Goal: Information Seeking & Learning: Understand process/instructions

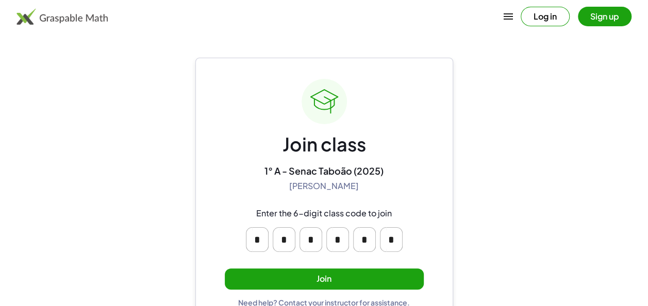
scroll to position [22, 0]
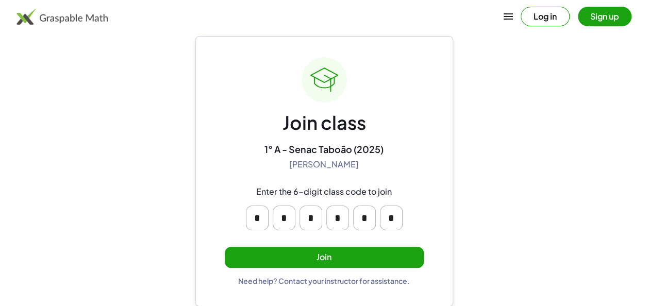
click at [387, 261] on button "Join" at bounding box center [324, 257] width 199 height 21
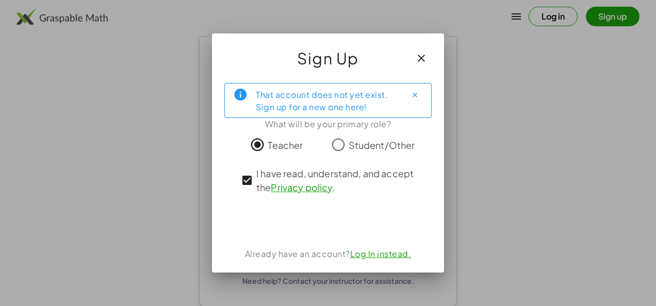
click at [358, 145] on span "Student/Other" at bounding box center [381, 145] width 66 height 14
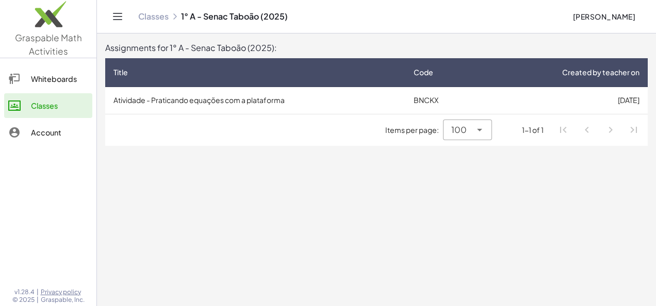
click at [322, 101] on td "Atividade - Praticando equações com a plataforma" at bounding box center [255, 100] width 300 height 27
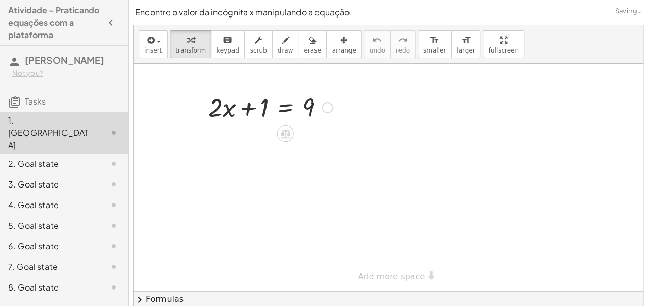
click at [263, 101] on div at bounding box center [270, 106] width 135 height 35
click at [255, 108] on div at bounding box center [270, 106] width 135 height 35
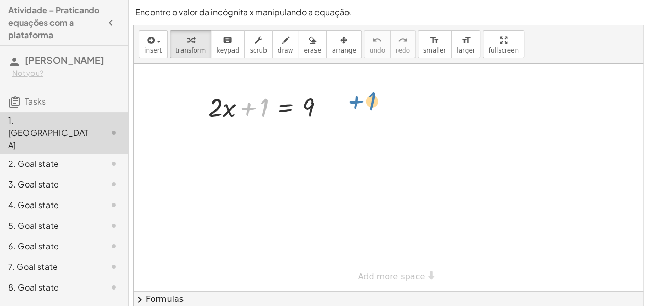
drag, startPoint x: 260, startPoint y: 108, endPoint x: 368, endPoint y: 99, distance: 108.1
drag, startPoint x: 265, startPoint y: 110, endPoint x: 343, endPoint y: 110, distance: 78.3
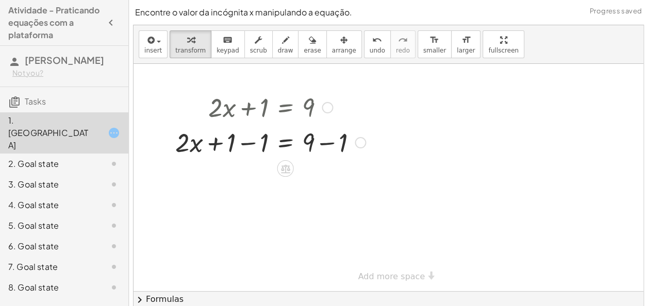
click at [247, 145] on div at bounding box center [270, 141] width 200 height 35
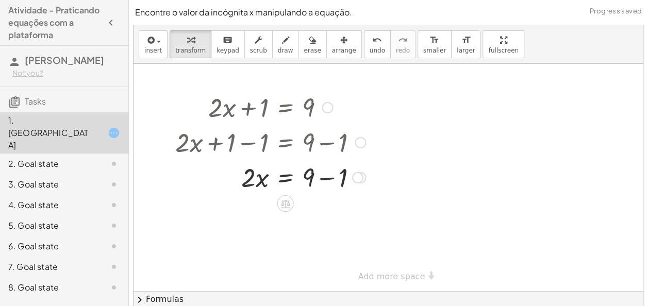
click at [325, 183] on div at bounding box center [270, 176] width 200 height 35
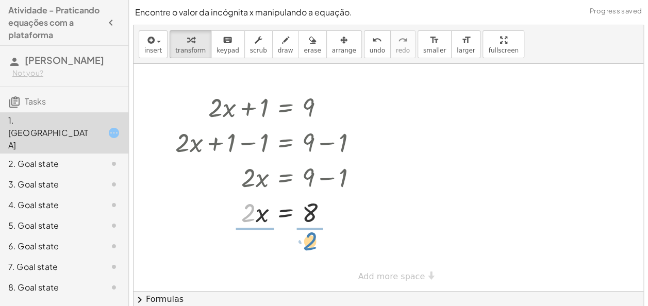
drag, startPoint x: 250, startPoint y: 216, endPoint x: 312, endPoint y: 246, distance: 68.5
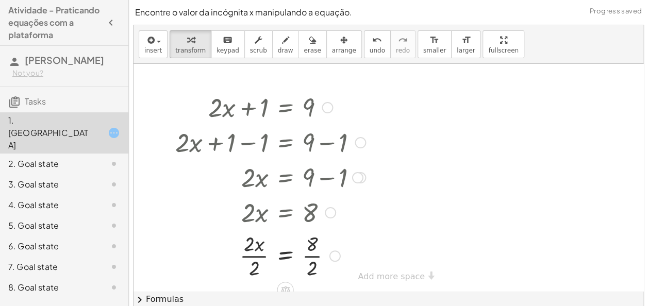
click at [306, 256] on div at bounding box center [270, 255] width 200 height 52
click at [263, 259] on div at bounding box center [270, 255] width 200 height 52
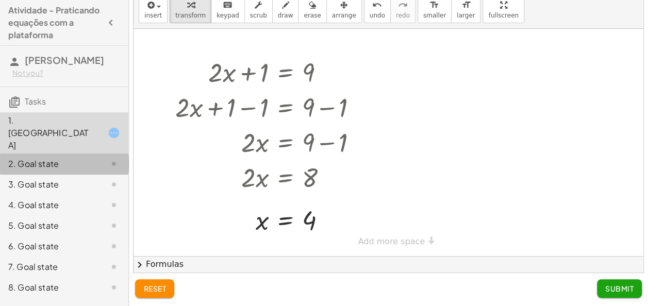
click at [56, 195] on div "2. Goal state" at bounding box center [64, 205] width 128 height 21
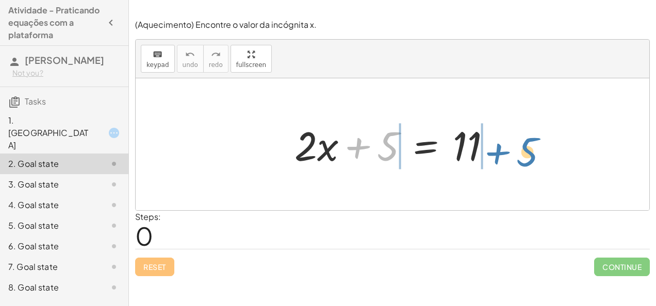
drag, startPoint x: 376, startPoint y: 146, endPoint x: 518, endPoint y: 148, distance: 141.7
click at [518, 148] on div "+ 5 + · 2 · x + 5 = 11" at bounding box center [392, 144] width 513 height 132
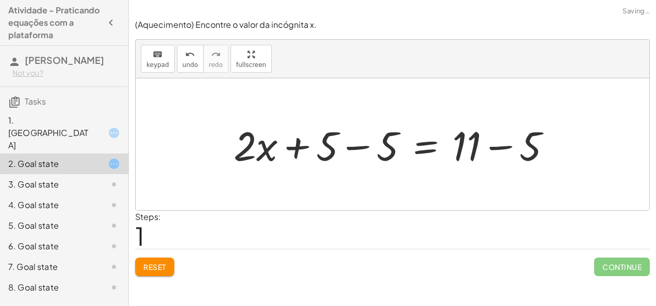
click at [377, 145] on div at bounding box center [396, 144] width 336 height 53
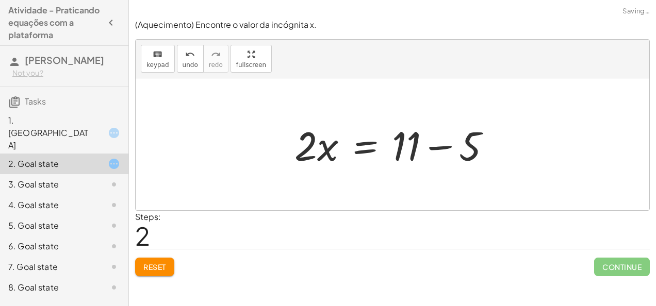
click at [436, 142] on div at bounding box center [396, 144] width 215 height 53
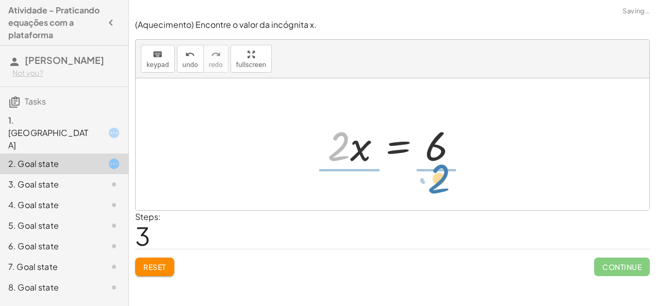
drag, startPoint x: 345, startPoint y: 154, endPoint x: 445, endPoint y: 191, distance: 106.7
click at [445, 191] on div "+ · 2 · x + 5 = 11 + · 2 · x + 5 − 5 = + 11 − 5 + · 2 · x + 0 = + 11 − 5 · 2 · …" at bounding box center [392, 144] width 513 height 132
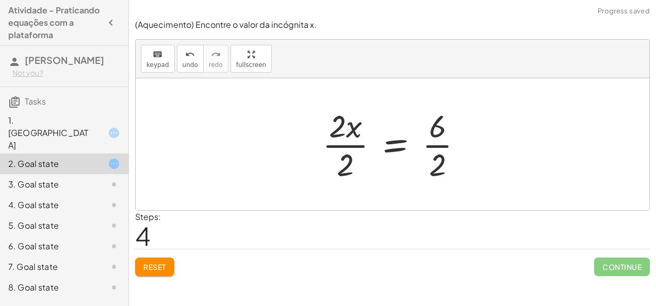
click at [339, 131] on div at bounding box center [396, 144] width 159 height 79
click at [342, 146] on div at bounding box center [396, 144] width 159 height 79
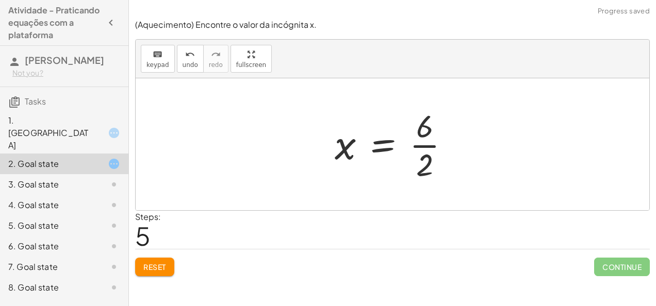
click at [425, 149] on div at bounding box center [395, 144] width 133 height 79
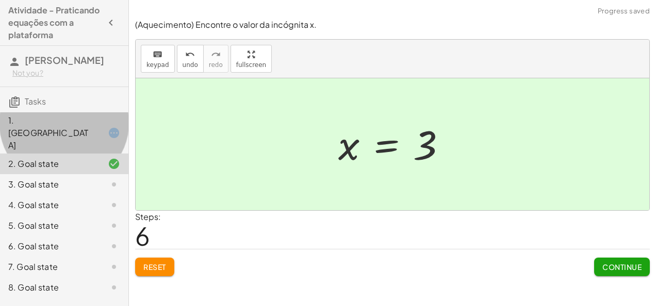
click at [55, 116] on div "1. [GEOGRAPHIC_DATA]" at bounding box center [49, 132] width 83 height 37
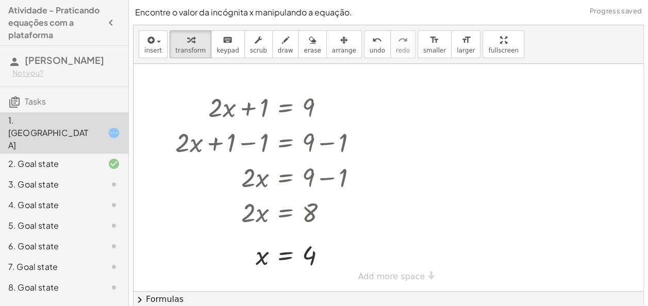
scroll to position [35, 0]
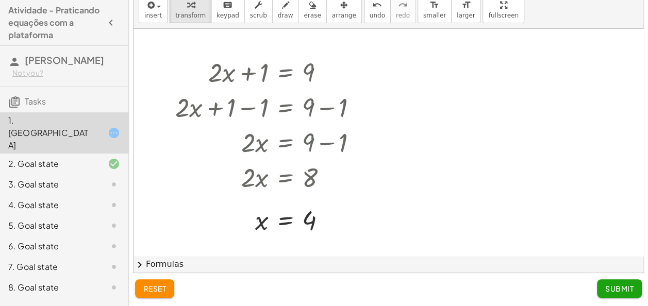
click at [368, 247] on div "+ · 2 · x + 1 = 9 + · 2 · x + 1 − 1 = + 9 − 1 + · 2 · x + 0 = + 9 − 1 · 2 · x =…" at bounding box center [388, 257] width 510 height 456
drag, startPoint x: 566, startPoint y: 110, endPoint x: 609, endPoint y: 123, distance: 44.5
click at [609, 123] on div at bounding box center [388, 257] width 510 height 456
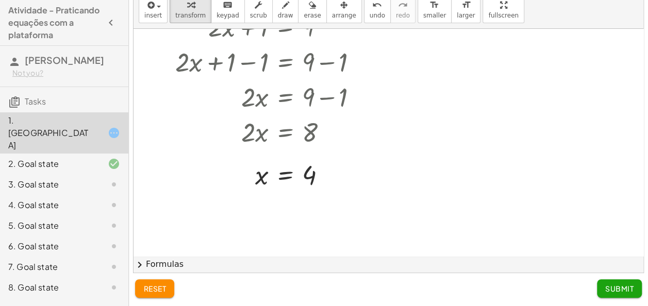
scroll to position [0, 0]
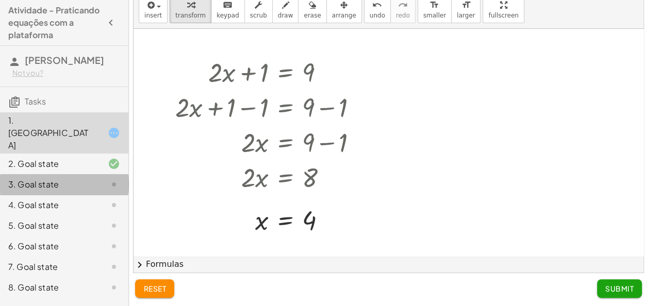
click at [96, 178] on div at bounding box center [105, 184] width 29 height 12
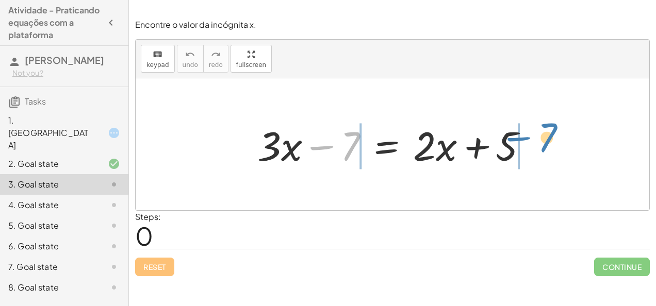
drag, startPoint x: 346, startPoint y: 146, endPoint x: 553, endPoint y: 133, distance: 206.6
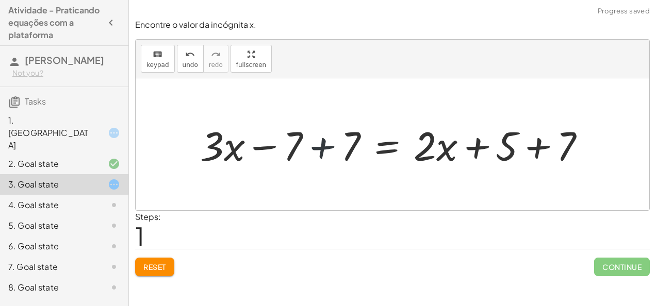
click at [316, 142] on div at bounding box center [397, 144] width 404 height 53
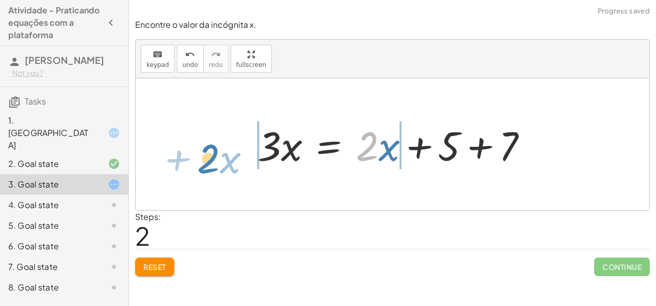
drag, startPoint x: 367, startPoint y: 149, endPoint x: 207, endPoint y: 160, distance: 160.1
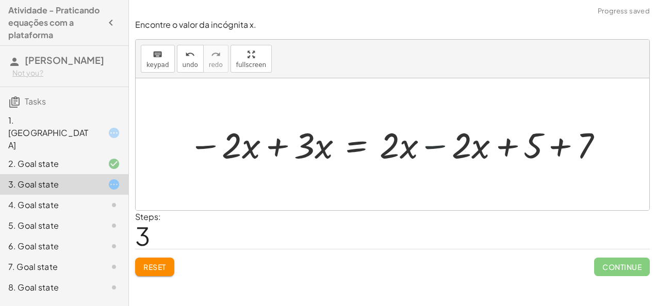
click at [424, 149] on div at bounding box center [396, 144] width 427 height 47
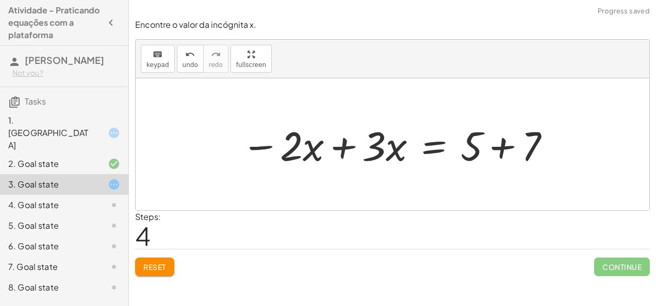
click at [342, 144] on div at bounding box center [396, 144] width 320 height 53
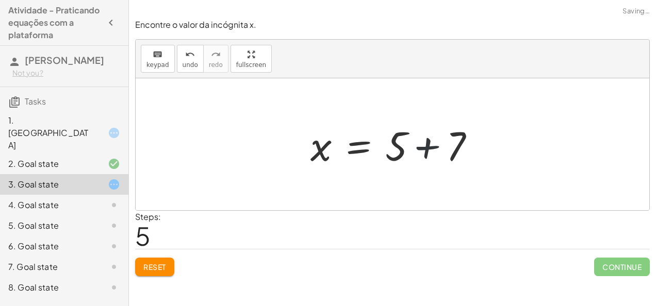
click at [427, 142] on div at bounding box center [396, 144] width 182 height 53
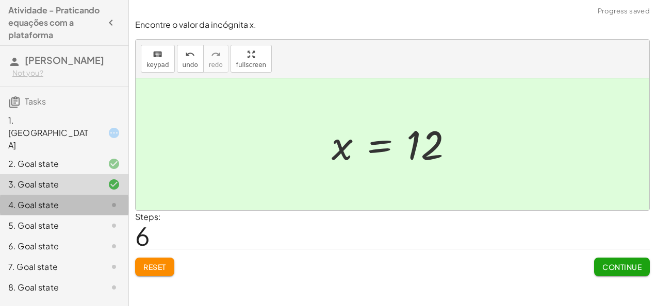
click at [102, 199] on div at bounding box center [105, 205] width 29 height 12
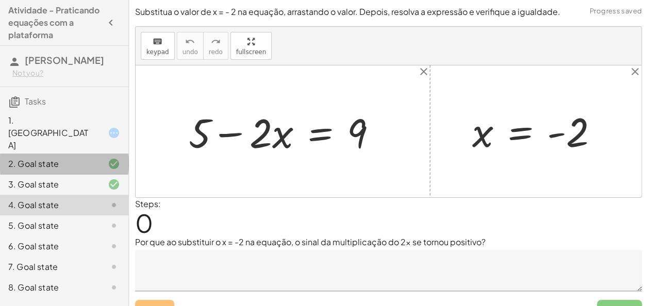
click at [88, 158] on div "2. Goal state" at bounding box center [49, 164] width 83 height 12
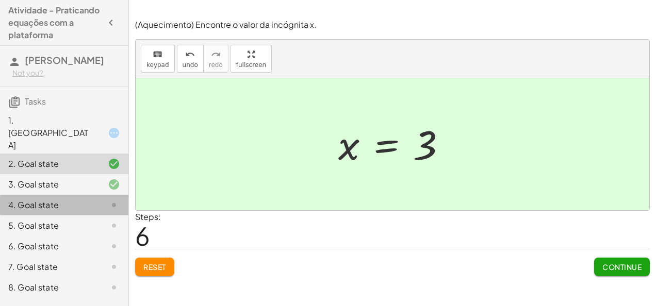
click at [53, 199] on div "4. Goal state" at bounding box center [49, 205] width 83 height 12
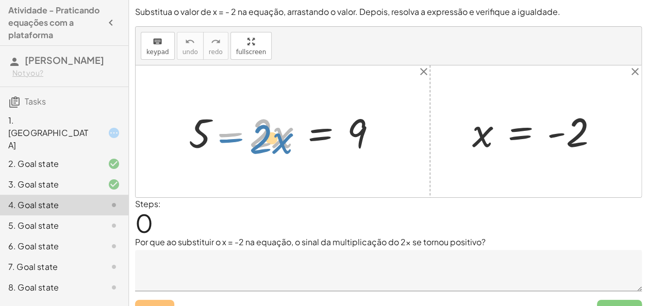
drag, startPoint x: 213, startPoint y: 135, endPoint x: 212, endPoint y: 140, distance: 5.7
click at [212, 140] on div at bounding box center [286, 131] width 207 height 53
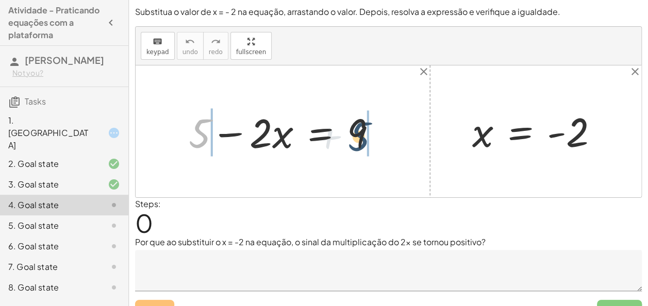
drag, startPoint x: 196, startPoint y: 136, endPoint x: 394, endPoint y: 120, distance: 198.0
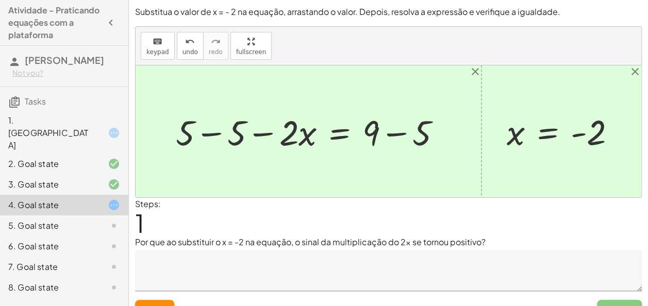
click at [227, 129] on div at bounding box center [312, 131] width 283 height 46
click at [393, 128] on div at bounding box center [356, 131] width 196 height 46
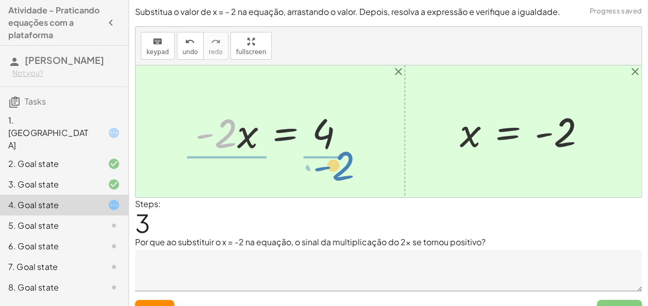
drag, startPoint x: 229, startPoint y: 133, endPoint x: 345, endPoint y: 171, distance: 121.9
click at [345, 171] on div "+ 5 − · 2 · x = 9 + 5 − 5 − · 2 · x = + 9 − 5 + 0 − · 2 · x = + 9 − 5 · - 2 · x…" at bounding box center [389, 131] width 506 height 132
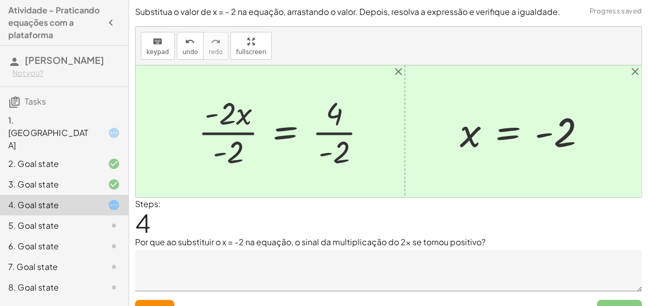
click at [221, 141] on div at bounding box center [286, 131] width 187 height 79
click at [222, 137] on div at bounding box center [286, 131] width 187 height 79
click at [332, 139] on div at bounding box center [305, 131] width 147 height 79
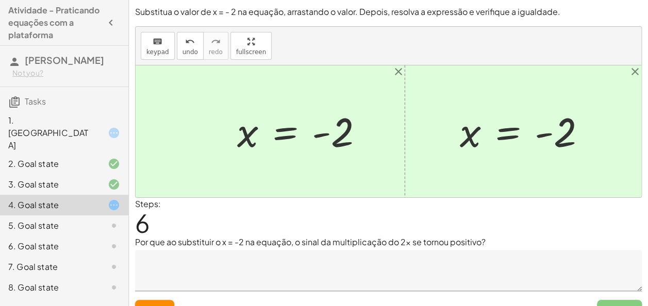
scroll to position [18, 0]
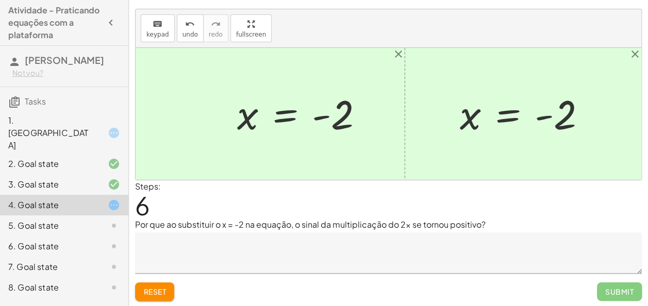
click at [157, 290] on span "Reset" at bounding box center [154, 291] width 23 height 9
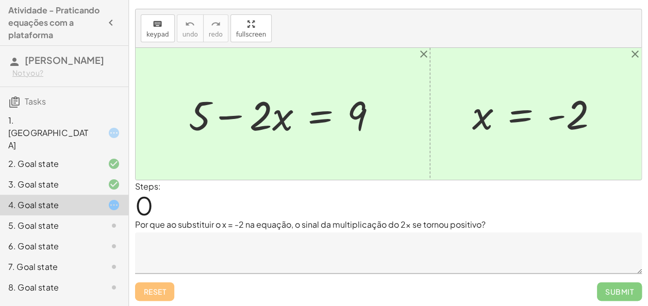
scroll to position [0, 0]
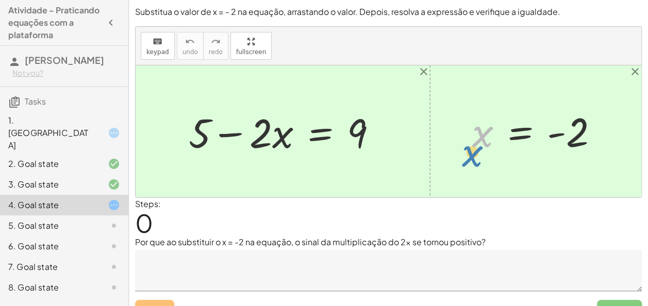
click at [486, 134] on div at bounding box center [539, 131] width 145 height 51
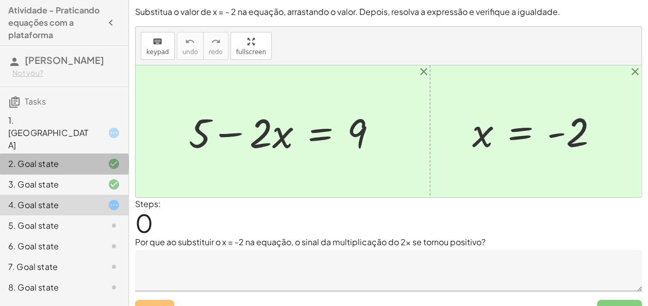
click at [107, 158] on div at bounding box center [105, 164] width 29 height 12
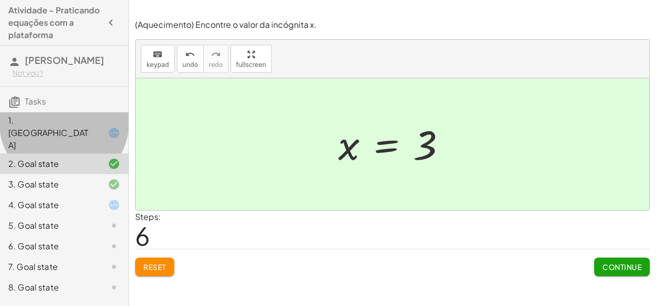
click at [92, 174] on div "1. [GEOGRAPHIC_DATA]" at bounding box center [64, 184] width 128 height 21
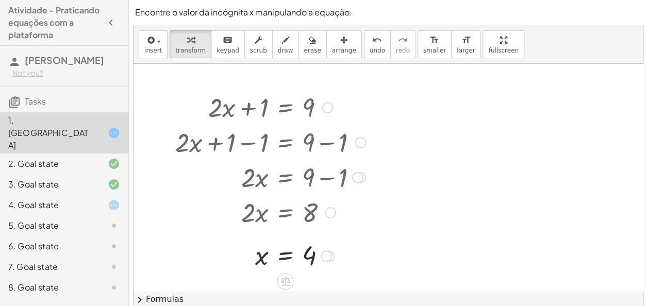
click at [330, 259] on div at bounding box center [326, 255] width 11 height 11
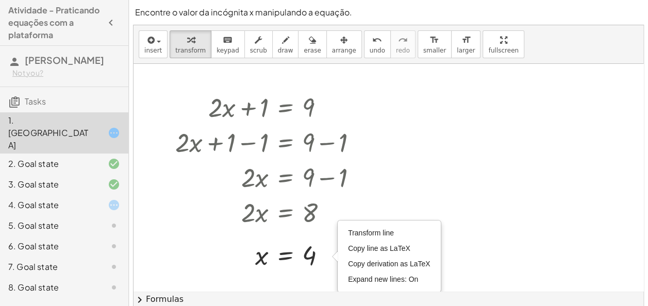
click at [449, 174] on div at bounding box center [388, 292] width 510 height 456
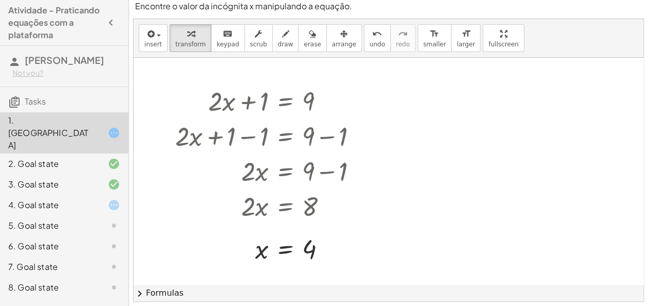
scroll to position [35, 0]
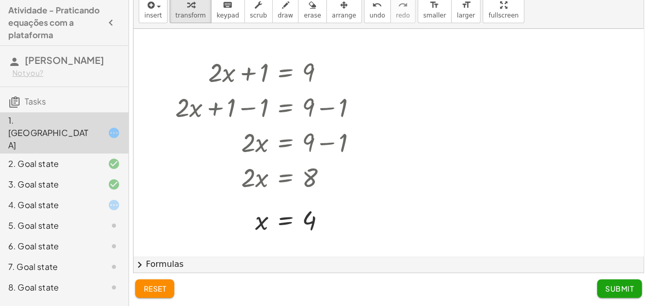
click at [265, 263] on button "chevron_right Formulas" at bounding box center [388, 264] width 510 height 16
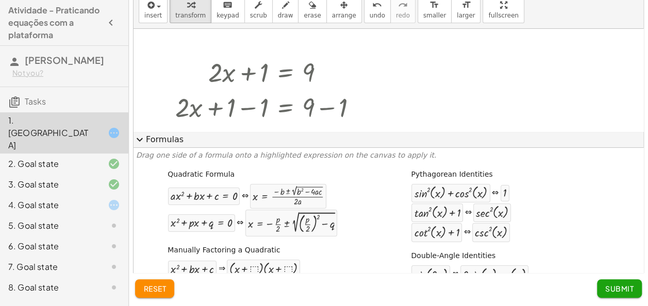
click at [613, 138] on button "expand_more Formulas" at bounding box center [388, 139] width 510 height 16
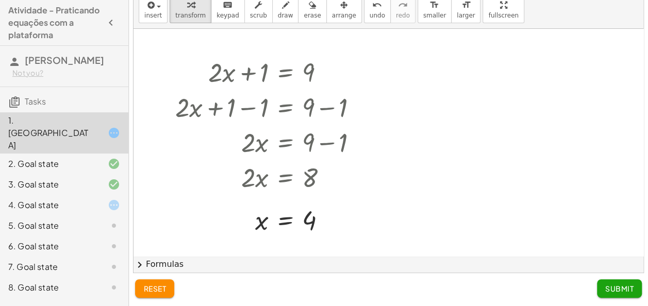
click at [114, 127] on icon at bounding box center [114, 133] width 12 height 12
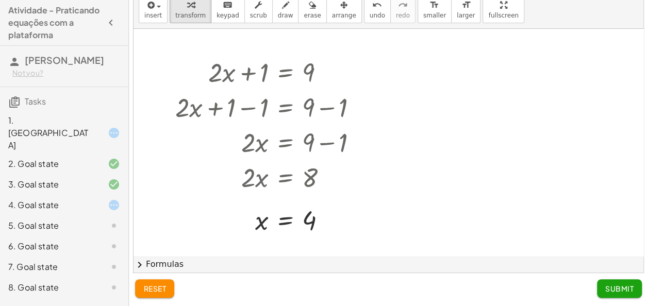
click at [114, 127] on icon at bounding box center [114, 133] width 12 height 12
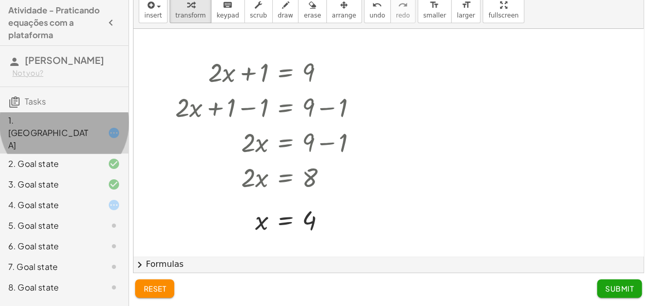
click at [114, 127] on icon at bounding box center [114, 133] width 12 height 12
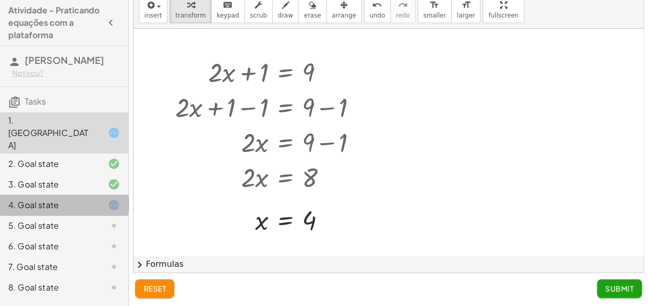
click at [106, 199] on div at bounding box center [105, 205] width 29 height 12
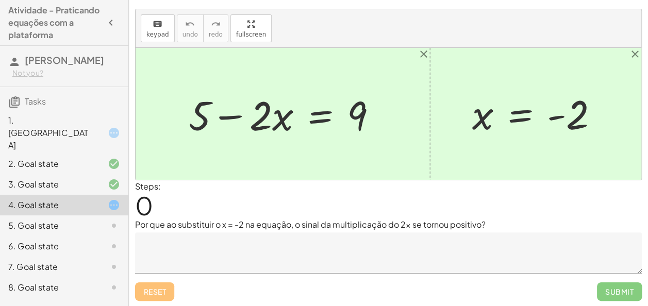
scroll to position [0, 0]
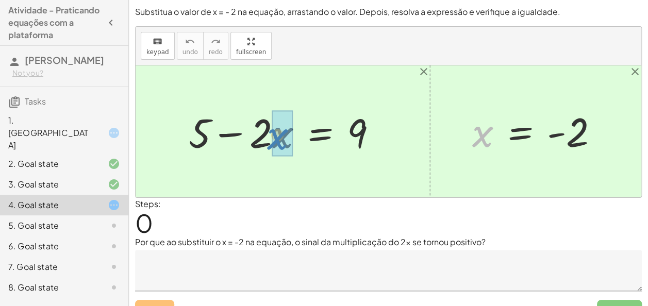
drag, startPoint x: 481, startPoint y: 140, endPoint x: 276, endPoint y: 142, distance: 205.1
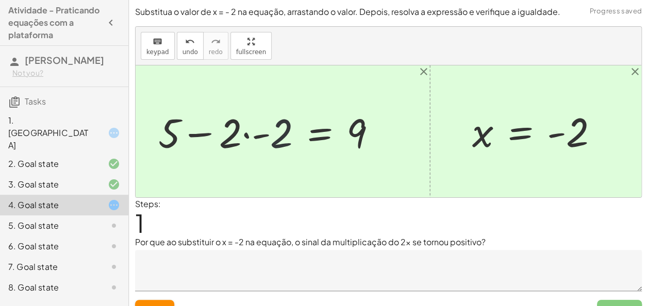
click at [276, 142] on div at bounding box center [271, 131] width 237 height 53
click at [276, 142] on div at bounding box center [288, 131] width 204 height 53
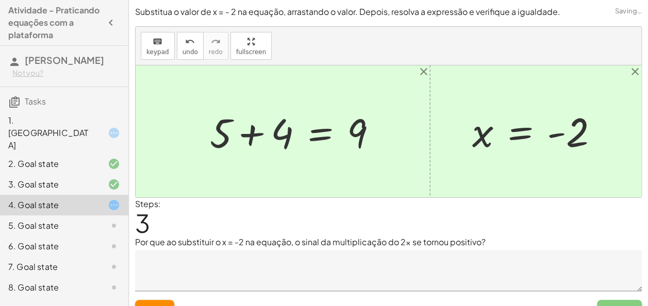
click at [276, 142] on div at bounding box center [298, 131] width 186 height 53
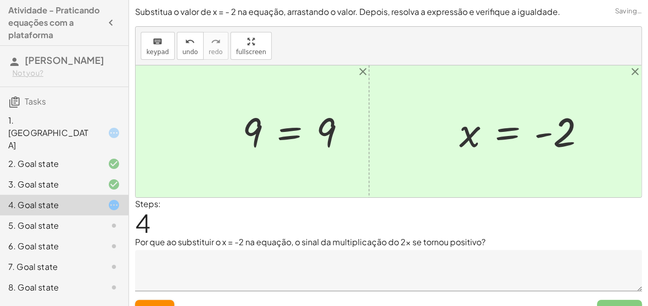
click at [336, 129] on div "+ 5 − · 2 · x = 9 + 5 − · 2 · - 2 = 9 + 5 − - 4 = 9 + 5 + 4 = 9 = 9 9 x = - 2" at bounding box center [389, 131] width 506 height 132
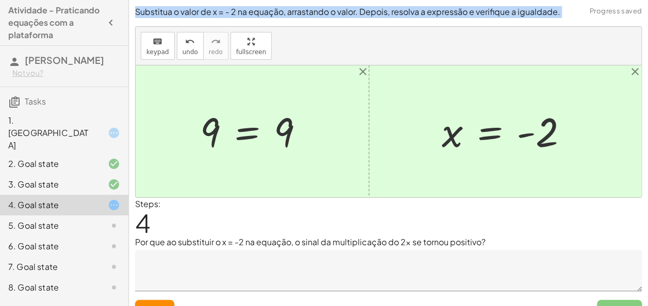
drag, startPoint x: 59, startPoint y: 296, endPoint x: 239, endPoint y: 183, distance: 212.4
click at [239, 183] on main "Atividade - Praticando equações com a plataforma Eron Mello Not you? Tasks 1. C…" at bounding box center [324, 162] width 648 height 325
click at [239, 183] on div at bounding box center [389, 131] width 506 height 132
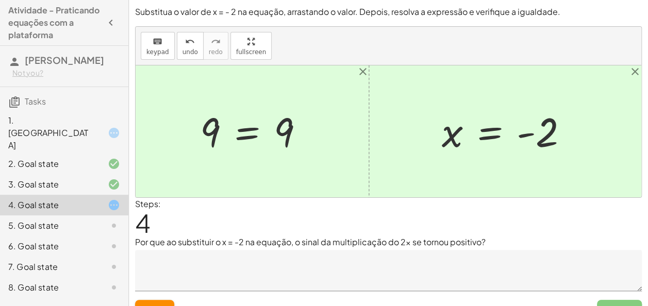
scroll to position [18, 0]
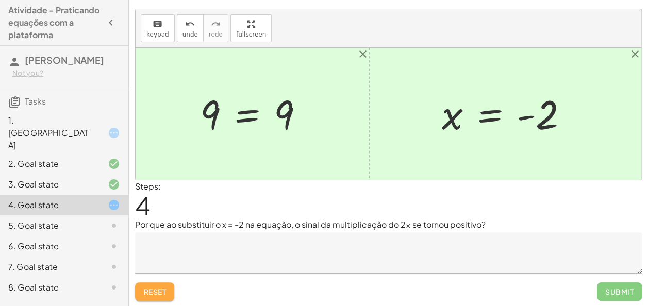
click at [169, 292] on button "Reset" at bounding box center [154, 291] width 39 height 19
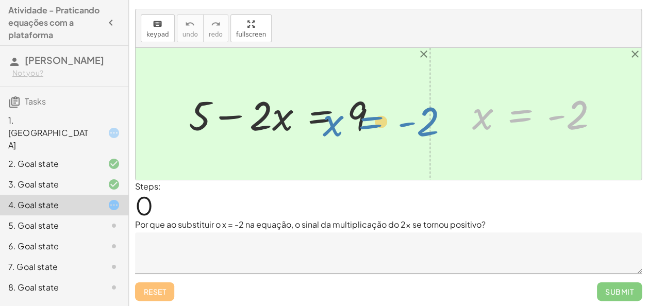
drag, startPoint x: 523, startPoint y: 114, endPoint x: 450, endPoint y: 102, distance: 73.7
click at [450, 102] on div "+ 5 − · 2 · x = 9 x = - 2 x = - 2" at bounding box center [389, 114] width 506 height 132
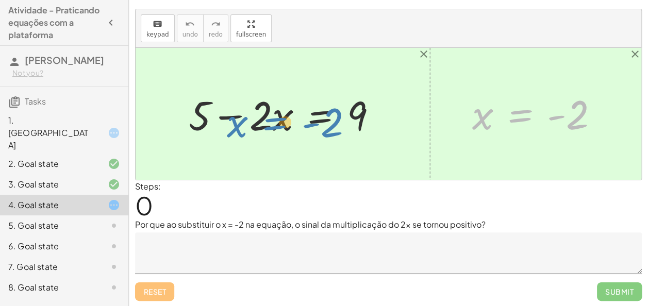
drag, startPoint x: 513, startPoint y: 109, endPoint x: 266, endPoint y: 118, distance: 247.0
click at [266, 118] on div "+ 5 − · 2 · x = 9 x = - 2 x = - 2" at bounding box center [389, 114] width 506 height 132
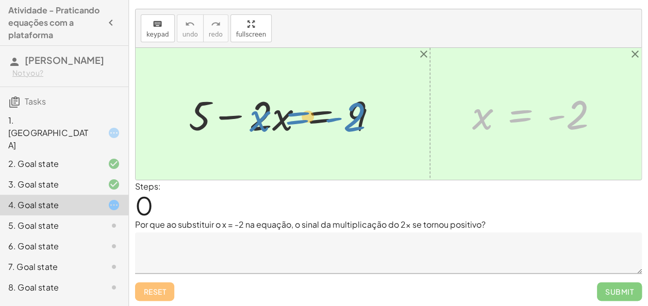
drag, startPoint x: 520, startPoint y: 121, endPoint x: 296, endPoint y: 123, distance: 223.2
click at [296, 123] on div "+ 5 − · 2 · x = 9 x = - 2 x = - 2" at bounding box center [389, 114] width 506 height 132
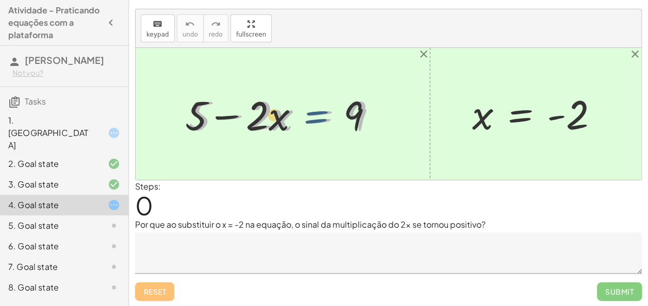
drag, startPoint x: 296, startPoint y: 123, endPoint x: 286, endPoint y: 123, distance: 10.3
click at [286, 123] on div at bounding box center [286, 114] width 207 height 53
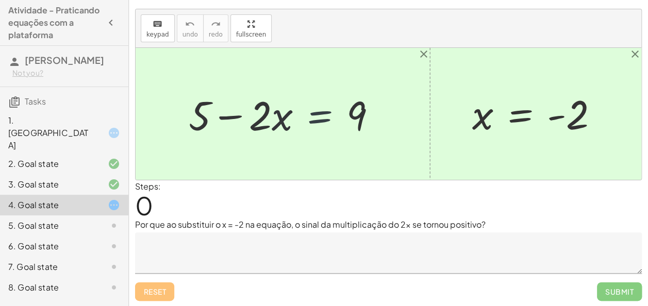
click at [286, 123] on div at bounding box center [286, 114] width 207 height 53
drag, startPoint x: 479, startPoint y: 114, endPoint x: 296, endPoint y: 114, distance: 183.0
drag, startPoint x: 579, startPoint y: 112, endPoint x: 303, endPoint y: 118, distance: 275.8
click at [303, 118] on div "+ 5 − · 2 · x = 9 - 2 x = - 2" at bounding box center [389, 114] width 506 height 132
click at [303, 118] on div at bounding box center [286, 114] width 207 height 53
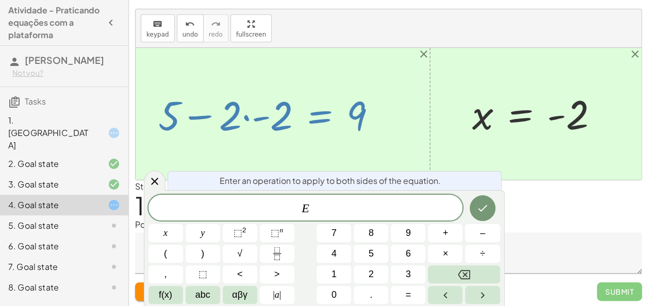
drag, startPoint x: 156, startPoint y: 181, endPoint x: 147, endPoint y: 178, distance: 8.8
click at [148, 178] on icon at bounding box center [154, 181] width 12 height 12
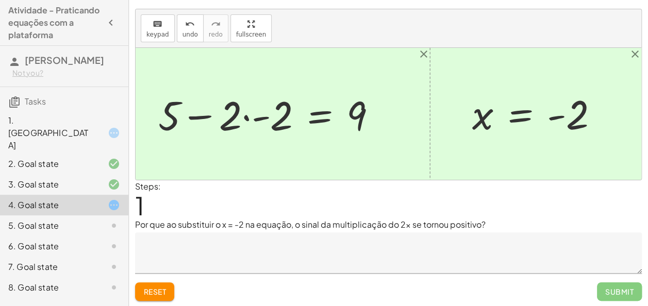
click at [147, 294] on span "Reset" at bounding box center [154, 291] width 23 height 9
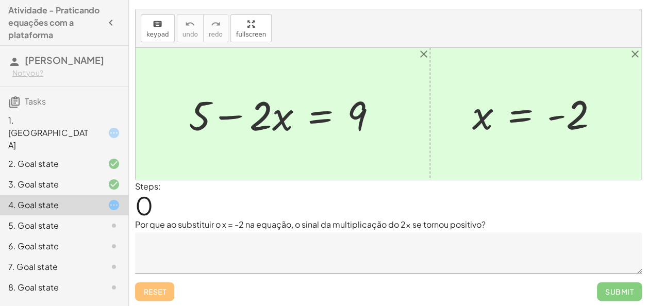
click at [93, 277] on div "6. Goal state" at bounding box center [64, 287] width 128 height 21
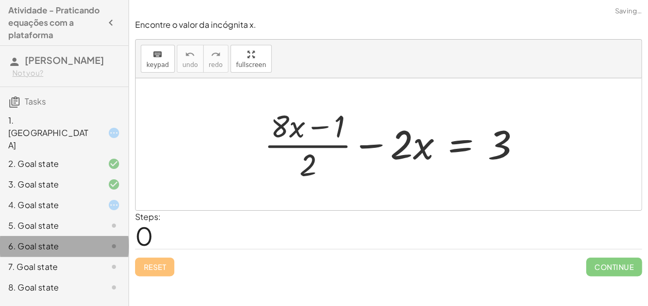
scroll to position [0, 0]
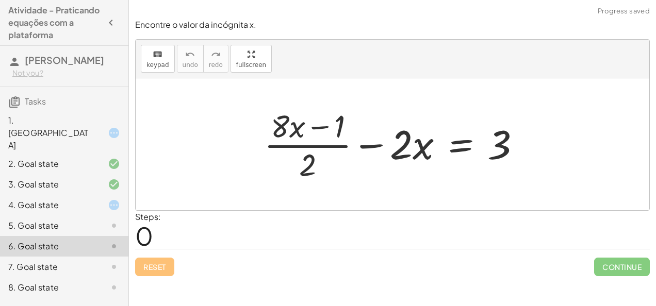
click at [91, 220] on div "5. Goal state" at bounding box center [49, 226] width 83 height 12
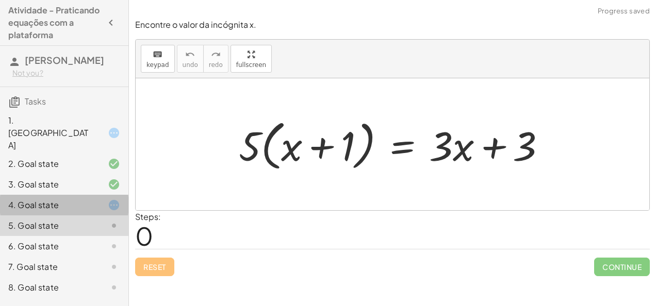
click at [86, 199] on div "4. Goal state" at bounding box center [49, 205] width 83 height 12
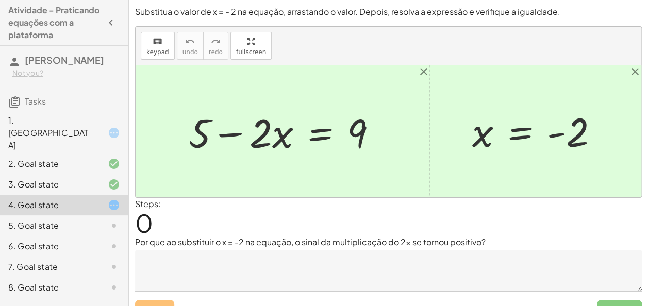
click at [193, 131] on div at bounding box center [286, 131] width 207 height 53
drag, startPoint x: 200, startPoint y: 132, endPoint x: 185, endPoint y: 138, distance: 16.5
click at [185, 138] on div at bounding box center [286, 131] width 207 height 53
drag, startPoint x: 577, startPoint y: 134, endPoint x: 247, endPoint y: 137, distance: 329.4
click at [247, 137] on div "+ 5 − · 2 · x = 9 - 2 x = - 2" at bounding box center [389, 131] width 506 height 132
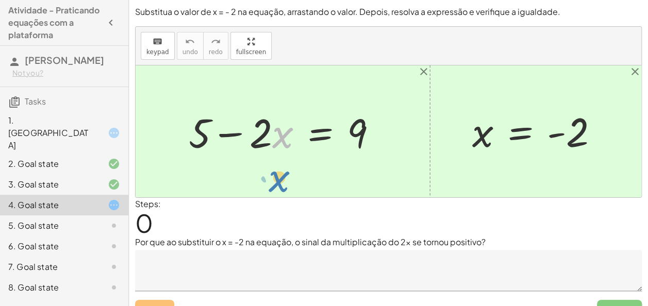
drag, startPoint x: 283, startPoint y: 140, endPoint x: 279, endPoint y: 183, distance: 44.0
click at [279, 183] on div "· x + 5 − · 2 · x = 9 x = - 2" at bounding box center [389, 131] width 506 height 132
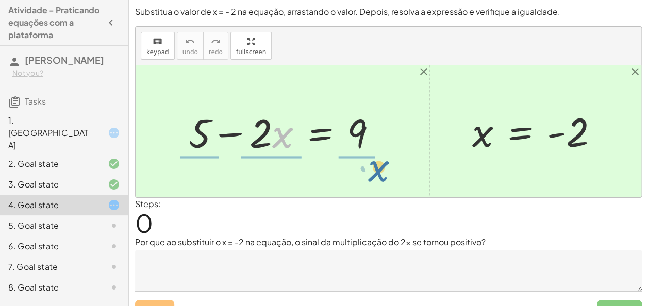
drag, startPoint x: 280, startPoint y: 140, endPoint x: 369, endPoint y: 176, distance: 95.2
click at [369, 176] on div "· x + 5 − · 2 · x = 9 x = - 2" at bounding box center [389, 131] width 506 height 132
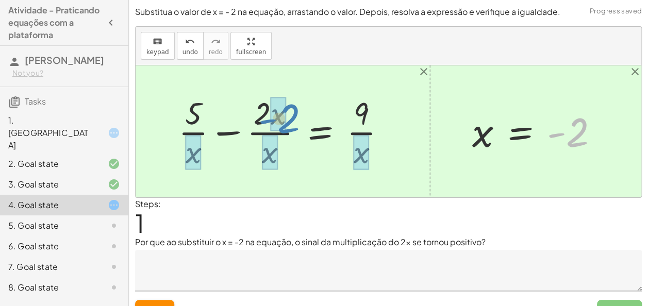
drag, startPoint x: 567, startPoint y: 130, endPoint x: 279, endPoint y: 116, distance: 287.9
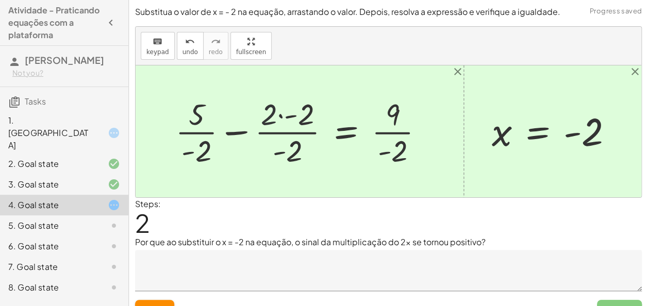
click at [267, 114] on div at bounding box center [303, 131] width 267 height 76
click at [268, 114] on div at bounding box center [303, 131] width 267 height 76
click at [160, 300] on button "Reset" at bounding box center [154, 309] width 39 height 19
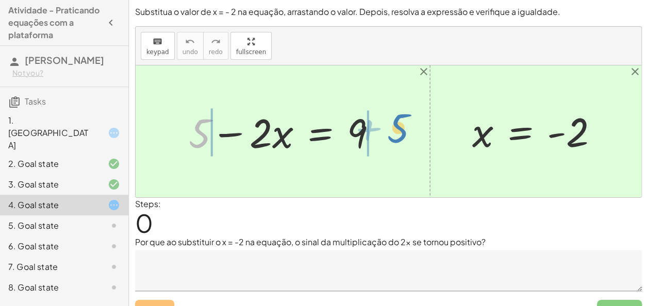
drag, startPoint x: 196, startPoint y: 136, endPoint x: 395, endPoint y: 130, distance: 199.5
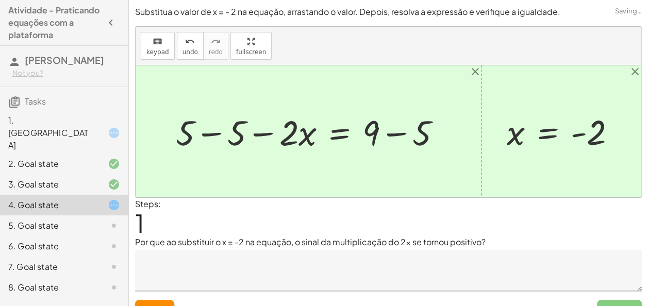
click at [188, 135] on div at bounding box center [312, 131] width 283 height 46
click at [204, 132] on div at bounding box center [312, 131] width 283 height 46
click at [388, 131] on div at bounding box center [356, 131] width 196 height 46
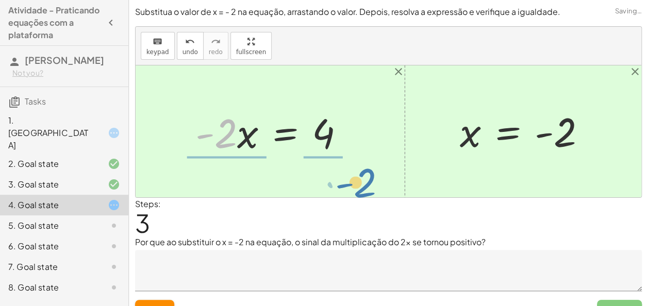
drag, startPoint x: 226, startPoint y: 135, endPoint x: 359, endPoint y: 182, distance: 141.7
click at [359, 182] on div "+ 5 − · 2 · x = 9 + 5 − 5 − · 2 · x = + 9 − 5 + 0 − · 2 · x = + 9 − 5 · - 2 · x…" at bounding box center [389, 131] width 506 height 132
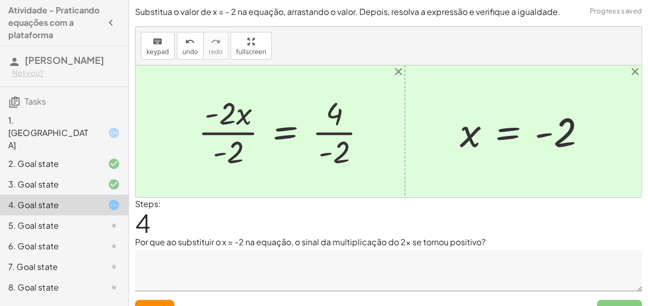
click at [238, 141] on div at bounding box center [286, 131] width 187 height 79
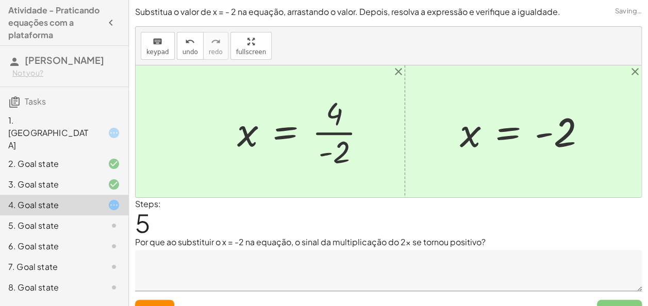
click at [320, 131] on div at bounding box center [305, 131] width 147 height 79
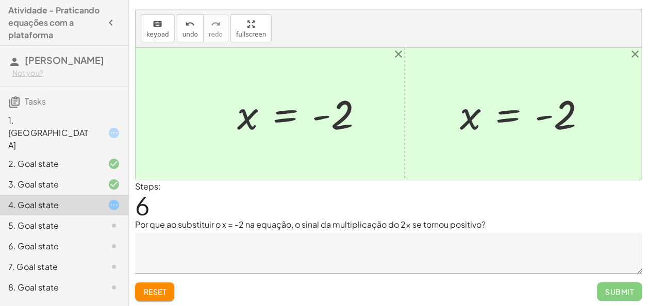
click at [150, 282] on button "Reset" at bounding box center [154, 291] width 39 height 19
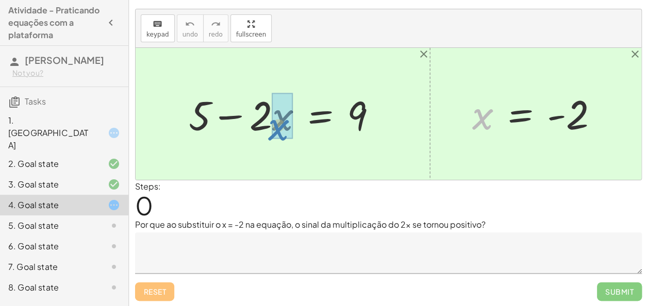
drag, startPoint x: 480, startPoint y: 122, endPoint x: 277, endPoint y: 128, distance: 203.2
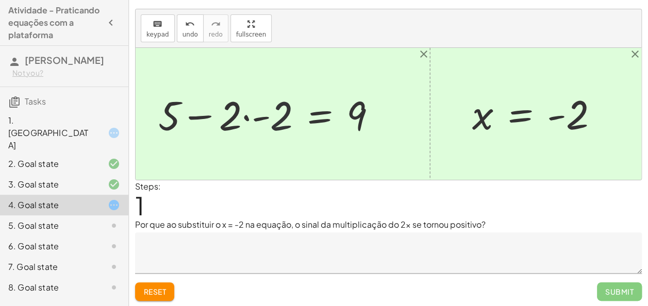
click at [282, 117] on div at bounding box center [271, 114] width 237 height 53
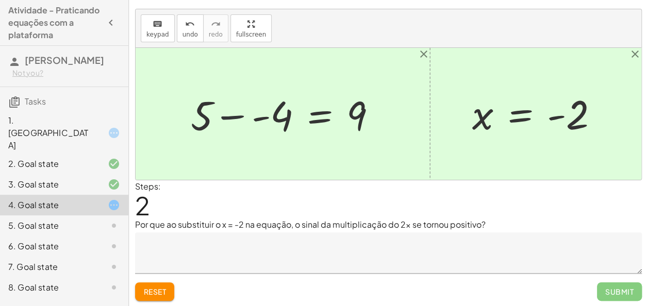
click at [242, 118] on div at bounding box center [288, 114] width 204 height 53
click at [258, 117] on div at bounding box center [298, 114] width 186 height 53
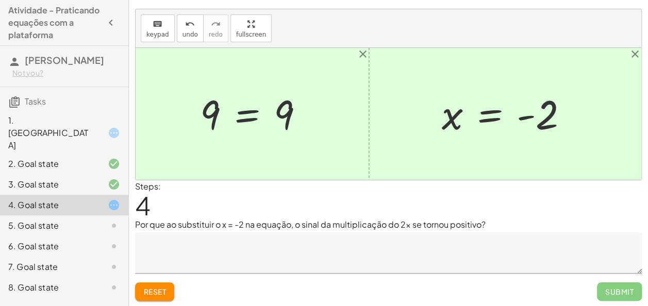
click at [237, 258] on textarea at bounding box center [388, 252] width 507 height 41
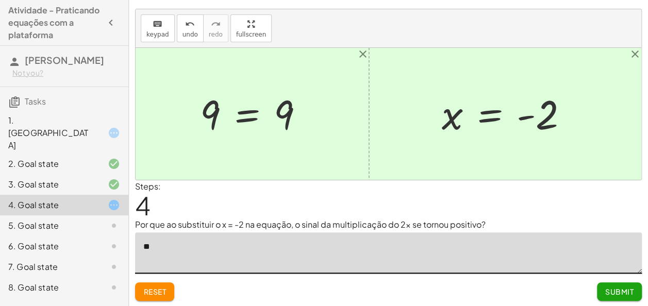
type textarea "*"
type textarea "**********"
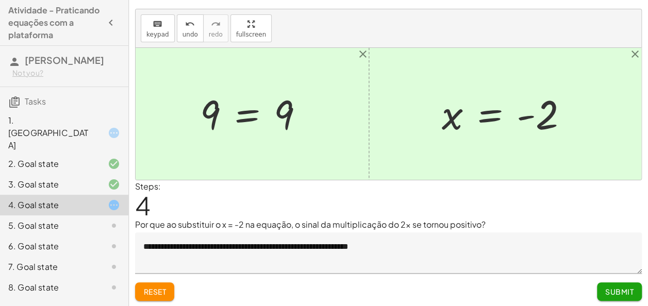
click at [500, 200] on div "Steps: 4" at bounding box center [388, 199] width 507 height 38
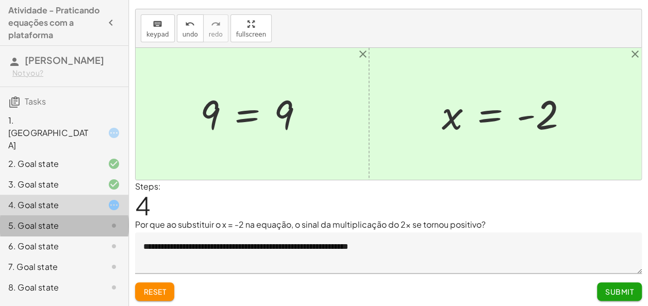
click at [89, 220] on div "5. Goal state" at bounding box center [49, 226] width 83 height 12
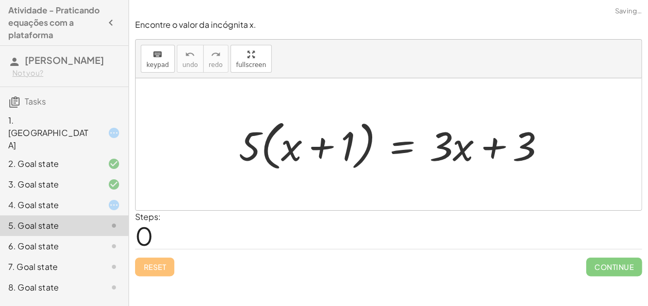
scroll to position [0, 0]
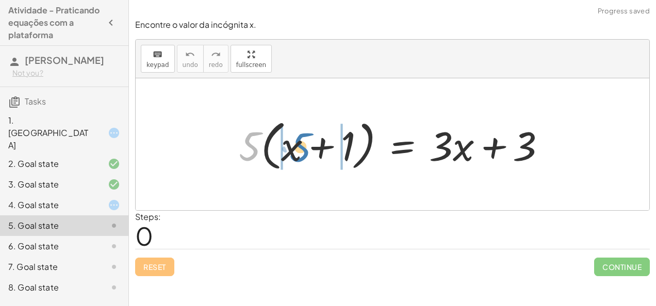
drag, startPoint x: 248, startPoint y: 143, endPoint x: 298, endPoint y: 143, distance: 49.5
click at [298, 143] on div at bounding box center [396, 144] width 326 height 59
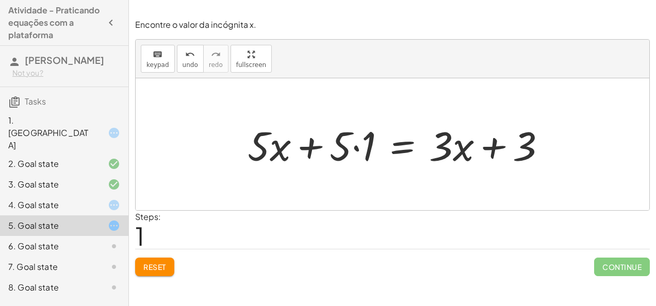
click at [350, 149] on div at bounding box center [400, 144] width 316 height 53
click at [355, 147] on div at bounding box center [400, 144] width 316 height 53
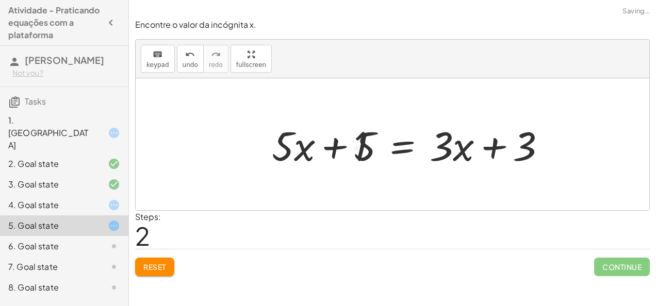
click at [305, 141] on div at bounding box center [412, 144] width 293 height 53
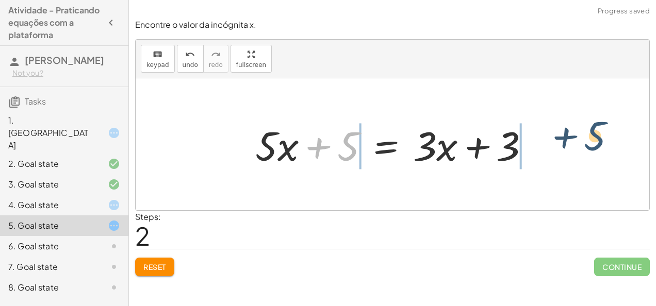
drag, startPoint x: 342, startPoint y: 149, endPoint x: 594, endPoint y: 139, distance: 251.7
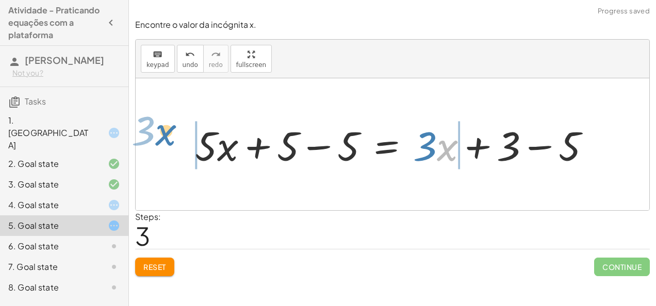
drag, startPoint x: 442, startPoint y: 139, endPoint x: 156, endPoint y: 127, distance: 286.3
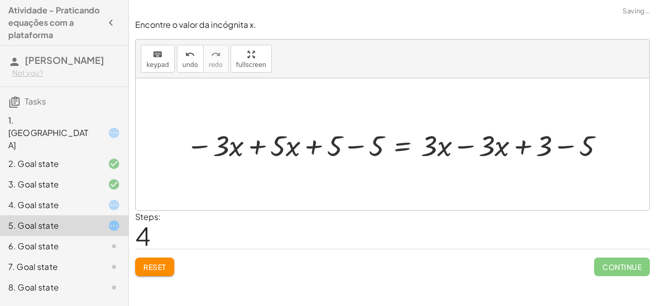
click at [344, 151] on div at bounding box center [396, 144] width 431 height 38
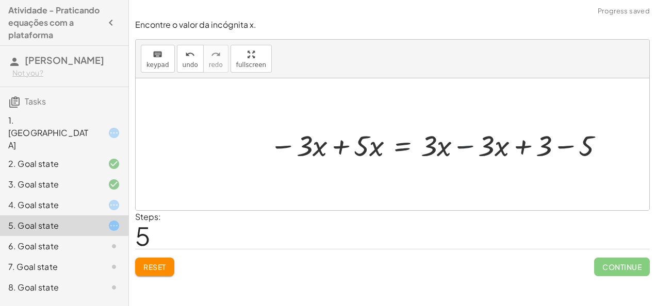
click at [460, 147] on div at bounding box center [438, 144] width 348 height 38
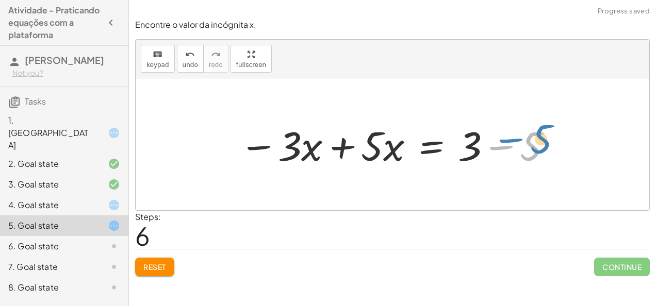
drag, startPoint x: 518, startPoint y: 154, endPoint x: 494, endPoint y: 142, distance: 26.7
click at [494, 142] on div at bounding box center [396, 144] width 324 height 53
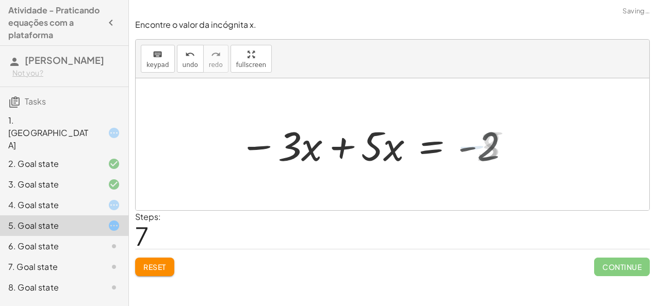
click at [494, 142] on div at bounding box center [374, 144] width 281 height 53
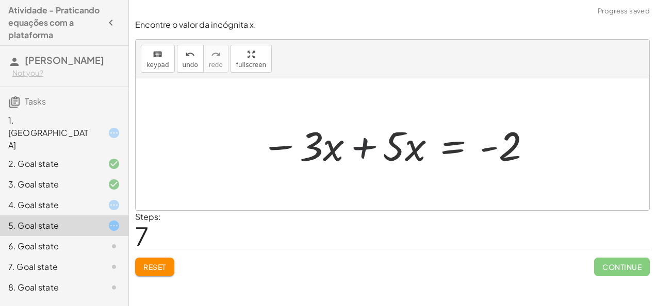
click at [356, 148] on div at bounding box center [396, 144] width 281 height 53
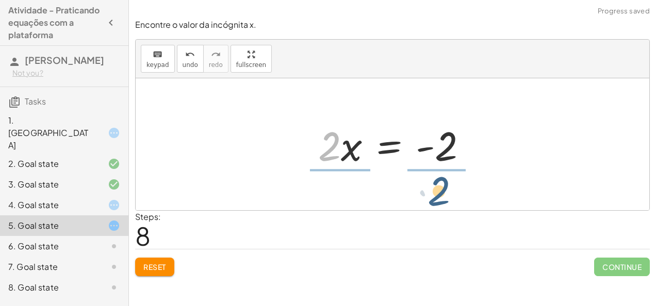
drag, startPoint x: 331, startPoint y: 143, endPoint x: 442, endPoint y: 188, distance: 119.8
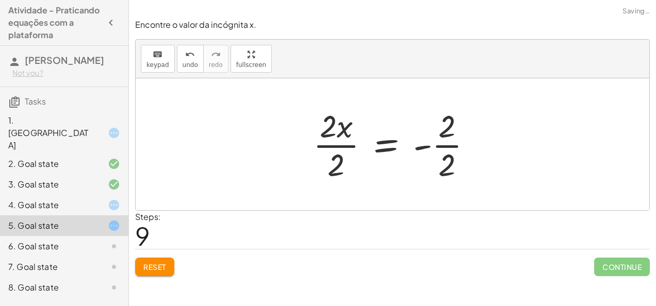
click at [352, 147] on div at bounding box center [396, 144] width 177 height 79
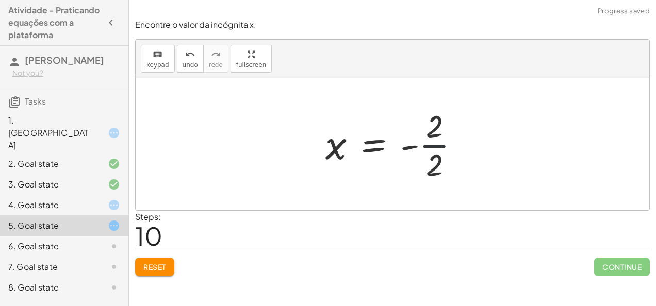
click at [439, 139] on div at bounding box center [396, 144] width 153 height 79
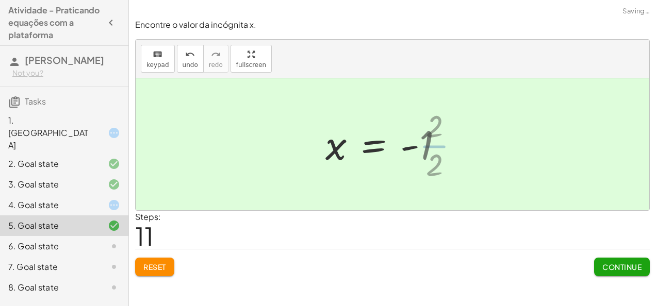
click at [439, 139] on div at bounding box center [388, 144] width 136 height 51
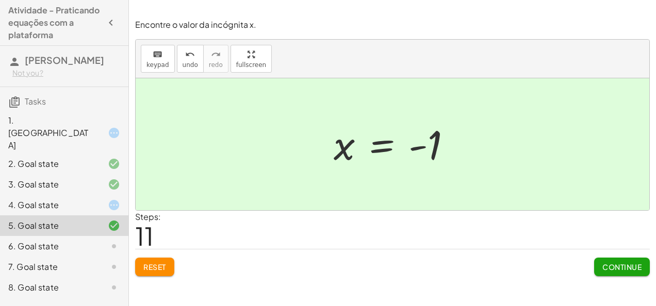
click at [96, 240] on div at bounding box center [105, 246] width 29 height 12
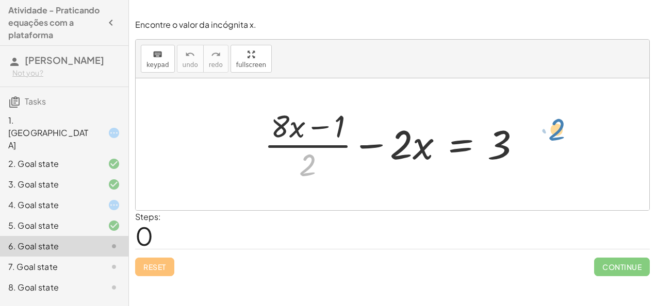
drag, startPoint x: 302, startPoint y: 162, endPoint x: 554, endPoint y: 126, distance: 254.7
drag, startPoint x: 306, startPoint y: 165, endPoint x: 516, endPoint y: 149, distance: 211.4
click at [516, 149] on div at bounding box center [396, 144] width 275 height 79
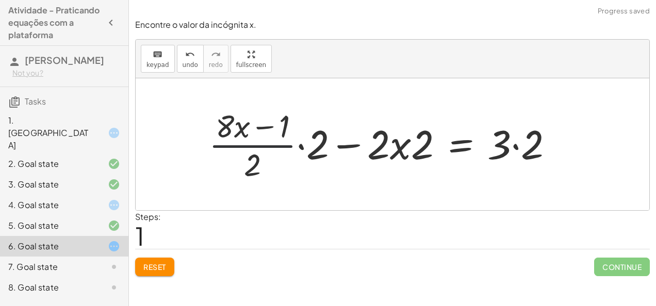
click at [280, 150] on div at bounding box center [385, 144] width 363 height 79
click at [320, 141] on div at bounding box center [385, 144] width 363 height 79
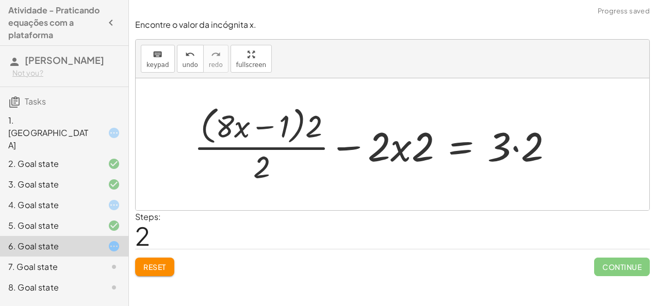
click at [513, 145] on div at bounding box center [378, 144] width 378 height 84
click at [259, 157] on div at bounding box center [361, 144] width 345 height 84
click at [311, 130] on div at bounding box center [361, 144] width 345 height 84
click at [255, 155] on div at bounding box center [361, 144] width 345 height 84
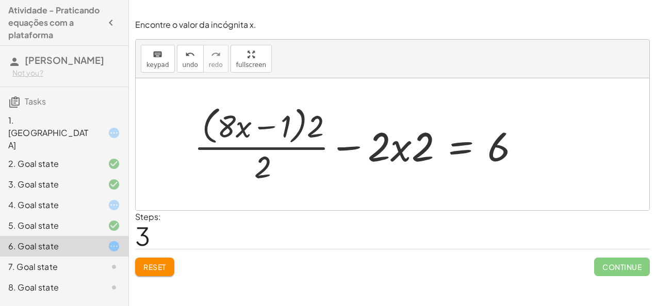
click at [255, 155] on div at bounding box center [361, 144] width 345 height 84
click at [161, 263] on span "Reset" at bounding box center [154, 266] width 23 height 9
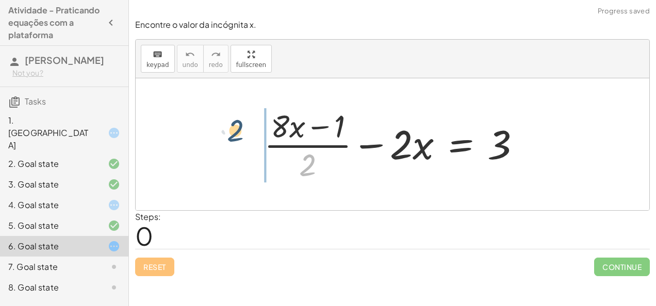
drag, startPoint x: 307, startPoint y: 163, endPoint x: 230, endPoint y: 129, distance: 84.0
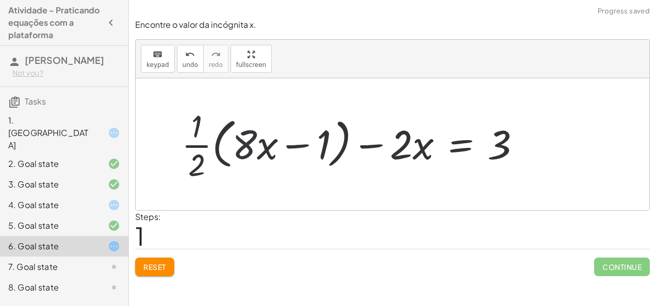
click at [242, 142] on div at bounding box center [355, 144] width 358 height 79
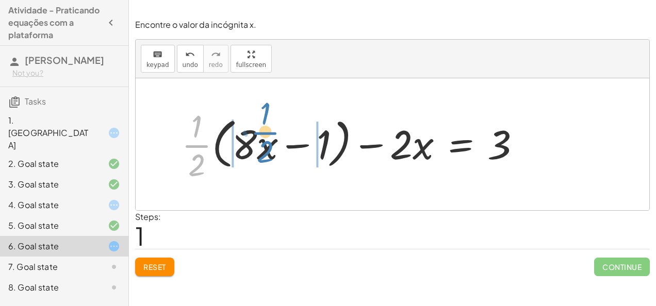
drag, startPoint x: 200, startPoint y: 143, endPoint x: 269, endPoint y: 130, distance: 69.7
click at [269, 130] on div at bounding box center [355, 144] width 358 height 79
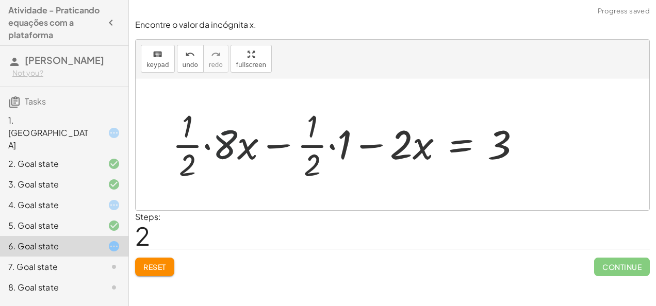
click at [231, 141] on div at bounding box center [350, 144] width 367 height 79
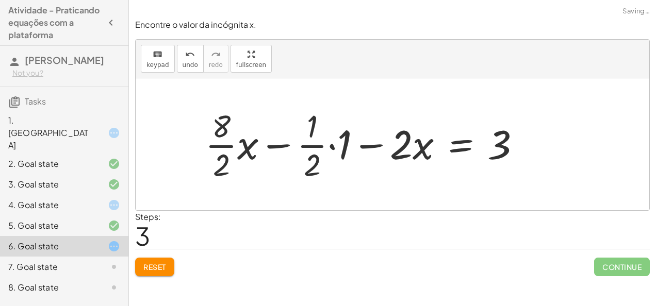
click at [306, 135] on div at bounding box center [367, 144] width 334 height 79
drag, startPoint x: 319, startPoint y: 146, endPoint x: 334, endPoint y: 145, distance: 15.5
click at [334, 145] on div at bounding box center [367, 144] width 334 height 79
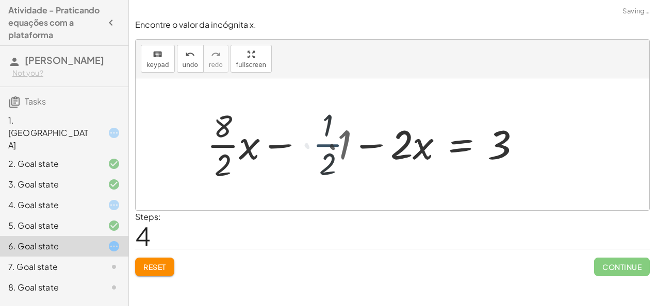
click at [334, 145] on div at bounding box center [379, 144] width 310 height 79
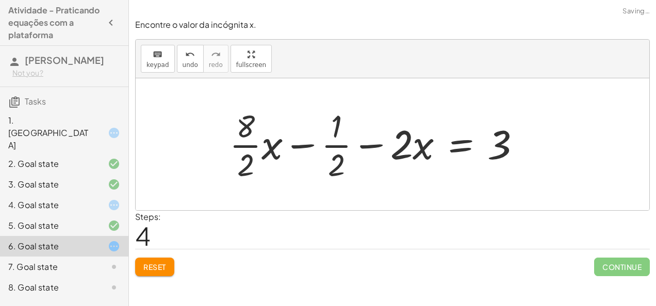
click at [256, 160] on div at bounding box center [379, 144] width 310 height 79
click at [323, 146] on div at bounding box center [383, 144] width 300 height 79
click at [340, 147] on div at bounding box center [383, 144] width 300 height 79
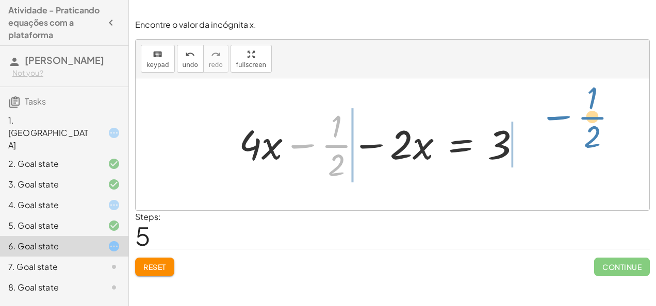
drag, startPoint x: 338, startPoint y: 144, endPoint x: 576, endPoint y: 120, distance: 239.4
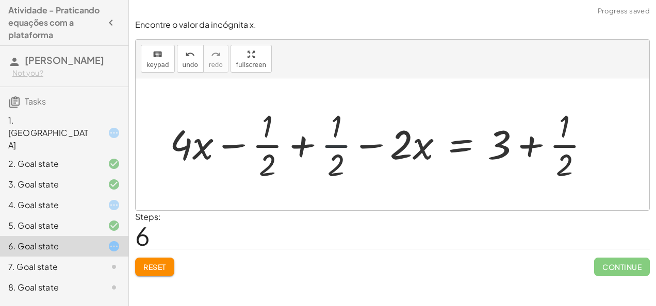
click at [341, 144] on div at bounding box center [383, 144] width 438 height 79
click at [311, 144] on div at bounding box center [383, 144] width 438 height 79
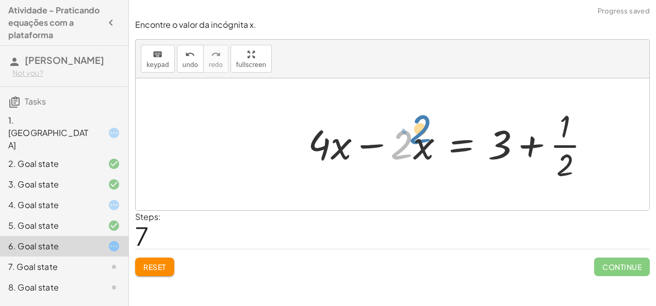
drag, startPoint x: 401, startPoint y: 142, endPoint x: 408, endPoint y: 137, distance: 9.2
click at [408, 137] on div at bounding box center [453, 144] width 300 height 79
click at [538, 148] on div at bounding box center [453, 144] width 300 height 79
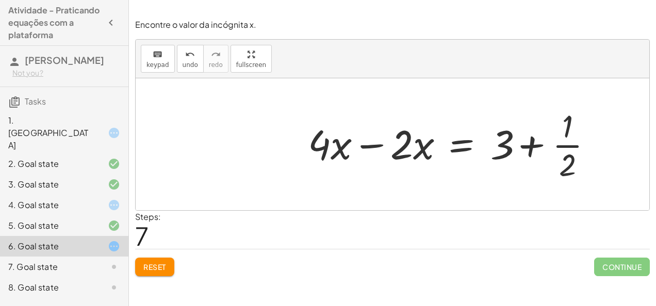
click at [534, 147] on div at bounding box center [453, 144] width 300 height 79
click at [530, 146] on div at bounding box center [453, 144] width 300 height 79
click at [530, 146] on div at bounding box center [469, 144] width 332 height 79
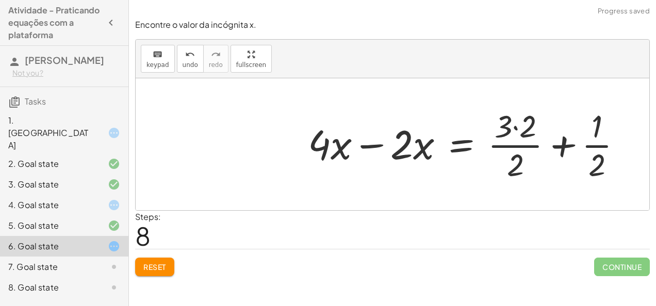
click at [530, 146] on div at bounding box center [469, 144] width 332 height 79
click at [154, 266] on span "Reset" at bounding box center [154, 266] width 23 height 9
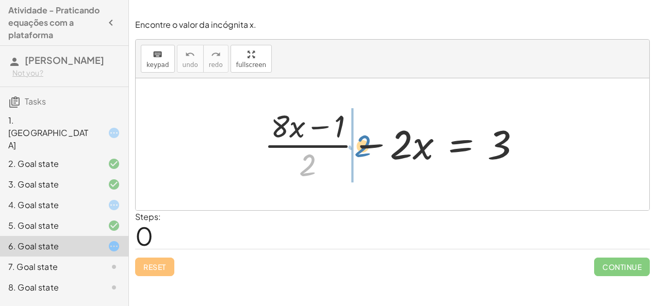
drag, startPoint x: 315, startPoint y: 167, endPoint x: 369, endPoint y: 149, distance: 56.6
click at [369, 149] on div at bounding box center [396, 144] width 275 height 79
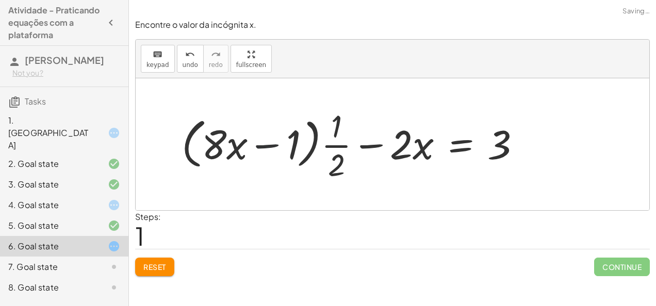
click at [278, 153] on div at bounding box center [355, 144] width 358 height 79
click at [270, 145] on div at bounding box center [355, 144] width 358 height 79
click at [339, 153] on div at bounding box center [355, 144] width 358 height 79
click at [164, 263] on span "Reset" at bounding box center [154, 266] width 23 height 9
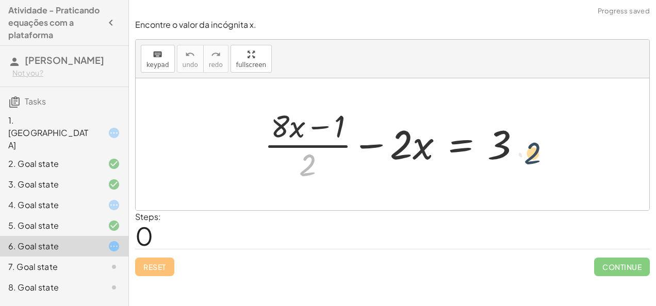
drag, startPoint x: 311, startPoint y: 161, endPoint x: 565, endPoint y: 142, distance: 254.8
drag, startPoint x: 304, startPoint y: 167, endPoint x: 523, endPoint y: 144, distance: 220.2
click at [523, 144] on div at bounding box center [396, 144] width 275 height 79
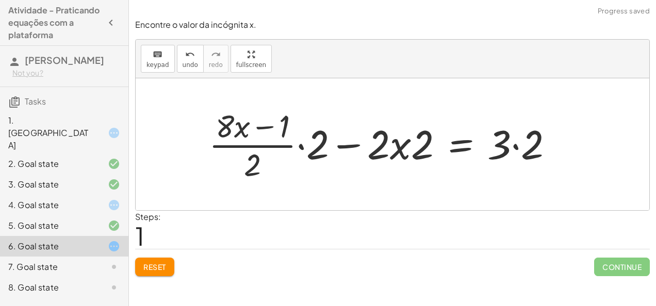
click at [313, 146] on div at bounding box center [385, 144] width 363 height 79
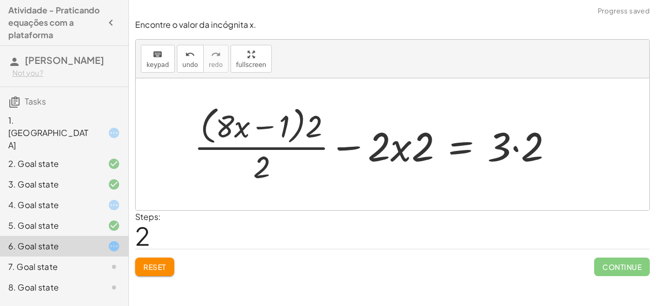
click at [285, 152] on div at bounding box center [378, 144] width 378 height 84
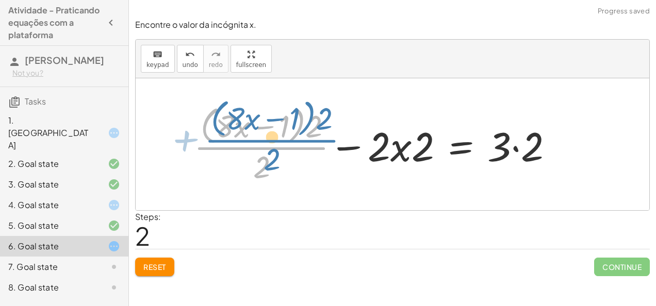
drag, startPoint x: 279, startPoint y: 150, endPoint x: 287, endPoint y: 144, distance: 9.5
click at [287, 144] on div at bounding box center [378, 144] width 378 height 84
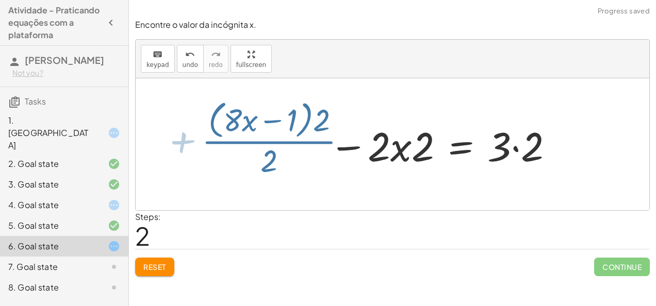
click at [287, 144] on div at bounding box center [378, 144] width 378 height 84
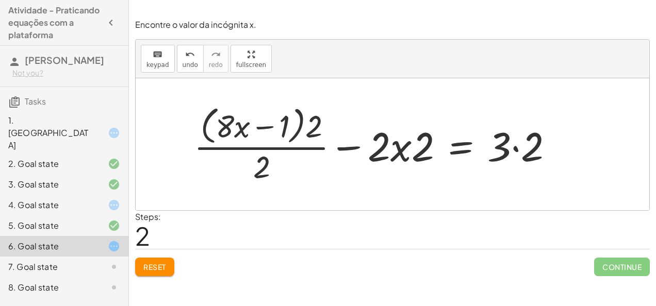
click at [400, 152] on div at bounding box center [378, 144] width 378 height 84
click at [481, 162] on div at bounding box center [378, 144] width 378 height 84
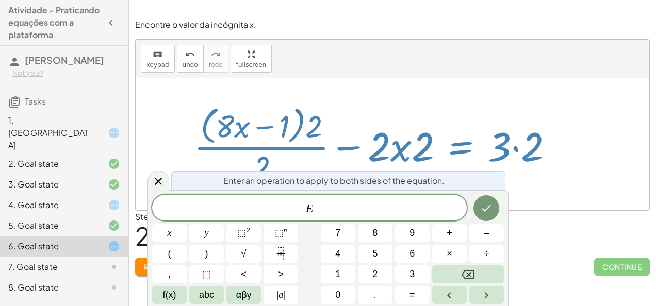
click at [524, 163] on div at bounding box center [378, 144] width 378 height 84
click at [154, 175] on icon at bounding box center [158, 181] width 12 height 12
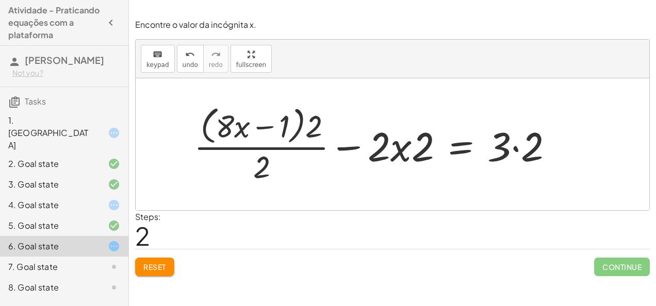
click at [507, 156] on div at bounding box center [378, 144] width 378 height 84
click at [511, 152] on div at bounding box center [378, 144] width 378 height 84
drag, startPoint x: 359, startPoint y: 143, endPoint x: 348, endPoint y: 147, distance: 11.8
click at [348, 147] on div at bounding box center [361, 144] width 345 height 84
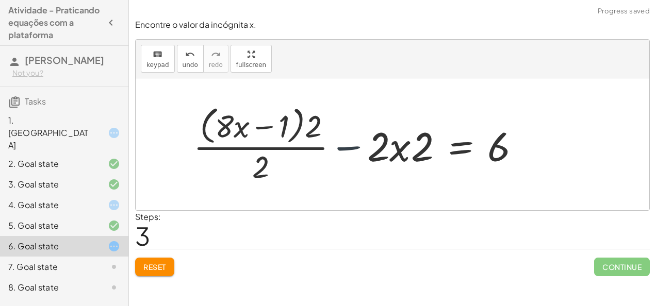
click at [348, 147] on div at bounding box center [361, 144] width 345 height 84
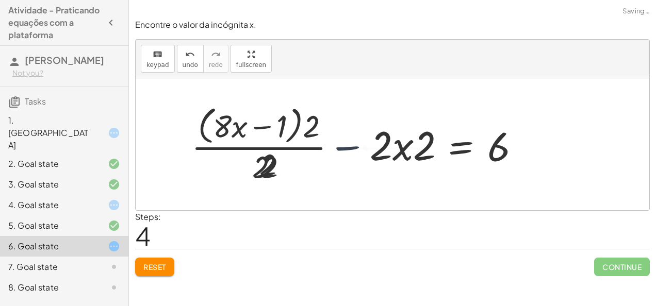
click at [348, 147] on div at bounding box center [351, 144] width 366 height 84
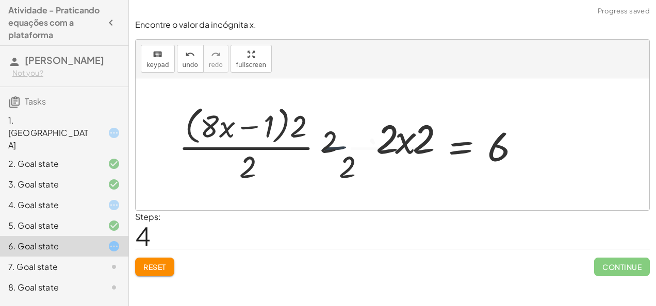
click at [348, 147] on div at bounding box center [351, 144] width 366 height 84
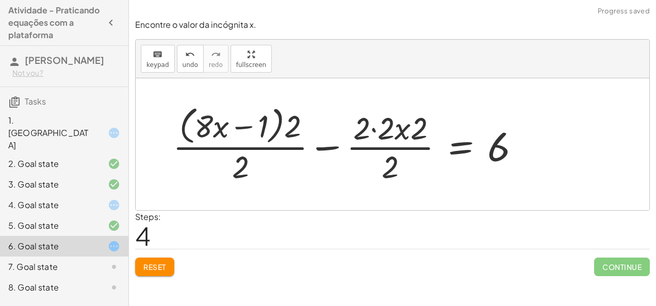
click at [348, 147] on div at bounding box center [351, 144] width 366 height 84
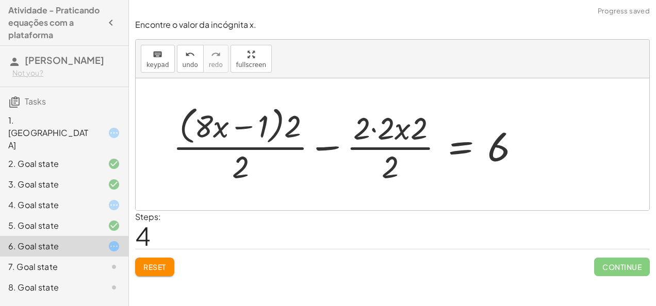
click at [158, 258] on button "Reset" at bounding box center [154, 267] width 39 height 19
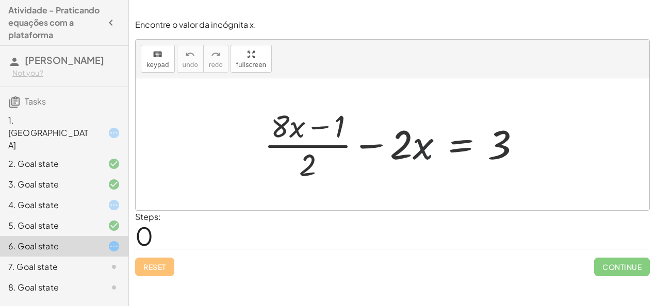
click at [421, 147] on div at bounding box center [396, 144] width 275 height 79
click at [370, 145] on div at bounding box center [396, 144] width 275 height 79
drag, startPoint x: 398, startPoint y: 155, endPoint x: 375, endPoint y: 129, distance: 34.3
click at [375, 129] on div at bounding box center [396, 144] width 275 height 79
drag, startPoint x: 413, startPoint y: 142, endPoint x: 421, endPoint y: 143, distance: 7.3
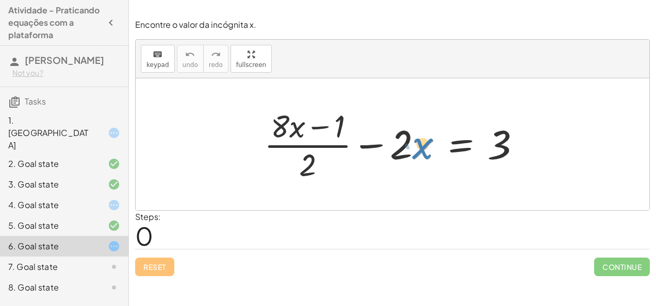
click at [421, 143] on div at bounding box center [396, 144] width 275 height 79
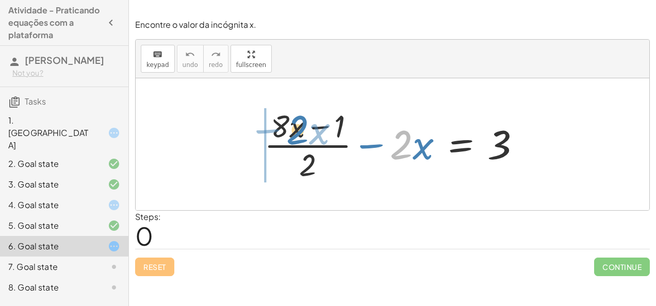
drag, startPoint x: 405, startPoint y: 140, endPoint x: 302, endPoint y: 126, distance: 104.1
click at [302, 126] on div at bounding box center [396, 144] width 275 height 79
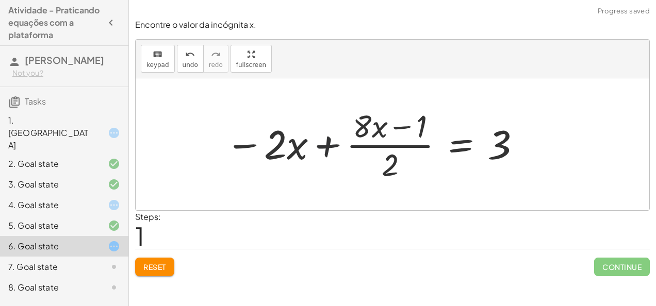
click at [338, 141] on div at bounding box center [373, 144] width 307 height 79
click at [354, 142] on div at bounding box center [373, 144] width 307 height 79
click at [169, 265] on button "Reset" at bounding box center [154, 267] width 39 height 19
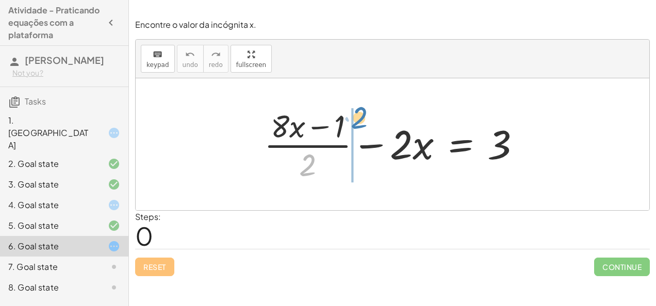
drag, startPoint x: 313, startPoint y: 169, endPoint x: 366, endPoint y: 123, distance: 70.5
click at [366, 123] on div at bounding box center [396, 144] width 275 height 79
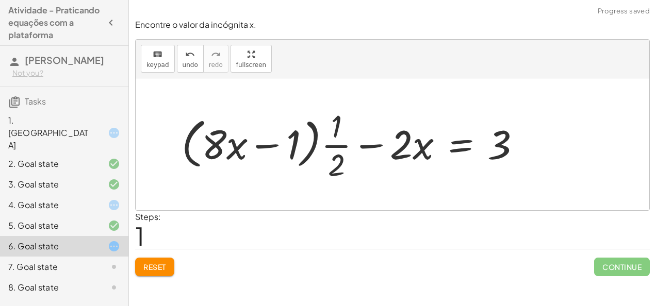
click at [283, 141] on div at bounding box center [355, 144] width 358 height 79
click at [170, 264] on button "Reset" at bounding box center [154, 267] width 39 height 19
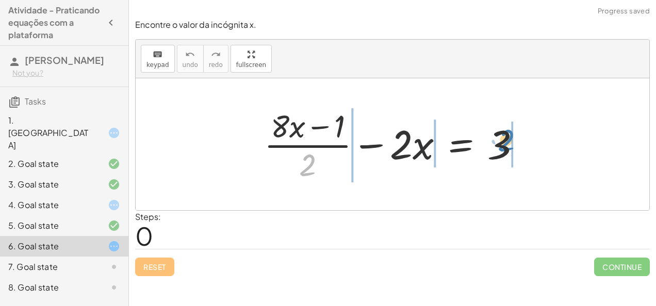
drag, startPoint x: 310, startPoint y: 162, endPoint x: 507, endPoint y: 137, distance: 198.9
click at [507, 137] on div at bounding box center [396, 144] width 275 height 79
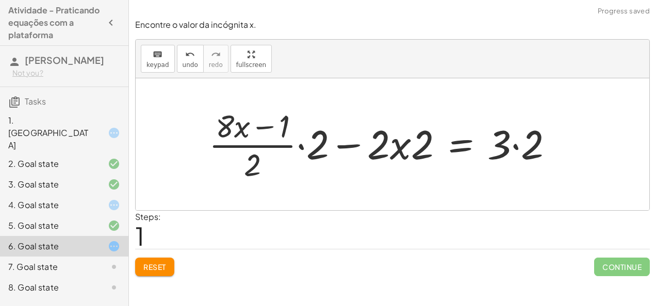
click at [166, 271] on button "Reset" at bounding box center [154, 267] width 39 height 19
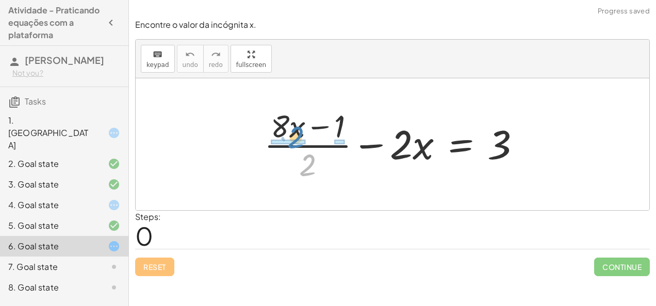
drag, startPoint x: 302, startPoint y: 165, endPoint x: 286, endPoint y: 138, distance: 31.2
click at [286, 138] on div at bounding box center [396, 144] width 275 height 79
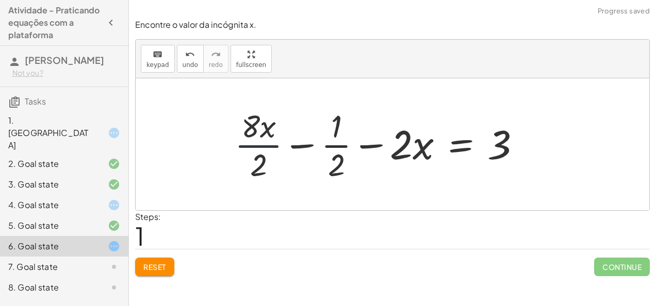
click at [267, 142] on div at bounding box center [381, 144] width 305 height 79
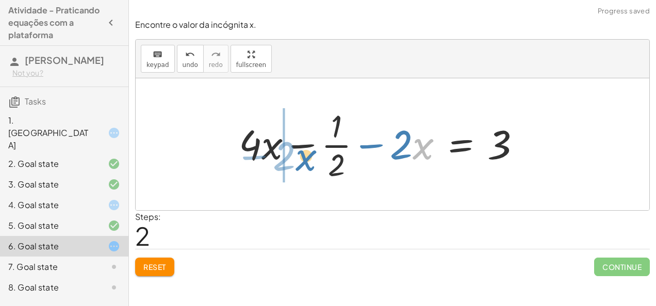
drag, startPoint x: 414, startPoint y: 139, endPoint x: 295, endPoint y: 150, distance: 120.1
click at [295, 150] on div at bounding box center [383, 144] width 300 height 79
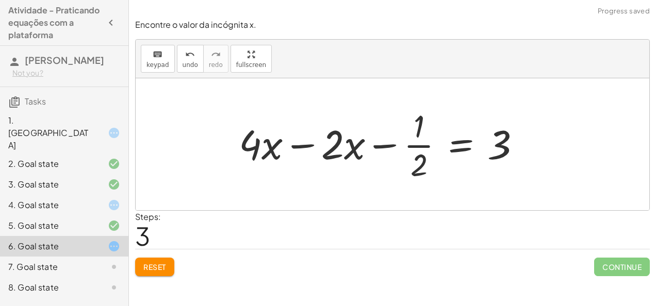
click at [296, 145] on div at bounding box center [383, 144] width 300 height 79
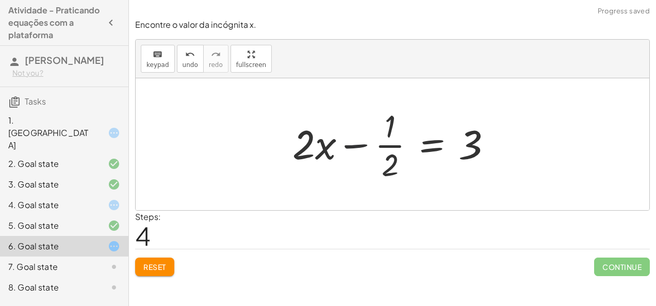
click at [353, 147] on div at bounding box center [396, 144] width 218 height 79
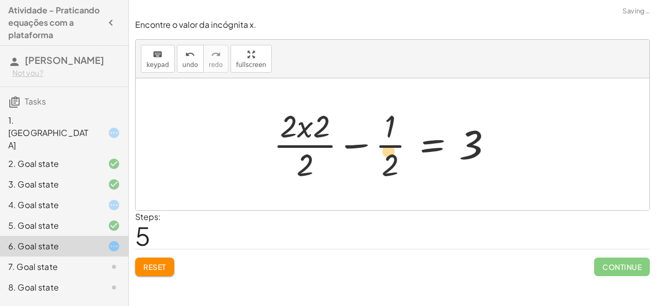
drag, startPoint x: 353, startPoint y: 147, endPoint x: 349, endPoint y: 153, distance: 7.4
click at [349, 153] on div at bounding box center [387, 144] width 238 height 79
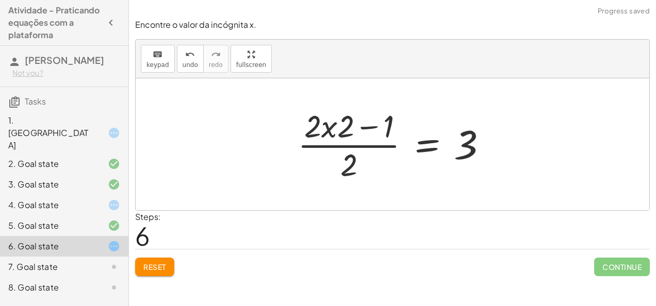
click at [339, 147] on div at bounding box center [396, 144] width 208 height 79
drag, startPoint x: 467, startPoint y: 146, endPoint x: 379, endPoint y: 143, distance: 87.7
click at [379, 143] on div at bounding box center [396, 144] width 208 height 79
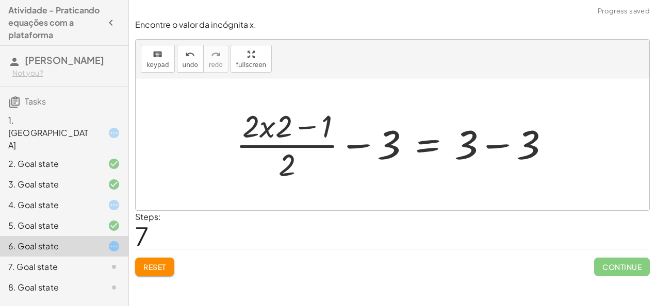
click at [363, 142] on div at bounding box center [396, 144] width 332 height 79
drag, startPoint x: 360, startPoint y: 148, endPoint x: 144, endPoint y: 270, distance: 247.7
click at [0, 0] on div "Encontre o valor da incógnita x. keyboard keypad undo undo redo redo fullscreen…" at bounding box center [0, 0] width 0 height 0
click at [144, 270] on span "Reset" at bounding box center [154, 266] width 23 height 9
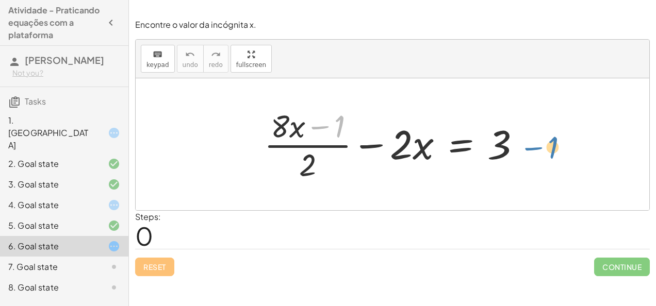
drag, startPoint x: 338, startPoint y: 128, endPoint x: 553, endPoint y: 148, distance: 215.4
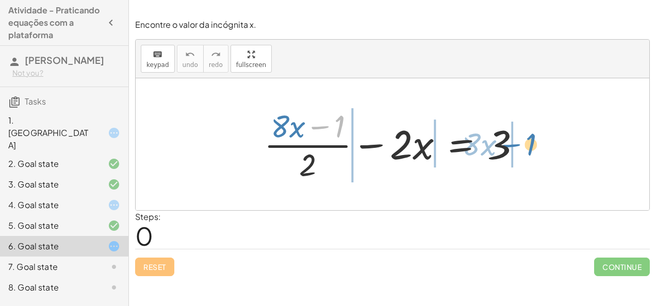
drag, startPoint x: 340, startPoint y: 130, endPoint x: 532, endPoint y: 148, distance: 192.6
click at [532, 148] on div at bounding box center [396, 144] width 275 height 79
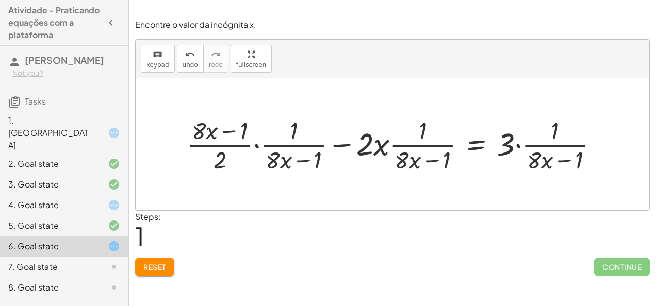
click at [159, 265] on span "Reset" at bounding box center [154, 266] width 23 height 9
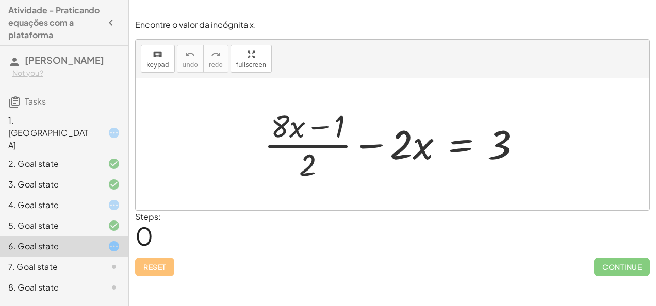
click at [286, 171] on div at bounding box center [396, 144] width 275 height 79
drag, startPoint x: 305, startPoint y: 168, endPoint x: 420, endPoint y: 173, distance: 114.5
click at [420, 173] on div at bounding box center [396, 144] width 275 height 79
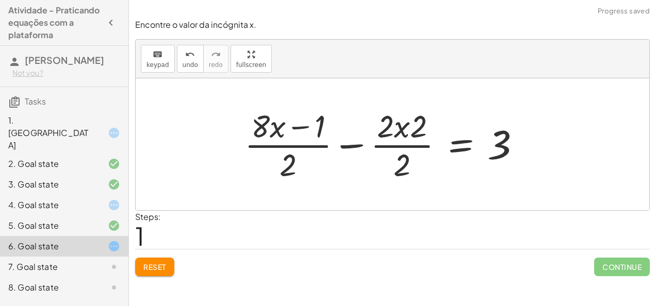
click at [396, 145] on div at bounding box center [386, 144] width 295 height 79
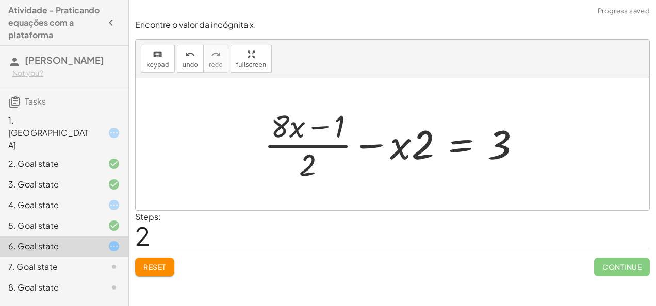
click at [331, 146] on div at bounding box center [396, 144] width 275 height 79
click at [165, 267] on span "Reset" at bounding box center [154, 266] width 23 height 9
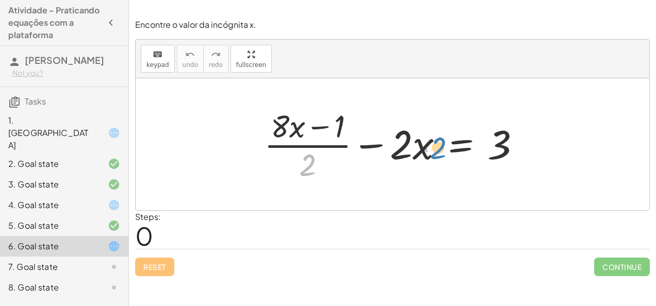
drag, startPoint x: 305, startPoint y: 172, endPoint x: 436, endPoint y: 154, distance: 132.7
click at [436, 154] on div at bounding box center [396, 144] width 275 height 79
drag, startPoint x: 307, startPoint y: 171, endPoint x: 363, endPoint y: 149, distance: 60.2
click at [363, 149] on div at bounding box center [396, 144] width 275 height 79
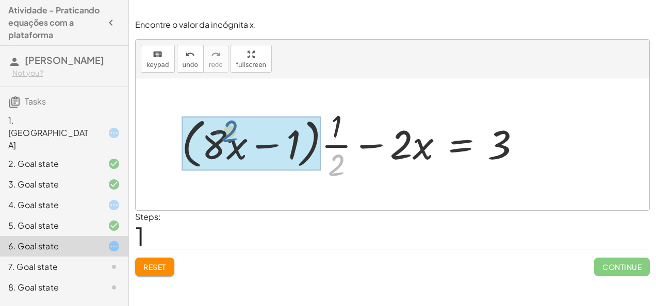
drag, startPoint x: 334, startPoint y: 168, endPoint x: 226, endPoint y: 138, distance: 112.3
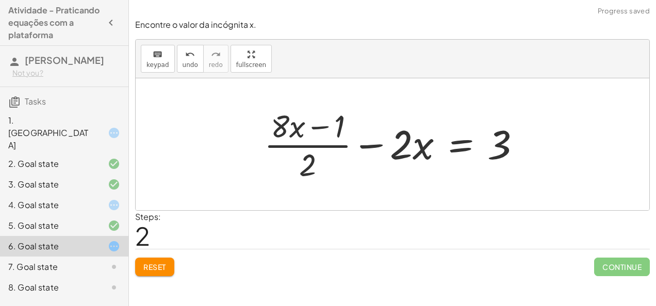
click at [299, 139] on div at bounding box center [396, 144] width 275 height 79
click at [411, 143] on div at bounding box center [396, 144] width 275 height 79
drag, startPoint x: 404, startPoint y: 142, endPoint x: 346, endPoint y: 133, distance: 58.4
click at [346, 133] on div at bounding box center [396, 144] width 275 height 79
drag, startPoint x: 503, startPoint y: 144, endPoint x: 416, endPoint y: 165, distance: 88.8
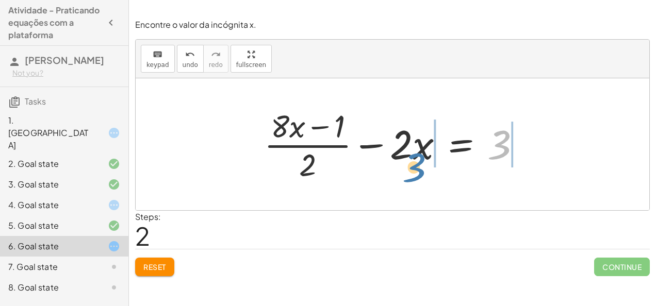
click at [416, 165] on div at bounding box center [396, 144] width 275 height 79
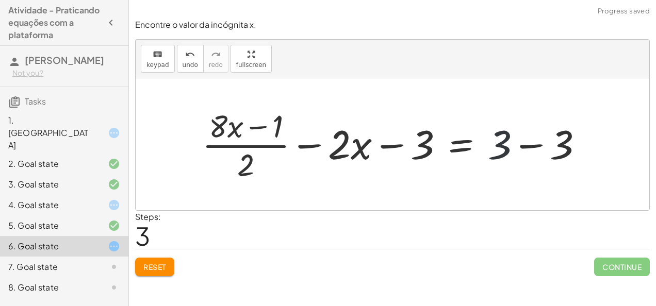
click at [508, 145] on div at bounding box center [396, 144] width 399 height 79
click at [517, 145] on div at bounding box center [396, 144] width 399 height 79
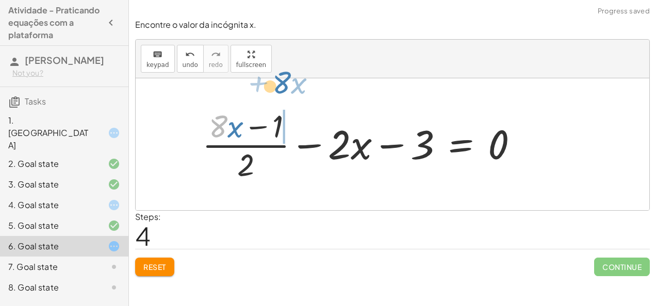
drag, startPoint x: 222, startPoint y: 124, endPoint x: 294, endPoint y: 78, distance: 84.8
click at [294, 78] on div "+ · ( + · 8 · x − 1 ) · 2 − · 2 · x = 3 + · ( + · 8 · x − 1 ) · · 1 · 2 − · 2 ·…" at bounding box center [392, 144] width 513 height 132
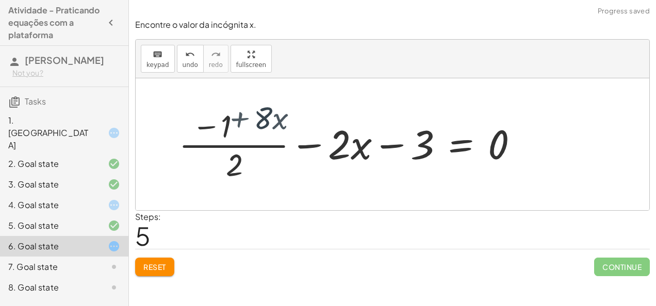
drag, startPoint x: 349, startPoint y: 88, endPoint x: 355, endPoint y: 95, distance: 9.3
click at [355, 95] on div at bounding box center [392, 144] width 513 height 132
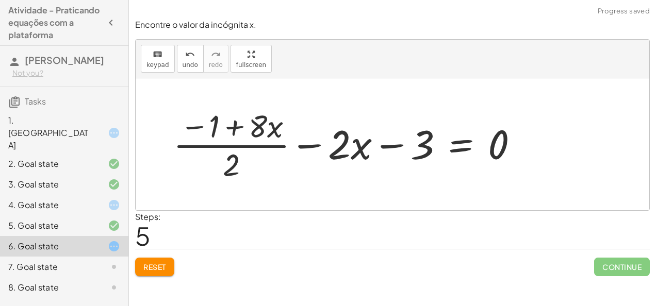
click at [254, 143] on div at bounding box center [349, 144] width 363 height 79
click at [250, 119] on div at bounding box center [349, 144] width 363 height 79
click at [240, 145] on div at bounding box center [349, 144] width 363 height 79
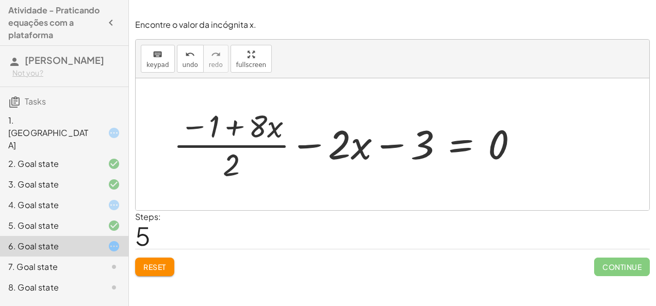
click at [138, 259] on button "Reset" at bounding box center [154, 267] width 39 height 19
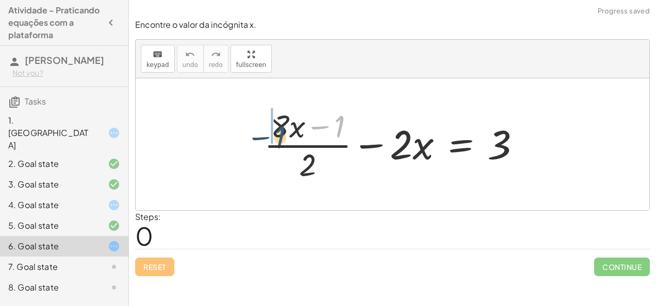
drag, startPoint x: 335, startPoint y: 127, endPoint x: 274, endPoint y: 138, distance: 62.3
click at [274, 138] on div at bounding box center [396, 144] width 275 height 79
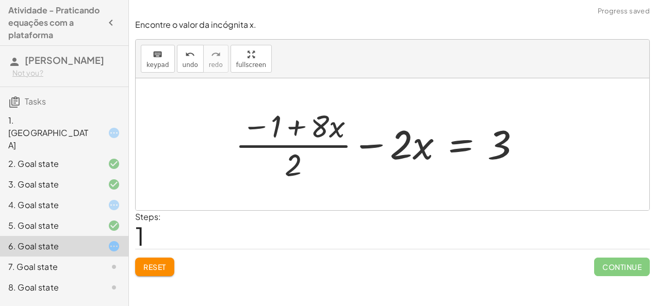
click at [301, 147] on div at bounding box center [382, 144] width 304 height 79
click at [403, 143] on div at bounding box center [382, 144] width 304 height 79
drag, startPoint x: 294, startPoint y: 171, endPoint x: 358, endPoint y: 120, distance: 81.8
click at [358, 120] on div at bounding box center [382, 144] width 304 height 79
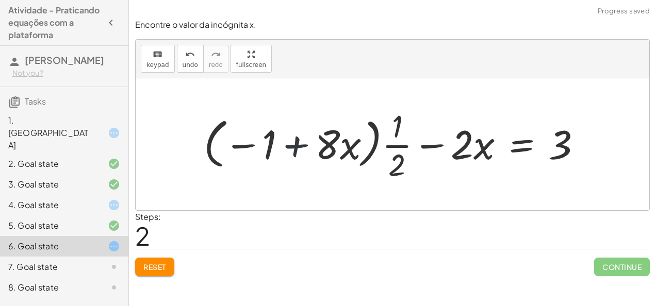
click at [280, 148] on div at bounding box center [396, 144] width 396 height 79
click at [294, 148] on div at bounding box center [396, 144] width 396 height 79
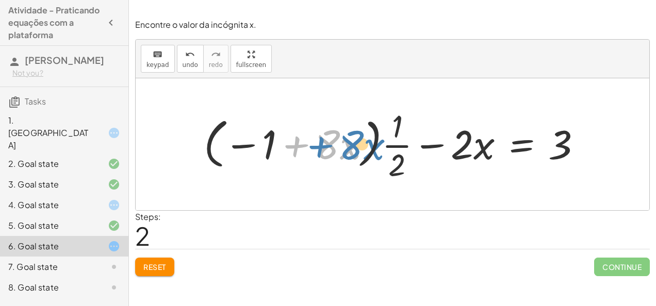
drag, startPoint x: 294, startPoint y: 148, endPoint x: 305, endPoint y: 149, distance: 11.4
click at [305, 149] on div at bounding box center [396, 144] width 396 height 79
click at [397, 143] on div at bounding box center [396, 144] width 396 height 79
click at [429, 149] on div at bounding box center [396, 144] width 396 height 79
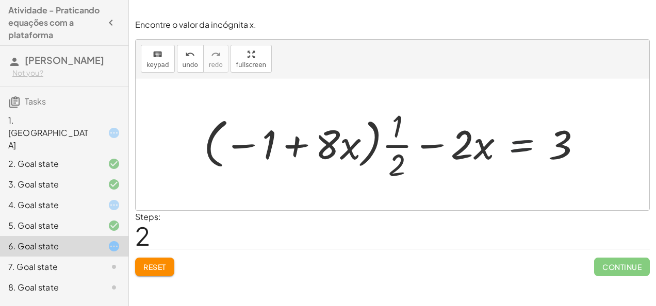
click at [517, 153] on div at bounding box center [396, 144] width 396 height 79
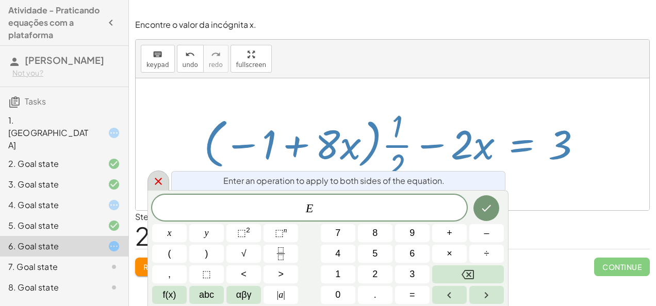
click at [159, 188] on div at bounding box center [158, 181] width 22 height 20
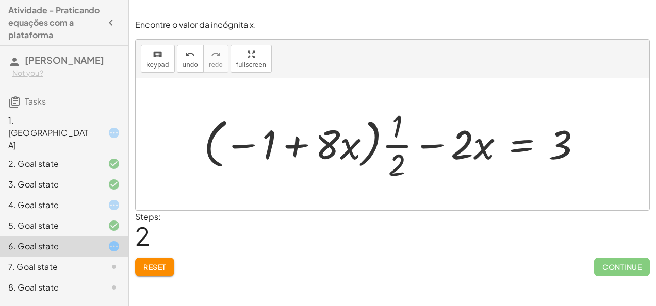
click at [154, 256] on div "Reset Continue" at bounding box center [392, 262] width 514 height 27
click at [154, 265] on span "Reset" at bounding box center [154, 266] width 23 height 9
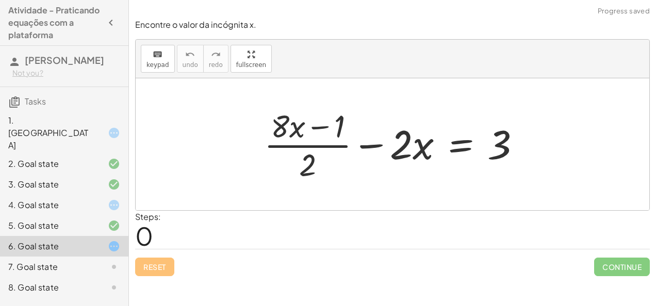
click at [76, 261] on div "7. Goal state" at bounding box center [49, 267] width 83 height 12
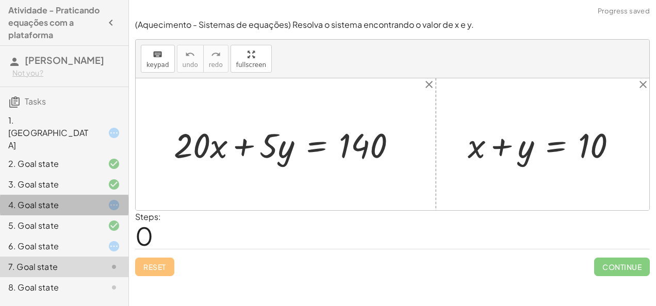
click at [65, 199] on div "4. Goal state" at bounding box center [49, 205] width 83 height 12
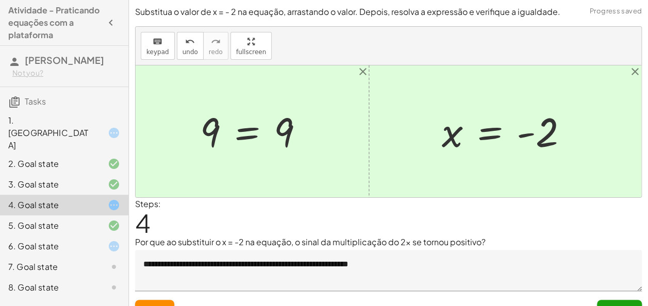
scroll to position [18, 0]
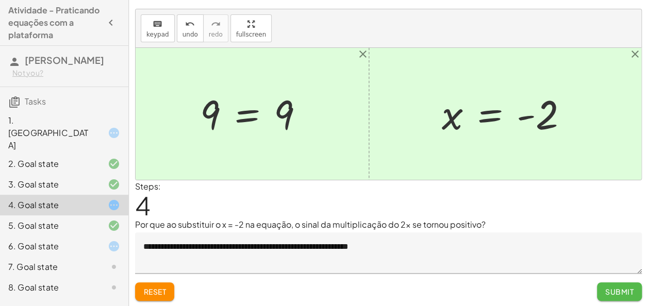
click at [615, 286] on button "Submit" at bounding box center [619, 291] width 45 height 19
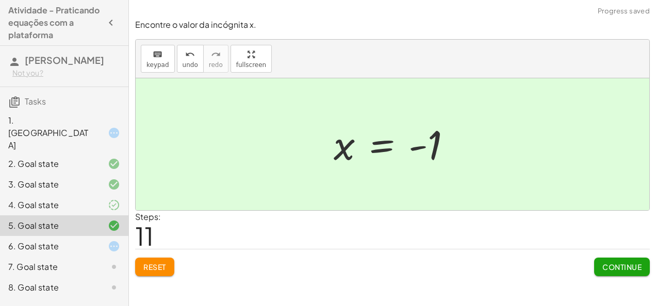
click at [82, 121] on div "1. [GEOGRAPHIC_DATA]" at bounding box center [49, 132] width 83 height 37
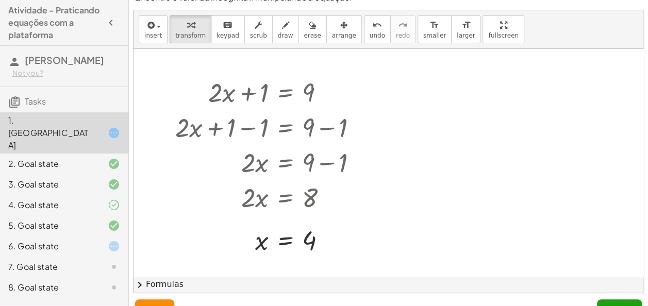
scroll to position [15, 0]
click at [618, 302] on button "Submit" at bounding box center [619, 308] width 45 height 19
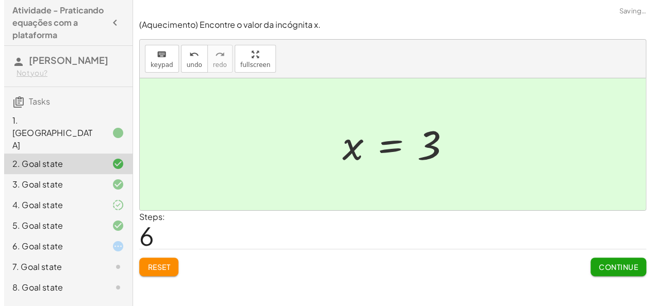
scroll to position [0, 0]
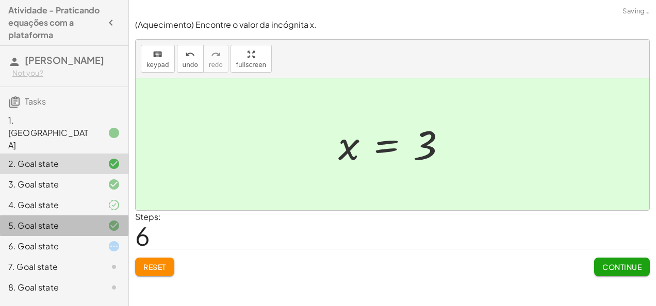
click at [91, 257] on div "5. Goal state" at bounding box center [64, 267] width 128 height 21
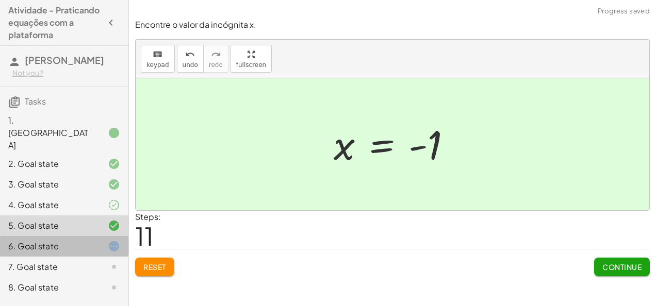
click at [89, 240] on div "6. Goal state" at bounding box center [49, 246] width 83 height 12
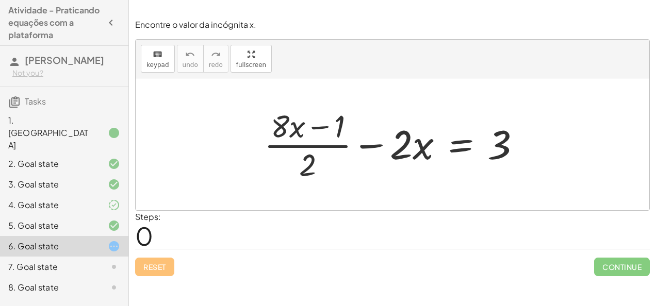
click at [78, 257] on div "7. Goal state" at bounding box center [64, 267] width 128 height 21
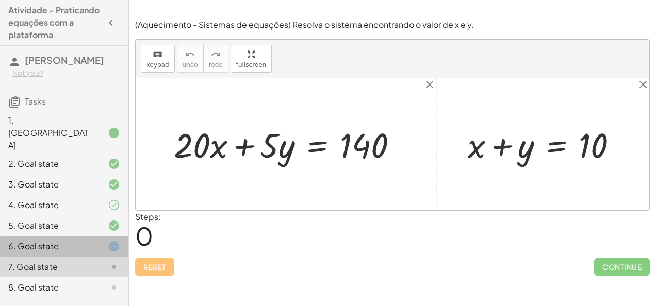
click at [52, 277] on div "6. Goal state" at bounding box center [64, 287] width 128 height 21
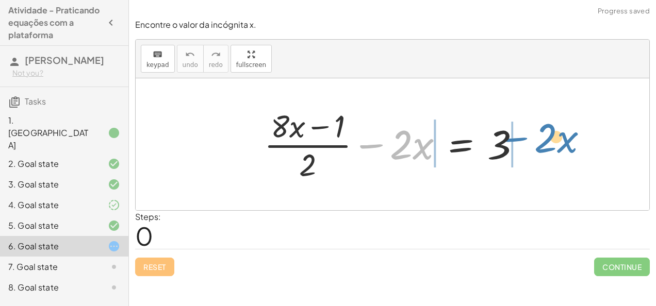
drag, startPoint x: 367, startPoint y: 147, endPoint x: 522, endPoint y: 143, distance: 154.2
click at [522, 143] on div at bounding box center [396, 144] width 275 height 79
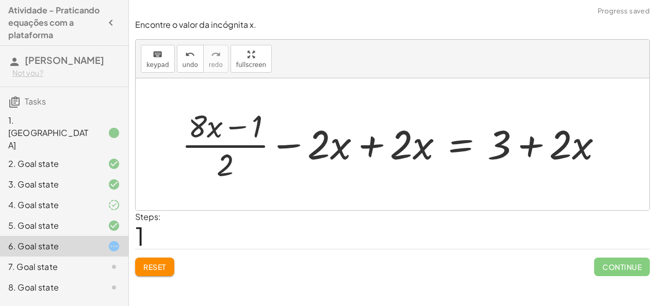
click at [364, 147] on div at bounding box center [396, 144] width 440 height 79
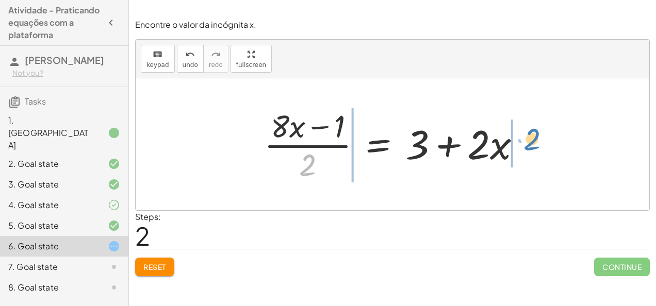
drag, startPoint x: 309, startPoint y: 164, endPoint x: 533, endPoint y: 139, distance: 225.7
click at [533, 139] on div at bounding box center [396, 144] width 275 height 79
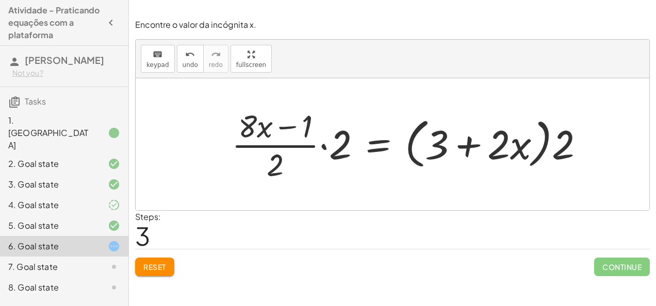
click at [326, 149] on div at bounding box center [411, 144] width 371 height 79
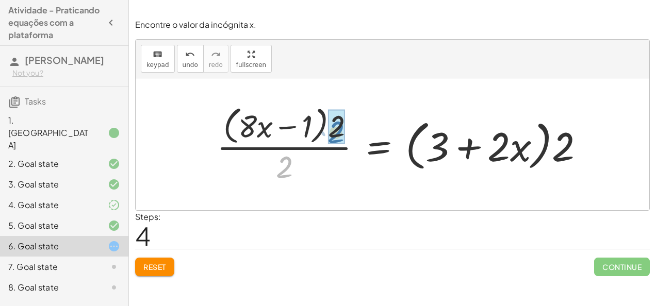
drag, startPoint x: 286, startPoint y: 163, endPoint x: 338, endPoint y: 127, distance: 63.3
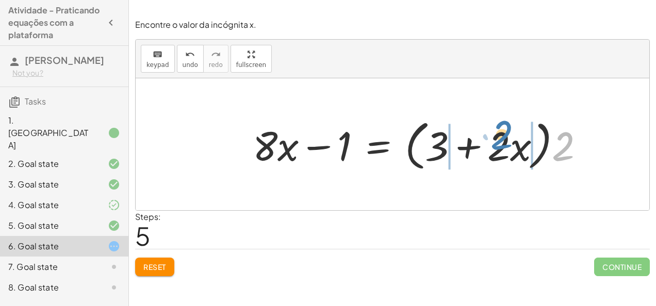
drag, startPoint x: 564, startPoint y: 153, endPoint x: 501, endPoint y: 143, distance: 63.6
click at [501, 143] on div at bounding box center [422, 144] width 350 height 59
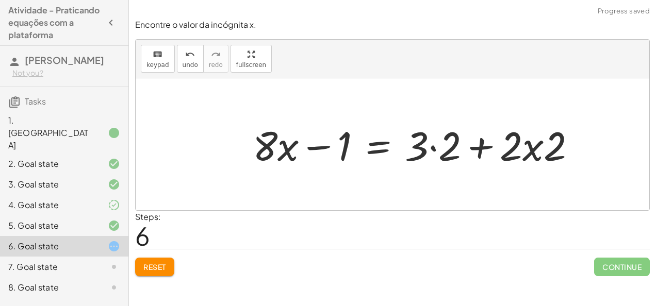
click at [430, 143] on div at bounding box center [418, 144] width 342 height 53
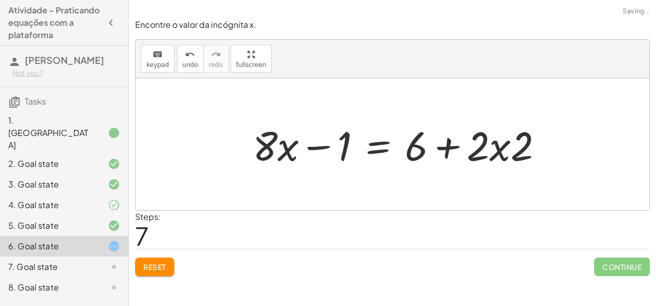
click at [495, 145] on div at bounding box center [401, 144] width 309 height 53
click at [508, 153] on div at bounding box center [401, 144] width 309 height 53
click at [457, 145] on div at bounding box center [401, 144] width 309 height 53
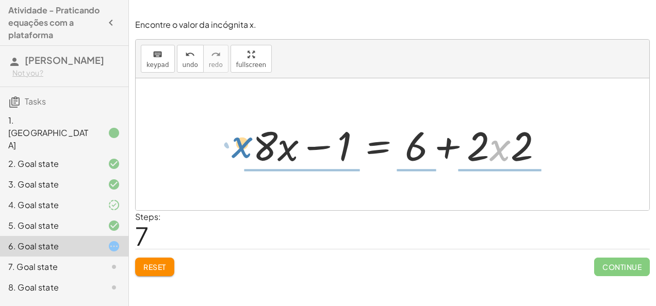
drag, startPoint x: 492, startPoint y: 146, endPoint x: 236, endPoint y: 143, distance: 256.7
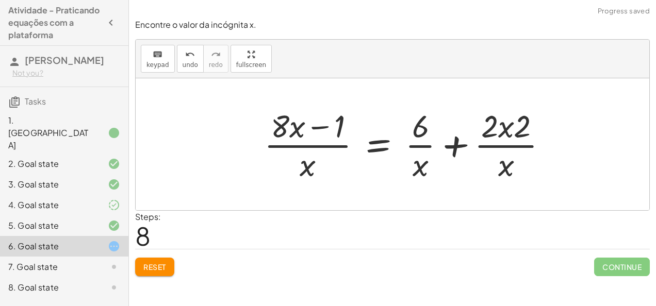
click at [308, 171] on div at bounding box center [410, 144] width 302 height 79
click at [161, 265] on span "Reset" at bounding box center [154, 266] width 23 height 9
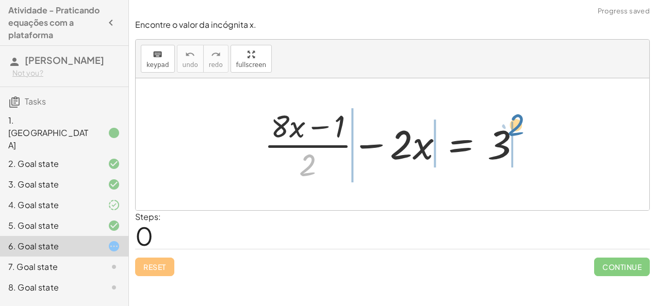
drag, startPoint x: 304, startPoint y: 169, endPoint x: 526, endPoint y: 138, distance: 224.3
click at [526, 138] on div at bounding box center [396, 144] width 275 height 79
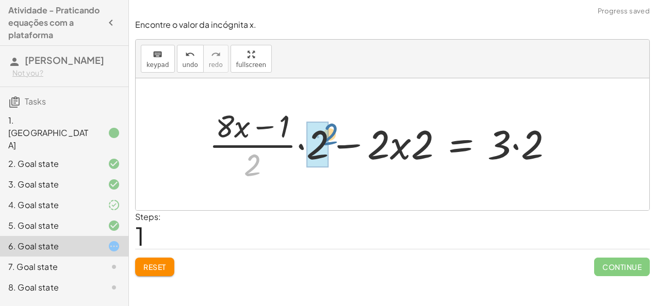
drag, startPoint x: 250, startPoint y: 170, endPoint x: 330, endPoint y: 139, distance: 85.2
click at [330, 139] on div at bounding box center [385, 144] width 363 height 79
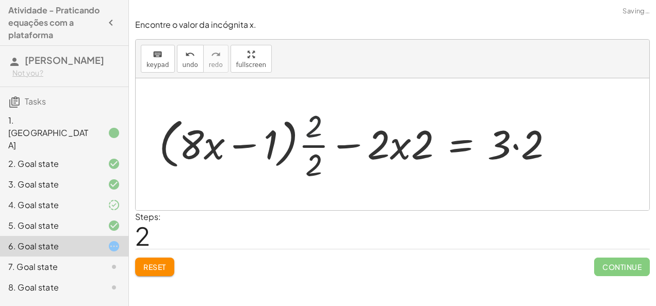
click at [314, 128] on div at bounding box center [360, 144] width 413 height 79
click at [160, 261] on button "Reset" at bounding box center [154, 267] width 39 height 19
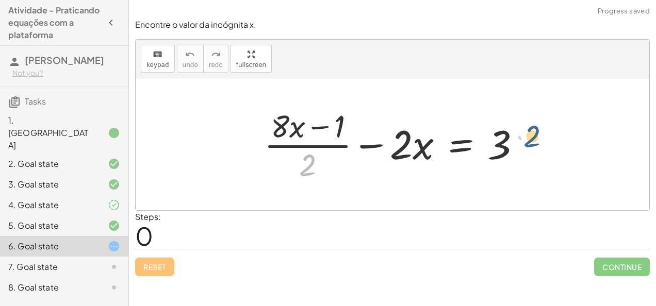
drag, startPoint x: 304, startPoint y: 161, endPoint x: 545, endPoint y: 135, distance: 242.6
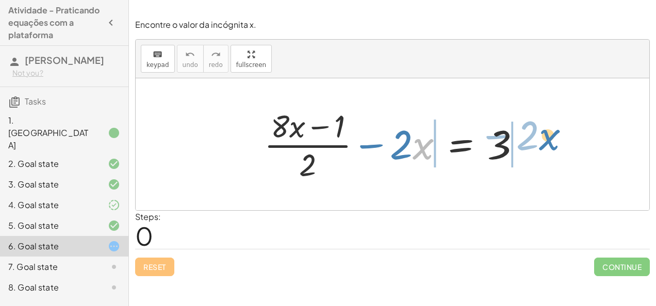
drag, startPoint x: 416, startPoint y: 146, endPoint x: 545, endPoint y: 138, distance: 129.1
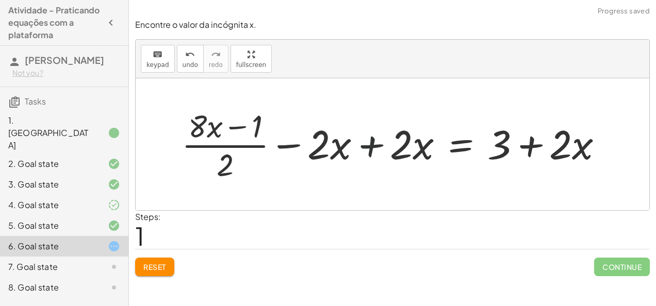
click at [372, 157] on div at bounding box center [396, 144] width 440 height 79
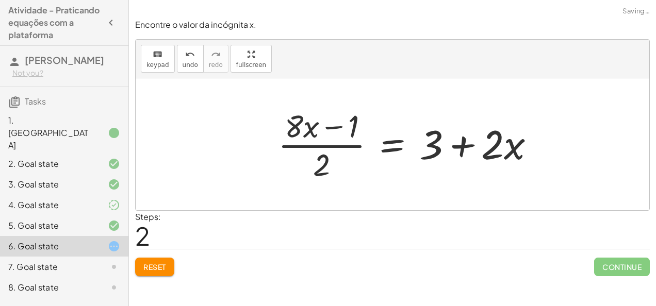
click at [527, 140] on div at bounding box center [410, 144] width 275 height 79
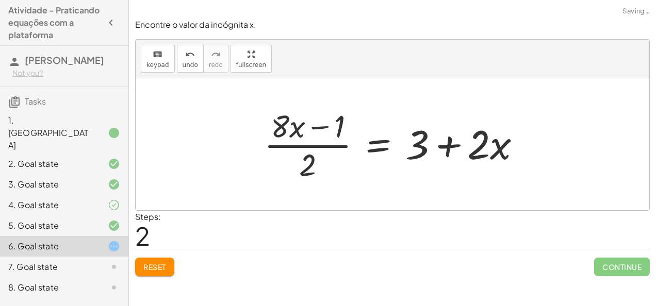
click at [447, 148] on div at bounding box center [396, 144] width 275 height 79
drag, startPoint x: 310, startPoint y: 163, endPoint x: 356, endPoint y: 123, distance: 61.0
click at [356, 123] on div at bounding box center [396, 144] width 275 height 79
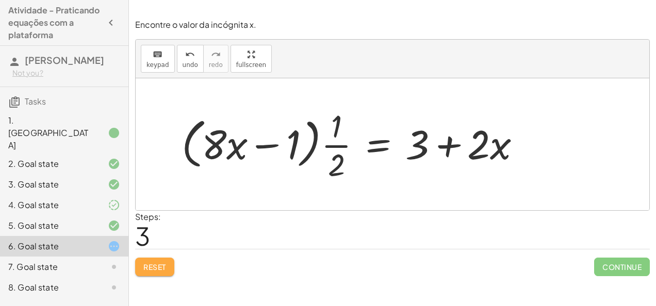
click at [170, 262] on button "Reset" at bounding box center [154, 267] width 39 height 19
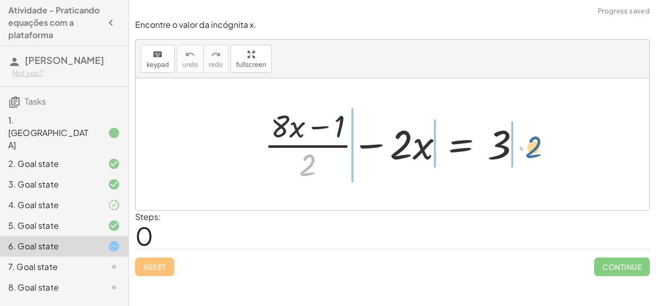
drag, startPoint x: 311, startPoint y: 161, endPoint x: 538, endPoint y: 143, distance: 227.5
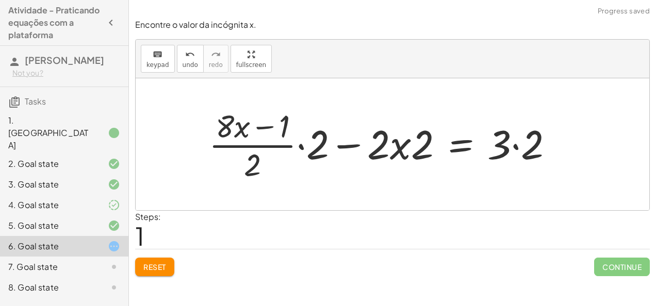
click at [508, 144] on div at bounding box center [385, 144] width 363 height 79
click at [511, 147] on div at bounding box center [385, 144] width 363 height 79
click at [319, 128] on div at bounding box center [369, 144] width 330 height 79
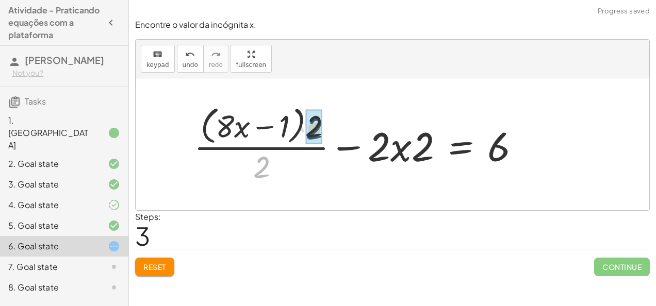
drag, startPoint x: 265, startPoint y: 164, endPoint x: 319, endPoint y: 125, distance: 66.7
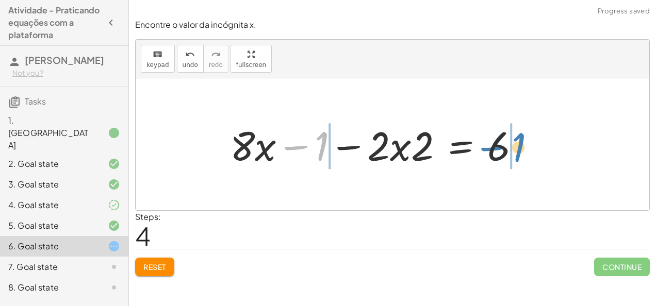
drag, startPoint x: 321, startPoint y: 143, endPoint x: 526, endPoint y: 141, distance: 205.1
click at [526, 141] on div at bounding box center [379, 144] width 309 height 53
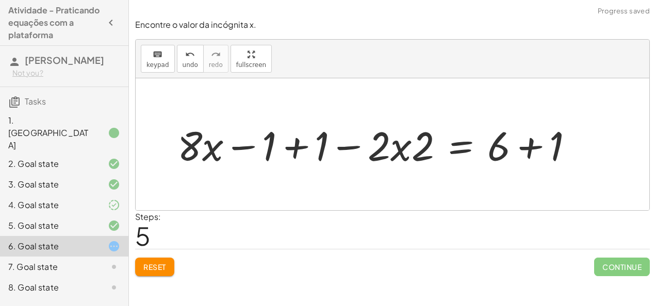
click at [293, 148] on div at bounding box center [379, 144] width 414 height 53
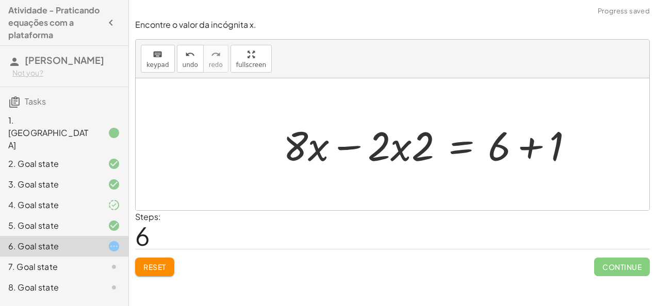
click at [392, 149] on div at bounding box center [432, 144] width 309 height 53
drag, startPoint x: 382, startPoint y: 143, endPoint x: 394, endPoint y: 145, distance: 12.1
click at [394, 145] on div at bounding box center [432, 144] width 309 height 53
click at [403, 148] on div at bounding box center [432, 144] width 309 height 53
click at [354, 148] on div at bounding box center [432, 144] width 309 height 53
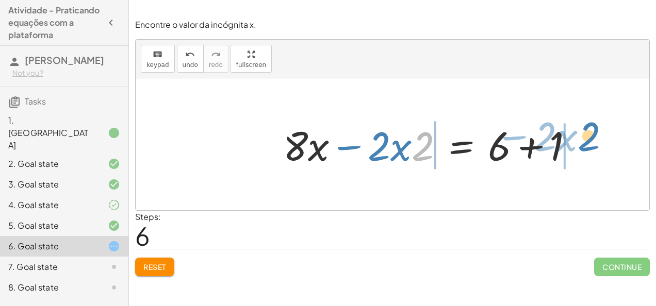
drag, startPoint x: 422, startPoint y: 147, endPoint x: 588, endPoint y: 139, distance: 166.2
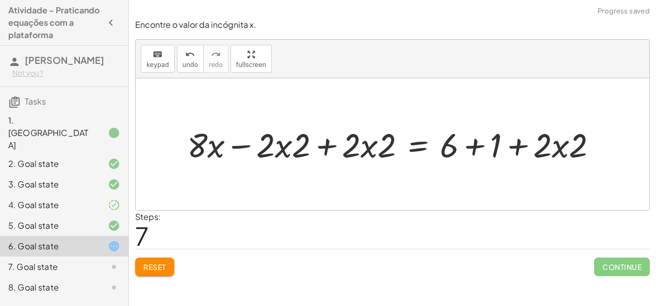
click at [376, 146] on div at bounding box center [396, 144] width 428 height 44
click at [159, 260] on button "Reset" at bounding box center [154, 267] width 39 height 19
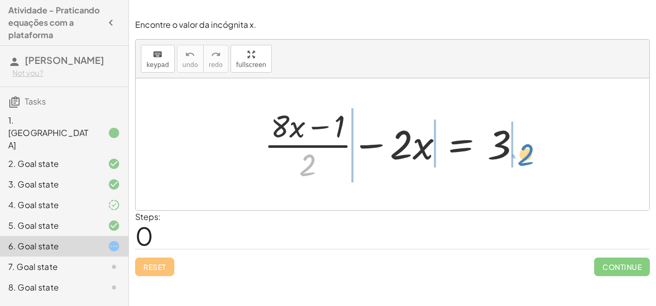
drag, startPoint x: 313, startPoint y: 170, endPoint x: 532, endPoint y: 159, distance: 219.3
click at [532, 159] on div at bounding box center [396, 144] width 275 height 79
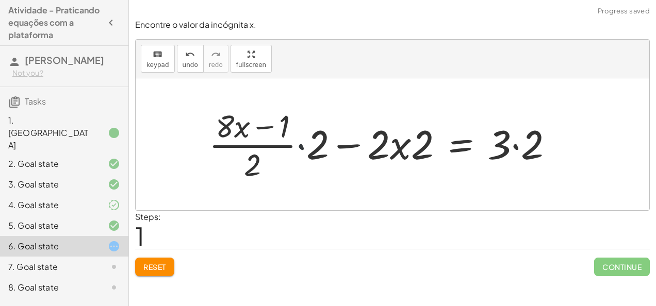
click at [304, 139] on div at bounding box center [385, 144] width 363 height 79
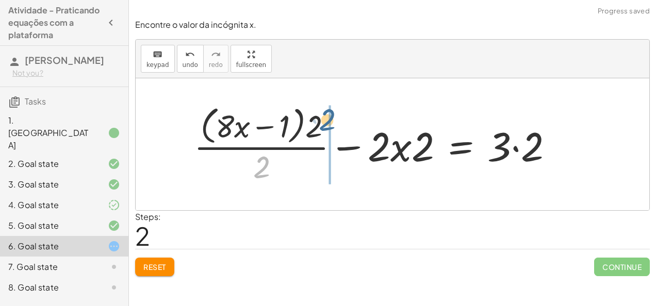
drag, startPoint x: 265, startPoint y: 166, endPoint x: 331, endPoint y: 118, distance: 82.6
click at [331, 118] on div at bounding box center [378, 144] width 378 height 84
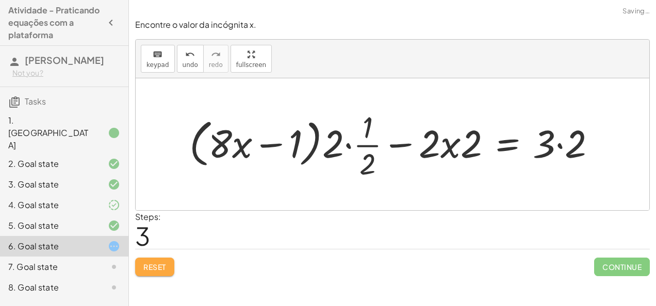
click at [170, 265] on button "Reset" at bounding box center [154, 267] width 39 height 19
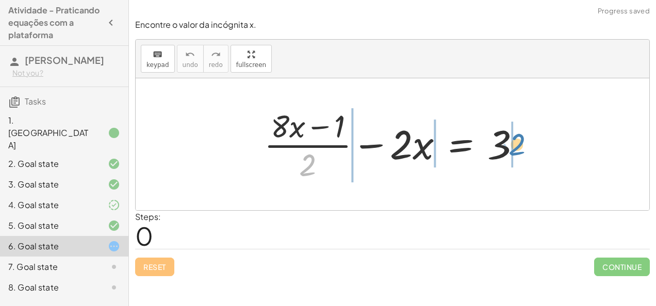
drag, startPoint x: 303, startPoint y: 168, endPoint x: 513, endPoint y: 147, distance: 211.3
click at [513, 147] on div at bounding box center [396, 144] width 275 height 79
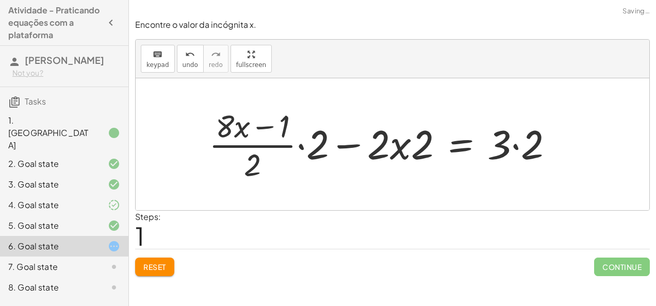
click at [319, 141] on div at bounding box center [385, 144] width 363 height 79
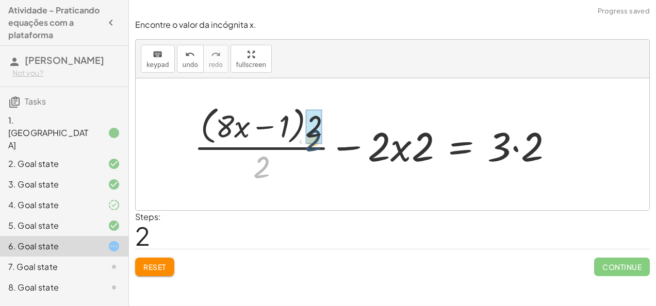
drag, startPoint x: 265, startPoint y: 163, endPoint x: 320, endPoint y: 128, distance: 64.2
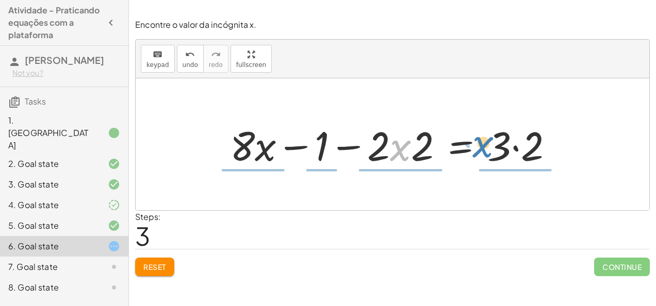
drag, startPoint x: 408, startPoint y: 150, endPoint x: 492, endPoint y: 146, distance: 84.6
click at [492, 146] on div at bounding box center [396, 144] width 342 height 53
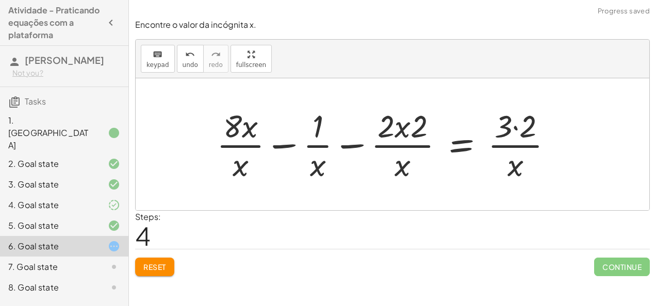
click at [155, 273] on button "Reset" at bounding box center [154, 267] width 39 height 19
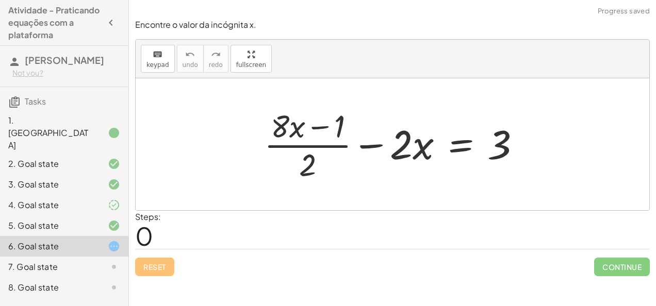
click at [155, 272] on div "Reset Continue" at bounding box center [392, 262] width 514 height 27
drag, startPoint x: 305, startPoint y: 169, endPoint x: 535, endPoint y: 141, distance: 232.1
drag, startPoint x: 305, startPoint y: 166, endPoint x: 252, endPoint y: 173, distance: 53.5
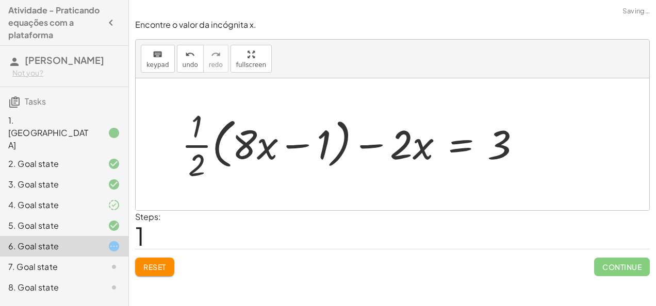
click at [176, 261] on div "Reset Continue" at bounding box center [392, 262] width 514 height 27
click at [175, 261] on div "Reset Continue" at bounding box center [392, 262] width 514 height 27
click at [158, 269] on span "Reset" at bounding box center [154, 266] width 23 height 9
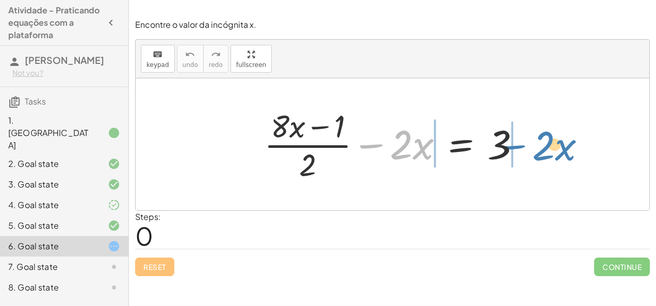
drag, startPoint x: 372, startPoint y: 148, endPoint x: 525, endPoint y: 146, distance: 152.6
click at [525, 146] on div at bounding box center [396, 144] width 275 height 79
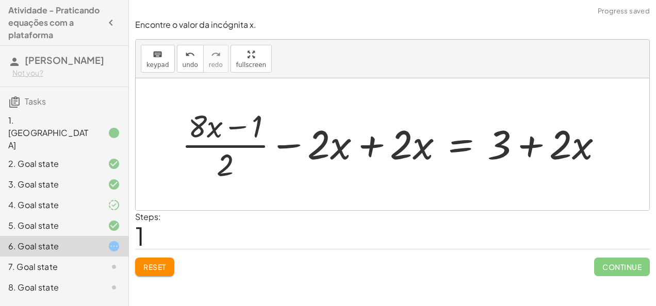
click at [375, 143] on div at bounding box center [396, 144] width 440 height 79
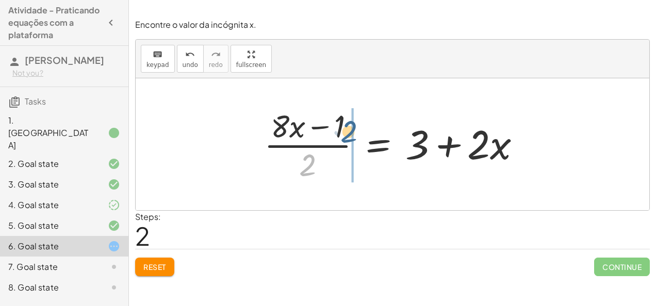
drag, startPoint x: 305, startPoint y: 170, endPoint x: 346, endPoint y: 136, distance: 53.5
click at [346, 136] on div at bounding box center [396, 144] width 275 height 79
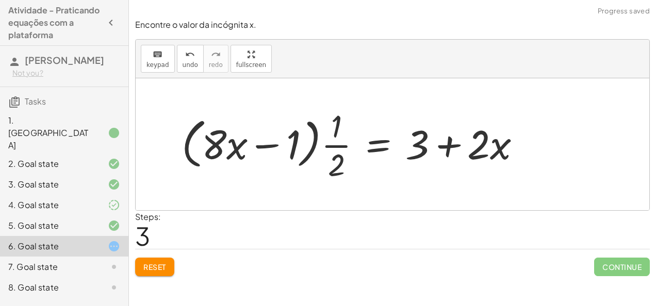
click at [155, 267] on span "Reset" at bounding box center [154, 266] width 23 height 9
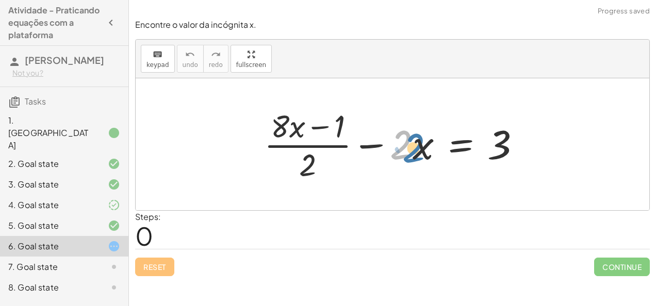
click at [399, 153] on div at bounding box center [396, 144] width 275 height 79
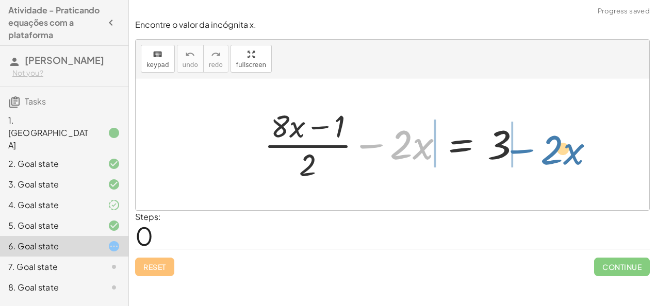
drag, startPoint x: 373, startPoint y: 146, endPoint x: 524, endPoint y: 151, distance: 150.6
click at [524, 151] on div at bounding box center [396, 144] width 275 height 79
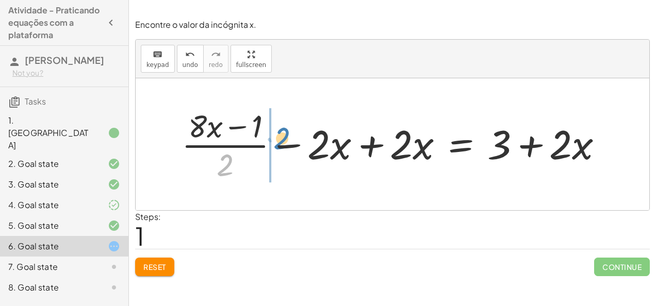
drag, startPoint x: 230, startPoint y: 164, endPoint x: 278, endPoint y: 137, distance: 55.6
click at [278, 137] on div at bounding box center [396, 144] width 440 height 79
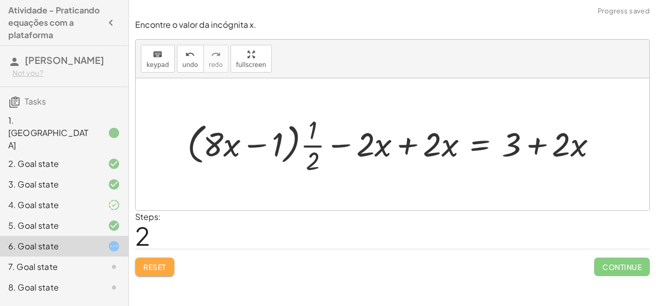
click at [170, 270] on button "Reset" at bounding box center [154, 267] width 39 height 19
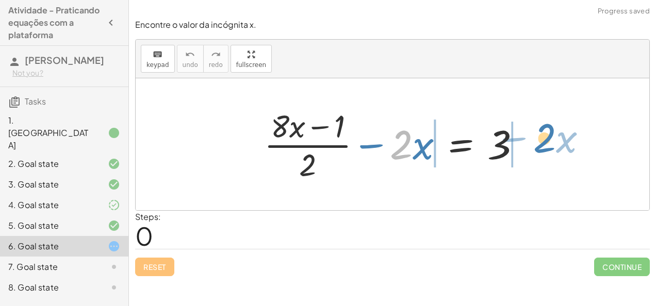
drag, startPoint x: 397, startPoint y: 143, endPoint x: 541, endPoint y: 137, distance: 143.9
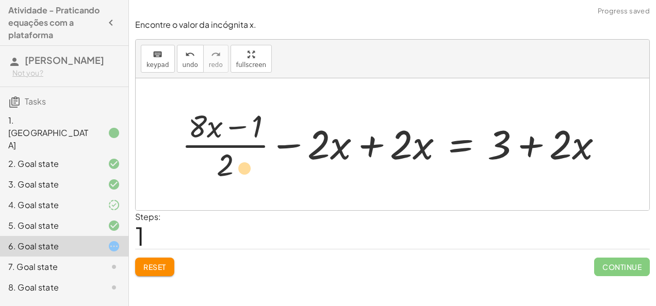
drag, startPoint x: 230, startPoint y: 166, endPoint x: 249, endPoint y: 170, distance: 19.4
click at [249, 170] on div at bounding box center [396, 144] width 440 height 79
click at [163, 258] on button "Reset" at bounding box center [154, 267] width 39 height 19
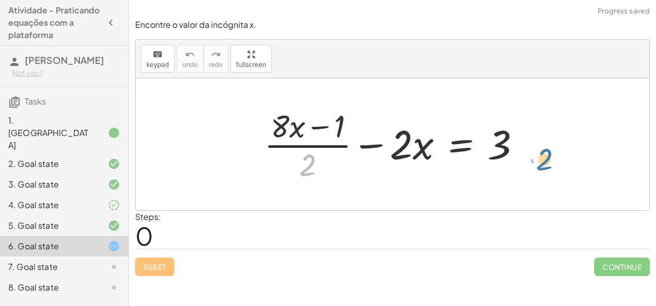
drag, startPoint x: 304, startPoint y: 171, endPoint x: 541, endPoint y: 155, distance: 237.7
drag, startPoint x: 309, startPoint y: 165, endPoint x: 527, endPoint y: 142, distance: 219.2
click at [527, 142] on div at bounding box center [396, 144] width 275 height 79
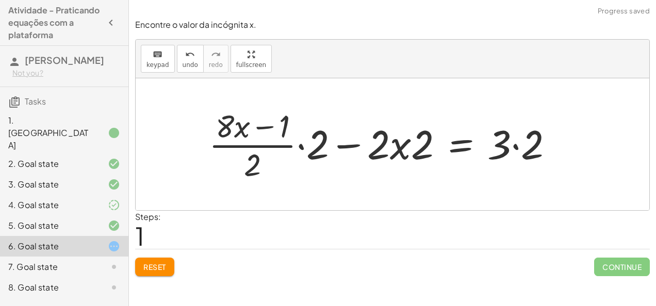
click at [303, 147] on div at bounding box center [385, 144] width 363 height 79
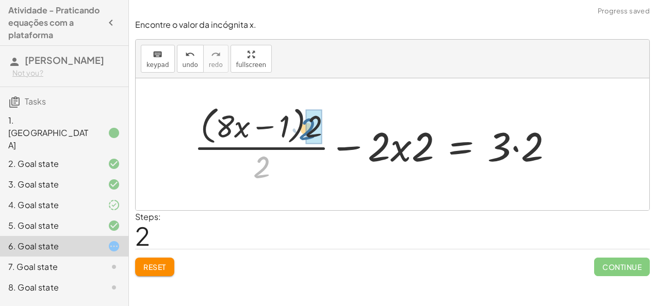
drag, startPoint x: 255, startPoint y: 169, endPoint x: 300, endPoint y: 130, distance: 60.0
click at [300, 130] on div at bounding box center [378, 144] width 378 height 84
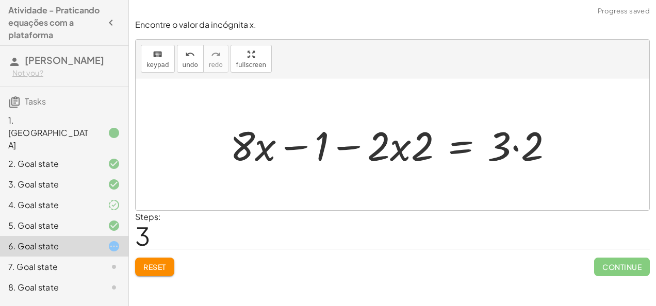
click at [516, 146] on div at bounding box center [396, 144] width 342 height 53
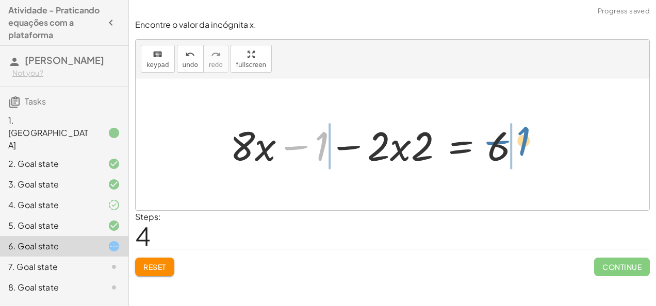
drag, startPoint x: 320, startPoint y: 149, endPoint x: 526, endPoint y: 144, distance: 205.7
click at [526, 144] on div at bounding box center [379, 144] width 309 height 53
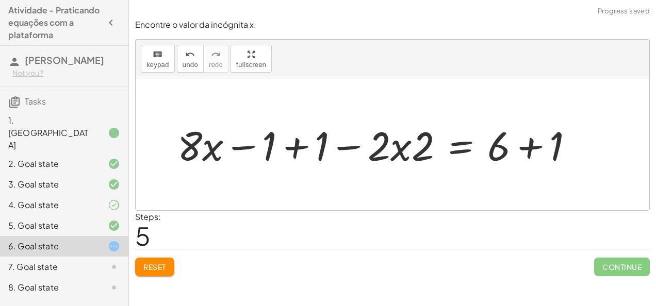
click at [303, 141] on div at bounding box center [379, 144] width 414 height 53
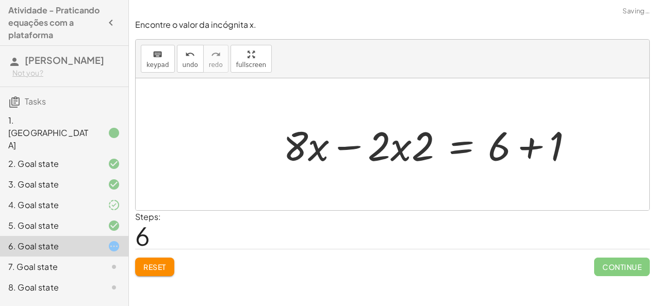
click at [524, 153] on div at bounding box center [432, 144] width 309 height 53
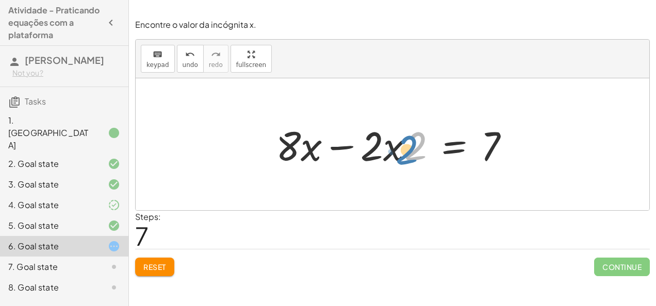
drag, startPoint x: 416, startPoint y: 154, endPoint x: 409, endPoint y: 158, distance: 8.1
click at [409, 158] on div at bounding box center [397, 144] width 252 height 53
drag, startPoint x: 367, startPoint y: 157, endPoint x: 349, endPoint y: 168, distance: 21.5
click at [349, 168] on div at bounding box center [397, 144] width 252 height 53
click at [164, 266] on span "Reset" at bounding box center [154, 266] width 23 height 9
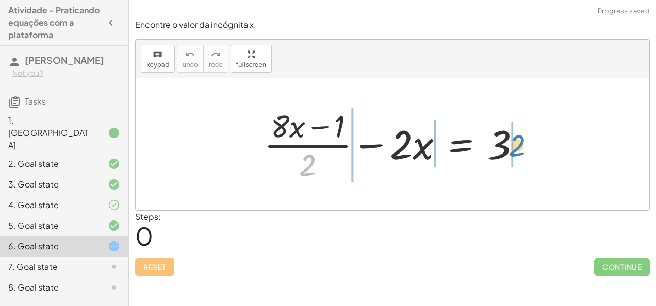
drag, startPoint x: 303, startPoint y: 173, endPoint x: 514, endPoint y: 153, distance: 212.3
click at [514, 153] on div at bounding box center [396, 144] width 275 height 79
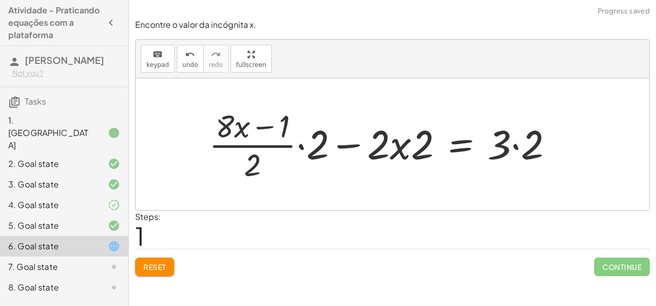
click at [158, 262] on span "Reset" at bounding box center [154, 266] width 23 height 9
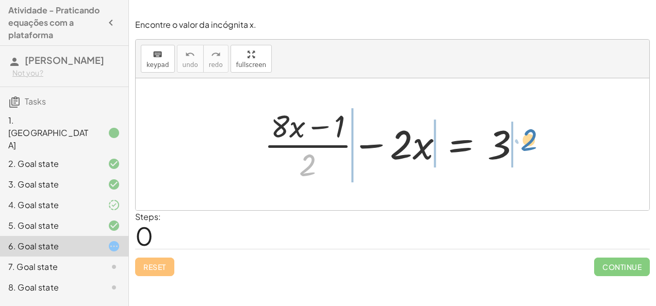
drag, startPoint x: 303, startPoint y: 173, endPoint x: 521, endPoint y: 147, distance: 219.0
click at [521, 147] on div at bounding box center [396, 144] width 275 height 79
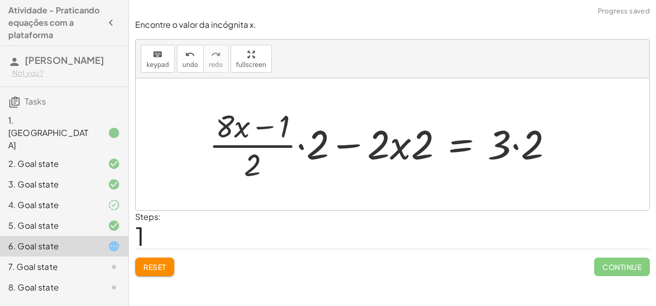
click at [304, 148] on div at bounding box center [385, 144] width 363 height 79
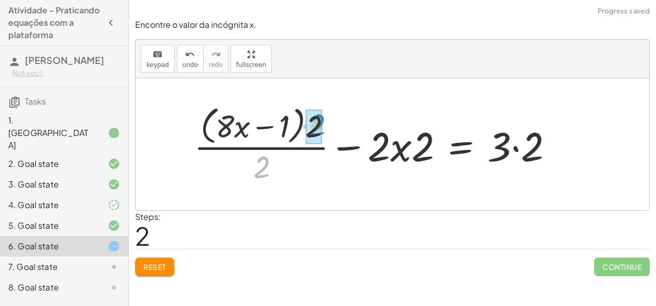
drag, startPoint x: 267, startPoint y: 163, endPoint x: 322, endPoint y: 121, distance: 68.8
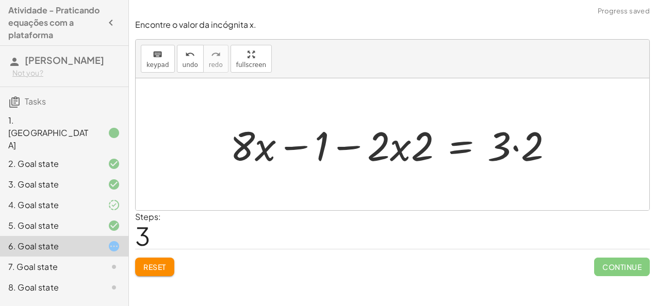
click at [515, 146] on div at bounding box center [396, 144] width 342 height 53
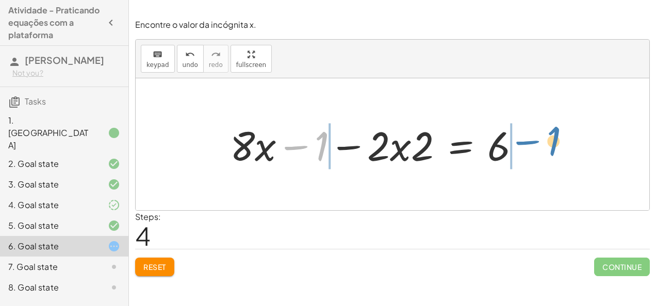
drag, startPoint x: 316, startPoint y: 139, endPoint x: 561, endPoint y: 132, distance: 244.4
click at [561, 132] on div "+ · ( + · 8 · x − 1 ) · 2 − · 2 · x = 3 + · · ( + · 8 · x − 1 ) · 2 · 2 − · 2 ·…" at bounding box center [392, 144] width 513 height 132
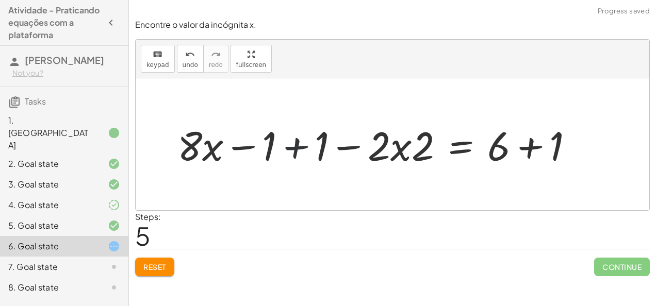
click at [297, 144] on div at bounding box center [379, 144] width 414 height 53
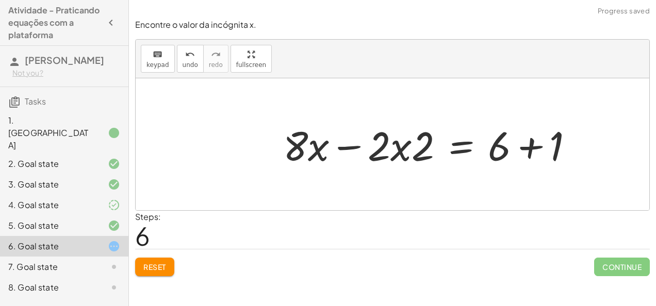
click at [349, 148] on div at bounding box center [432, 144] width 309 height 53
drag, startPoint x: 425, startPoint y: 147, endPoint x: 392, endPoint y: 145, distance: 33.1
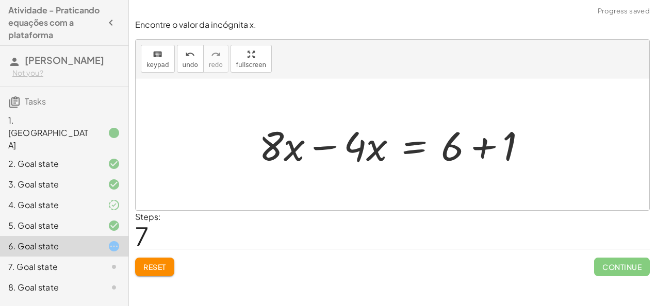
click at [322, 148] on div at bounding box center [397, 144] width 286 height 53
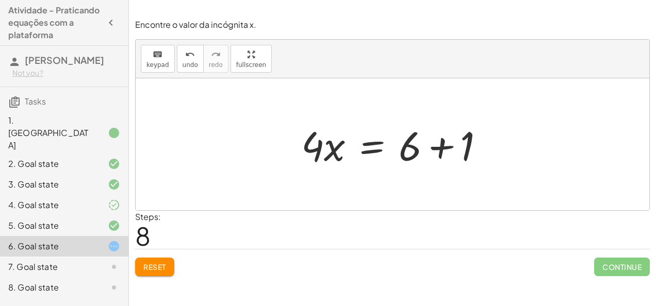
click at [423, 150] on div at bounding box center [397, 144] width 202 height 53
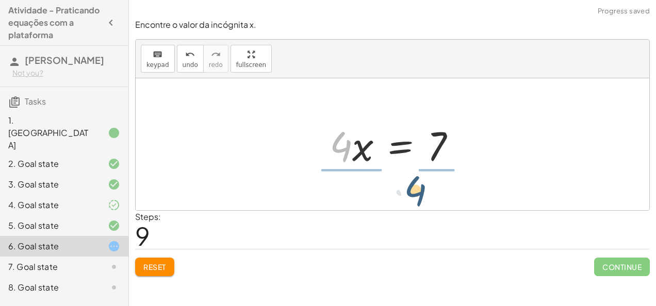
drag, startPoint x: 344, startPoint y: 147, endPoint x: 439, endPoint y: 189, distance: 103.9
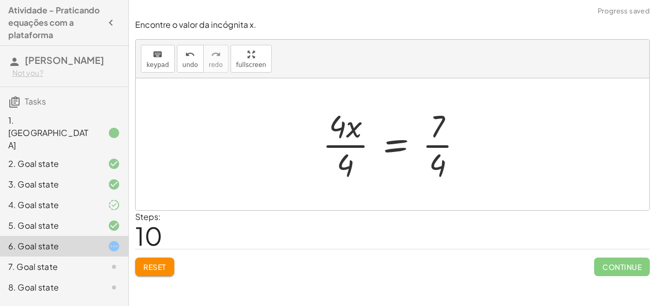
click at [340, 145] on div at bounding box center [396, 144] width 159 height 79
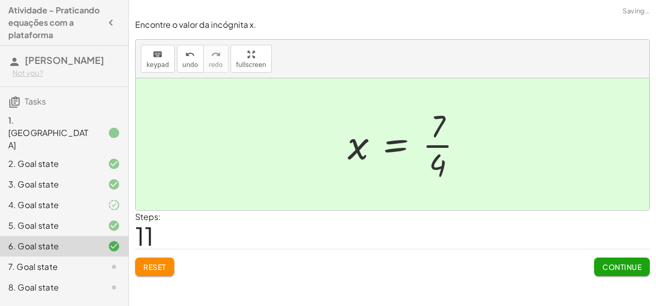
click at [436, 146] on div at bounding box center [408, 144] width 133 height 79
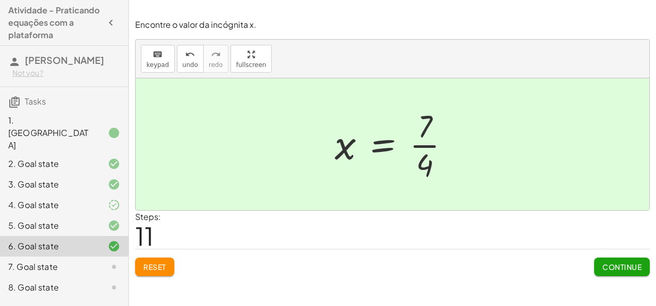
click at [98, 277] on div "8. Goal state" at bounding box center [64, 287] width 128 height 21
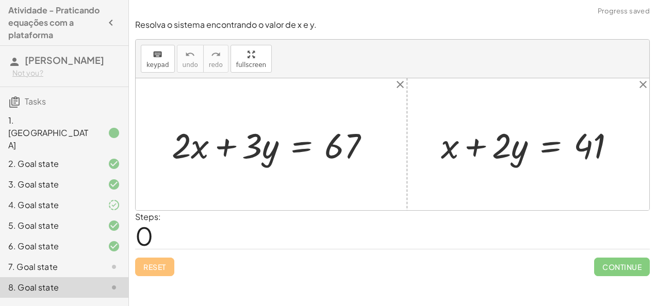
click at [98, 257] on div "7. Goal state" at bounding box center [64, 267] width 128 height 21
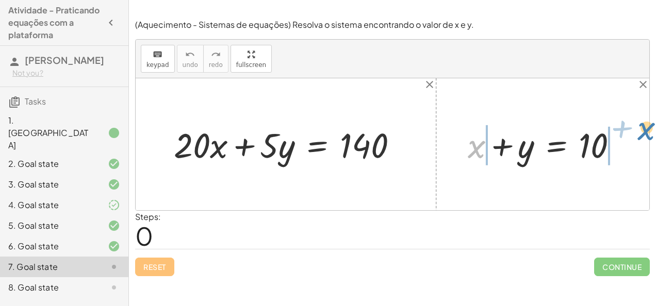
drag, startPoint x: 479, startPoint y: 144, endPoint x: 647, endPoint y: 130, distance: 168.1
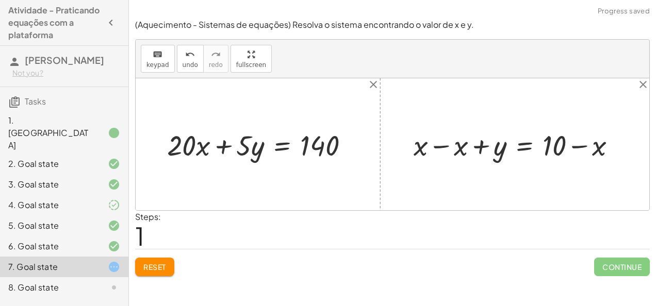
click at [448, 143] on div at bounding box center [518, 144] width 221 height 37
click at [493, 148] on div at bounding box center [558, 144] width 141 height 37
drag, startPoint x: 493, startPoint y: 148, endPoint x: 249, endPoint y: 150, distance: 243.3
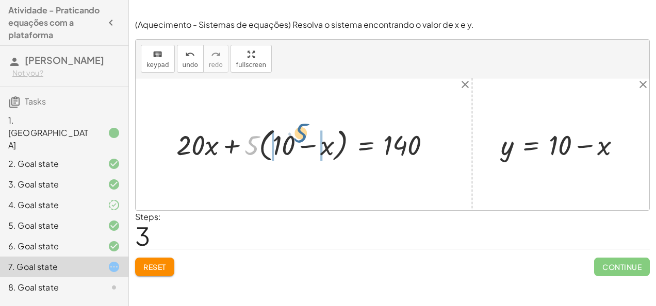
drag, startPoint x: 252, startPoint y: 150, endPoint x: 300, endPoint y: 149, distance: 48.5
click at [300, 149] on div at bounding box center [307, 144] width 273 height 41
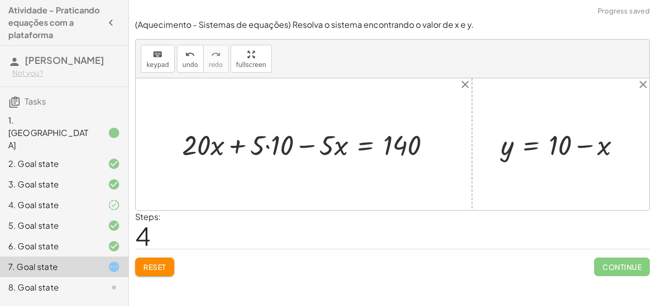
click at [269, 143] on div at bounding box center [310, 144] width 267 height 37
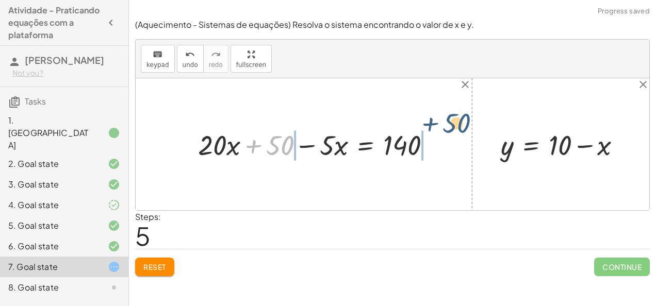
drag, startPoint x: 276, startPoint y: 142, endPoint x: 459, endPoint y: 129, distance: 182.9
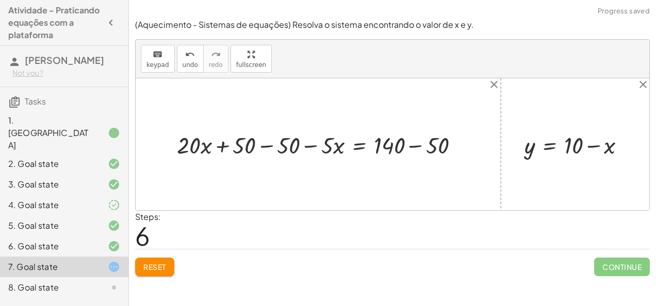
click at [271, 142] on div at bounding box center [322, 144] width 300 height 31
click at [304, 146] on div at bounding box center [366, 144] width 212 height 31
click at [403, 146] on div at bounding box center [390, 144] width 164 height 31
click at [408, 147] on div at bounding box center [390, 144] width 164 height 31
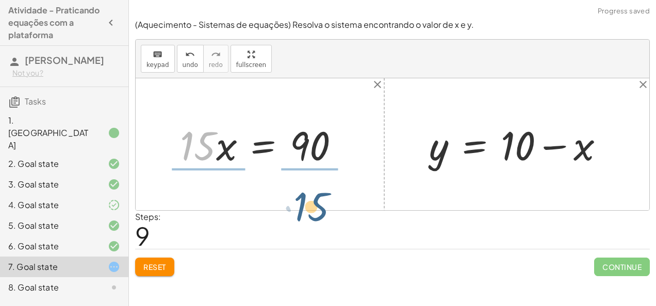
drag, startPoint x: 205, startPoint y: 138, endPoint x: 319, endPoint y: 194, distance: 126.5
click at [319, 194] on div "+ · 20 · x + · 5 · y = 140 + · 20 · x + · 5 · ( + 10 − x ) = 140 + · 20 · x + ·…" at bounding box center [392, 144] width 513 height 132
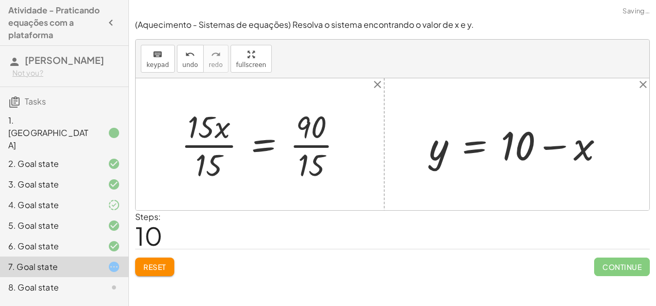
click at [214, 152] on div at bounding box center [266, 144] width 180 height 78
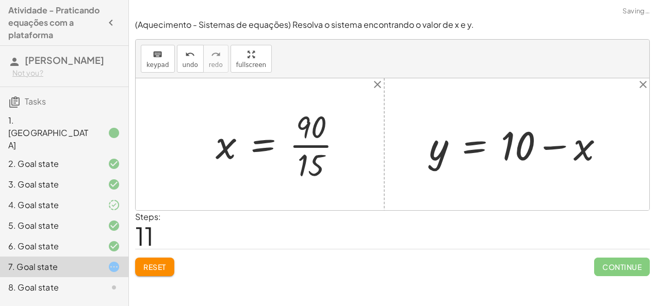
click at [295, 145] on div at bounding box center [282, 144] width 145 height 78
click at [163, 258] on button "Reset" at bounding box center [154, 267] width 39 height 19
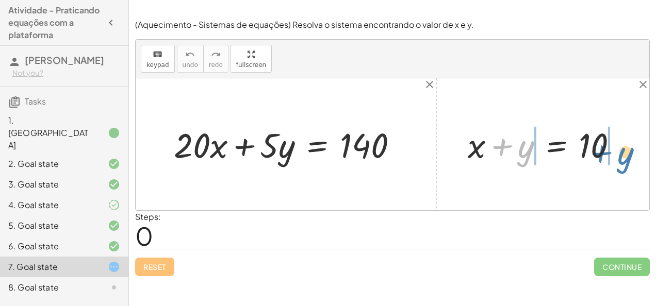
drag, startPoint x: 524, startPoint y: 145, endPoint x: 631, endPoint y: 143, distance: 106.7
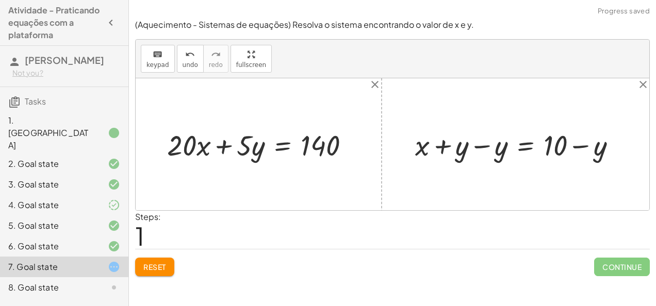
click at [470, 147] on div at bounding box center [520, 145] width 220 height 38
drag, startPoint x: 501, startPoint y: 148, endPoint x: 205, endPoint y: 150, distance: 295.8
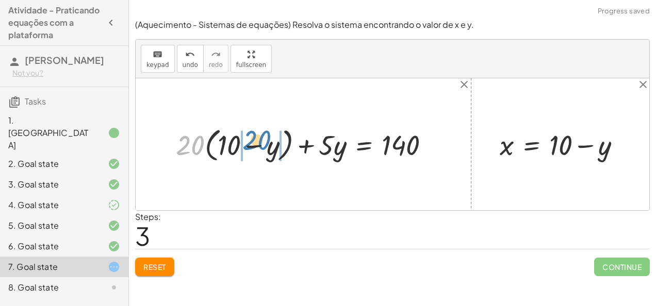
drag, startPoint x: 190, startPoint y: 145, endPoint x: 255, endPoint y: 140, distance: 65.1
click at [255, 140] on div at bounding box center [307, 144] width 273 height 41
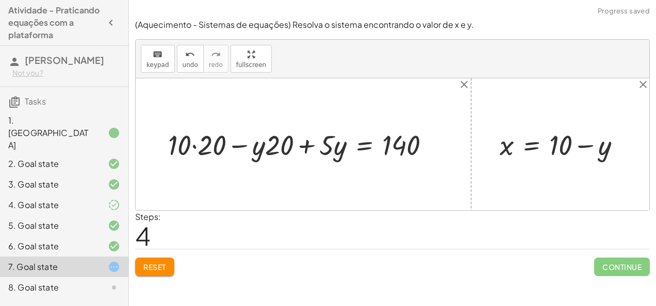
click at [193, 146] on div at bounding box center [303, 144] width 280 height 37
click at [262, 148] on div at bounding box center [311, 144] width 264 height 37
click at [235, 144] on div at bounding box center [311, 144] width 264 height 37
drag, startPoint x: 276, startPoint y: 144, endPoint x: 247, endPoint y: 151, distance: 29.6
click at [247, 151] on div at bounding box center [311, 144] width 264 height 37
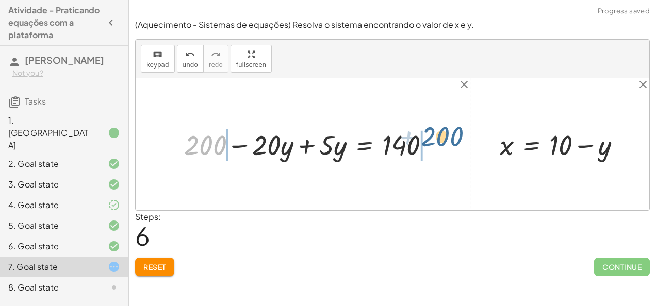
drag, startPoint x: 209, startPoint y: 145, endPoint x: 446, endPoint y: 138, distance: 237.7
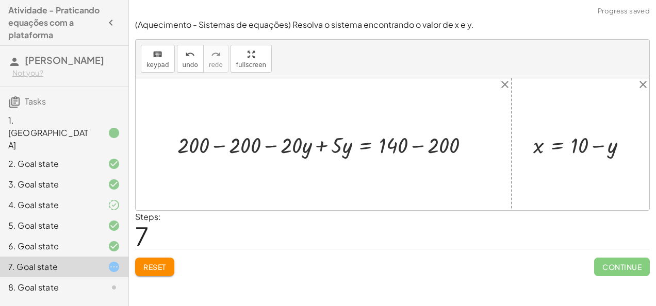
click at [230, 145] on div at bounding box center [327, 144] width 310 height 29
click at [400, 153] on div at bounding box center [367, 144] width 223 height 29
click at [410, 148] on div at bounding box center [367, 144] width 223 height 29
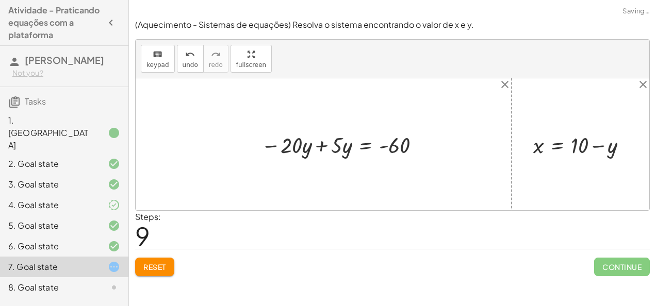
click at [315, 150] on div at bounding box center [343, 144] width 174 height 29
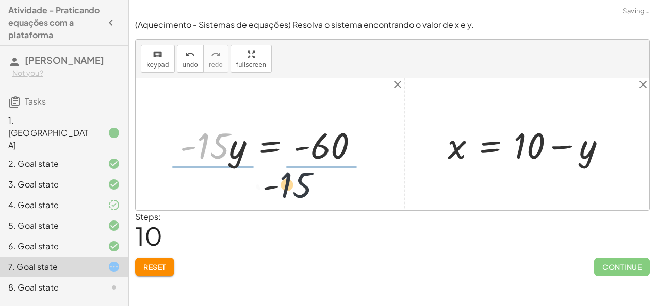
drag, startPoint x: 209, startPoint y: 152, endPoint x: 334, endPoint y: 186, distance: 129.8
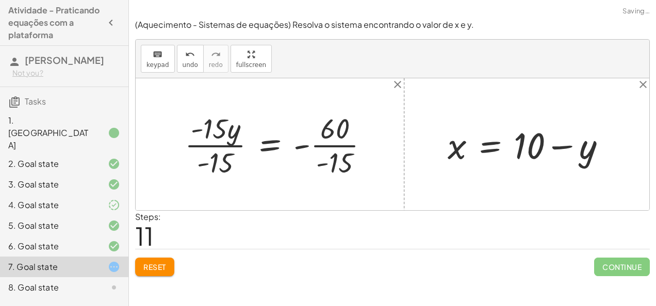
click at [207, 154] on div at bounding box center [280, 144] width 203 height 71
click at [221, 147] on div at bounding box center [280, 144] width 203 height 71
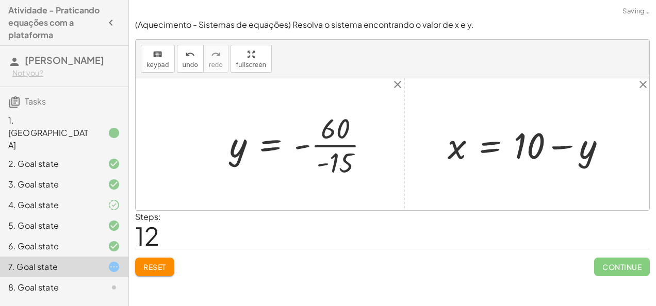
click at [338, 142] on div at bounding box center [303, 144] width 158 height 71
click at [308, 145] on div at bounding box center [297, 145] width 146 height 46
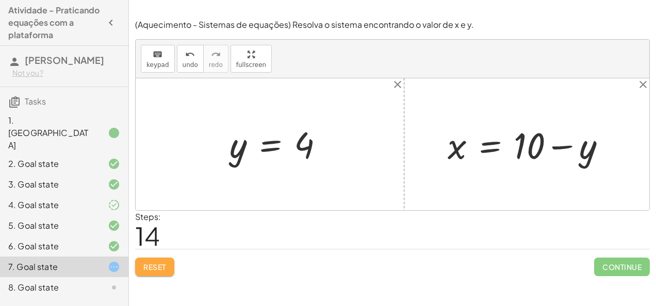
click at [148, 263] on span "Reset" at bounding box center [154, 266] width 23 height 9
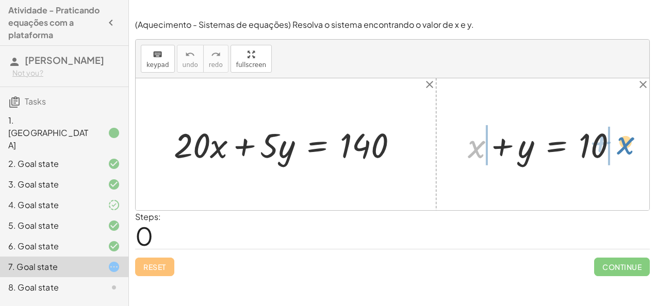
drag, startPoint x: 476, startPoint y: 155, endPoint x: 625, endPoint y: 152, distance: 148.5
click at [625, 152] on div at bounding box center [546, 144] width 169 height 45
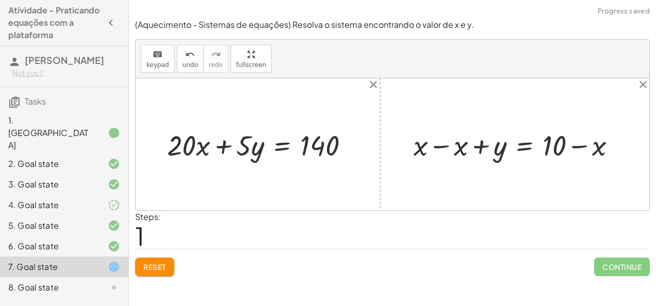
click at [437, 153] on div at bounding box center [518, 144] width 221 height 37
click at [573, 144] on div at bounding box center [558, 144] width 141 height 37
drag, startPoint x: 498, startPoint y: 147, endPoint x: 257, endPoint y: 149, distance: 240.7
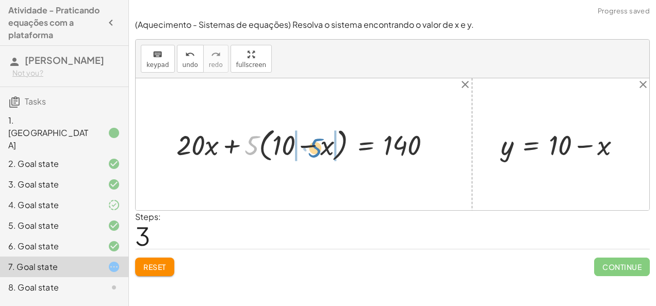
drag, startPoint x: 253, startPoint y: 146, endPoint x: 316, endPoint y: 147, distance: 63.4
click at [316, 147] on div at bounding box center [307, 144] width 273 height 41
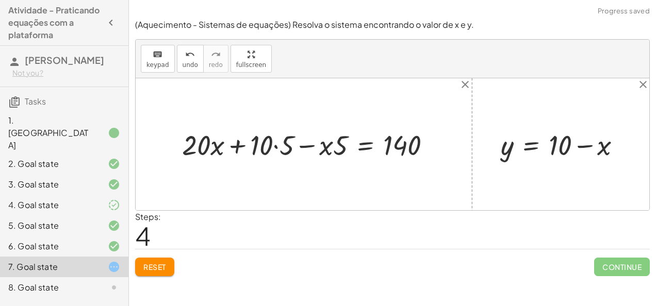
click at [273, 145] on div at bounding box center [310, 144] width 267 height 37
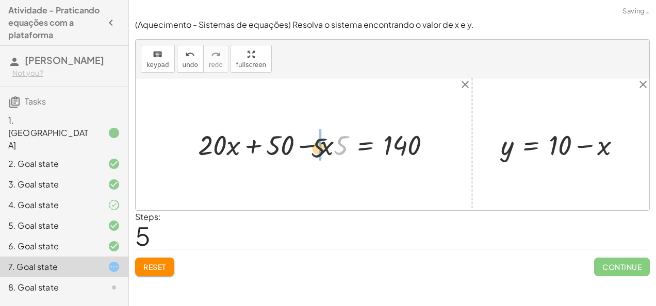
drag, startPoint x: 340, startPoint y: 148, endPoint x: 313, endPoint y: 151, distance: 27.0
click at [313, 151] on div at bounding box center [319, 144] width 252 height 37
drag, startPoint x: 216, startPoint y: 141, endPoint x: 210, endPoint y: 138, distance: 6.9
click at [210, 138] on div at bounding box center [319, 144] width 252 height 37
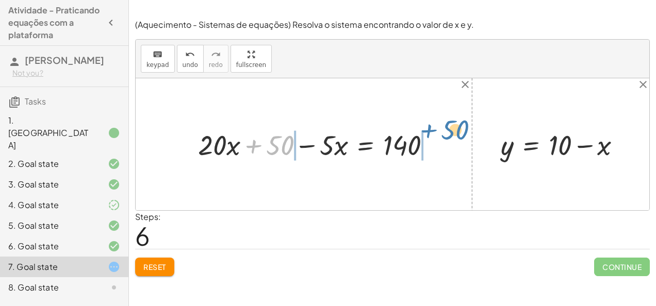
drag, startPoint x: 271, startPoint y: 147, endPoint x: 446, endPoint y: 137, distance: 175.5
click at [446, 137] on div "+ · 20 · x + · 5 · y = 140 + · 20 · x + · 5 · ( + 10 − x ) = 140 + · 20 · x + ·…" at bounding box center [314, 144] width 264 height 42
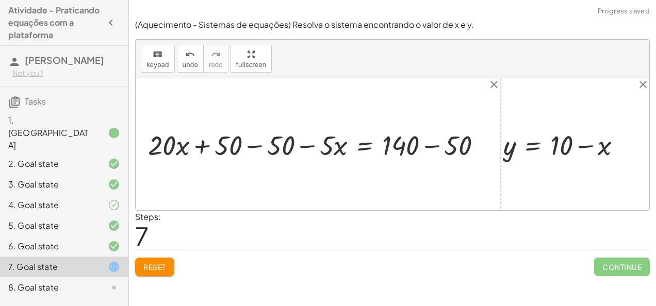
click at [251, 146] on div at bounding box center [327, 144] width 300 height 31
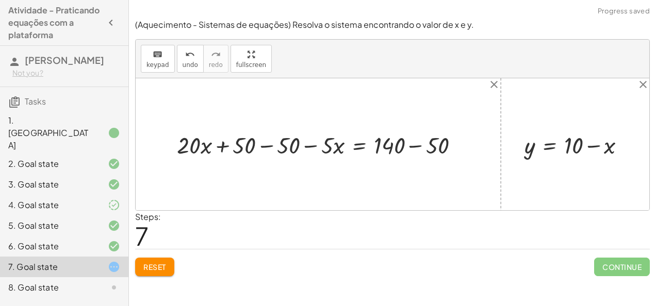
drag, startPoint x: 251, startPoint y: 146, endPoint x: 258, endPoint y: 150, distance: 7.9
click at [258, 150] on div "+ · 20 · x + · 5 · y = 140 + · 20 · x + · 5 · ( + 10 − x ) = 140 + · 20 · x + ·…" at bounding box center [317, 144] width 313 height 36
click at [258, 150] on div at bounding box center [322, 144] width 300 height 31
click at [288, 149] on div at bounding box center [366, 144] width 212 height 31
click at [303, 145] on div at bounding box center [366, 144] width 212 height 31
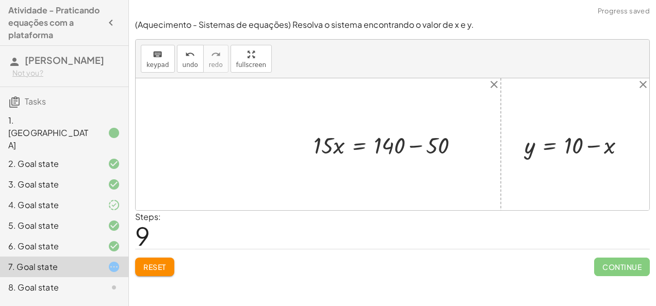
click at [410, 145] on div at bounding box center [390, 144] width 164 height 31
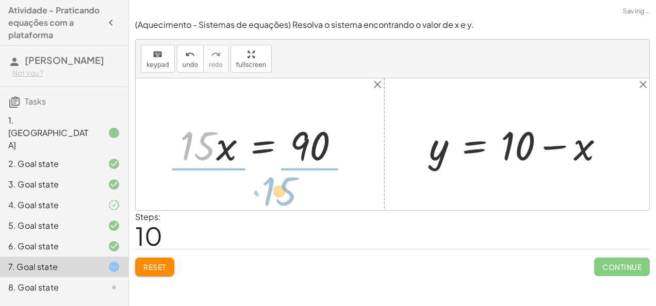
drag, startPoint x: 199, startPoint y: 142, endPoint x: 297, endPoint y: 185, distance: 107.3
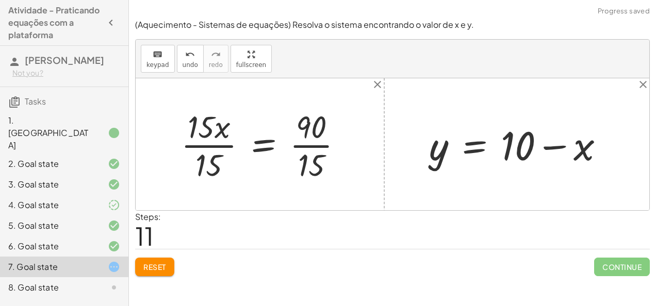
click at [191, 146] on div at bounding box center [266, 144] width 180 height 78
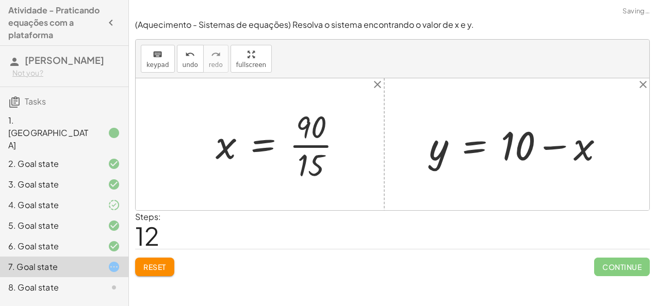
click at [305, 146] on div at bounding box center [282, 144] width 145 height 78
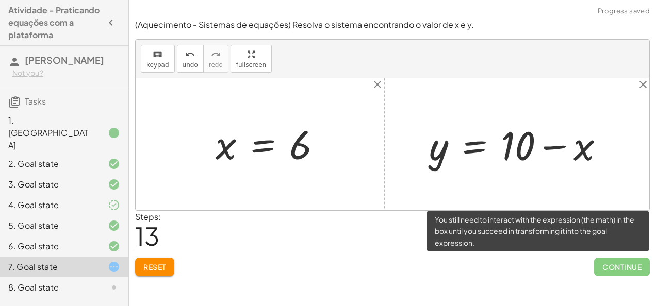
click at [601, 261] on span "Continue" at bounding box center [622, 267] width 56 height 19
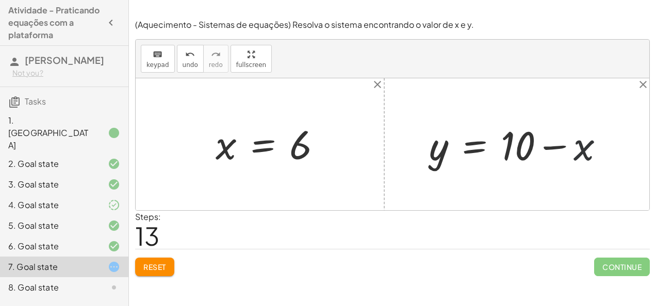
drag, startPoint x: 601, startPoint y: 261, endPoint x: 598, endPoint y: 127, distance: 134.0
click at [598, 127] on div at bounding box center [520, 144] width 193 height 52
click at [160, 271] on button "Reset" at bounding box center [154, 267] width 39 height 19
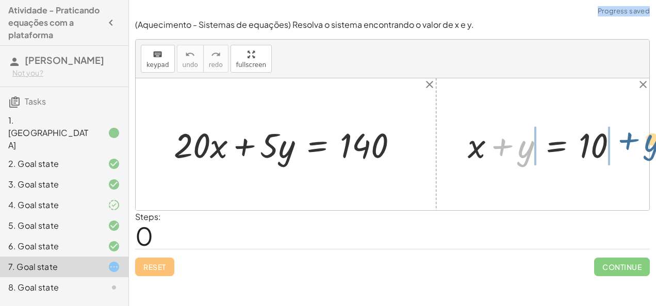
drag, startPoint x: 526, startPoint y: 146, endPoint x: 653, endPoint y: 140, distance: 126.9
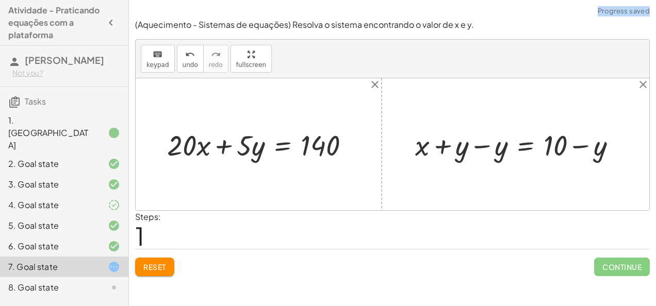
click at [484, 142] on div at bounding box center [520, 145] width 220 height 38
drag, startPoint x: 499, startPoint y: 146, endPoint x: 202, endPoint y: 152, distance: 296.9
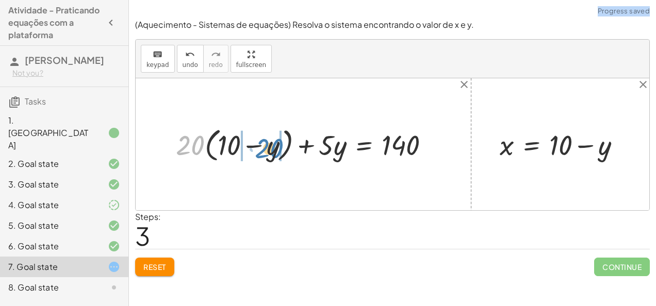
drag, startPoint x: 194, startPoint y: 147, endPoint x: 272, endPoint y: 150, distance: 77.9
click at [272, 150] on div at bounding box center [307, 144] width 273 height 41
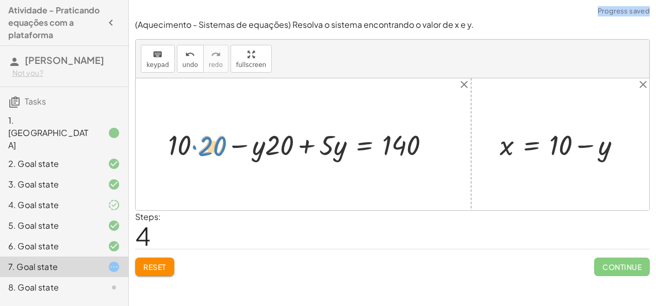
click at [200, 144] on div at bounding box center [303, 144] width 280 height 37
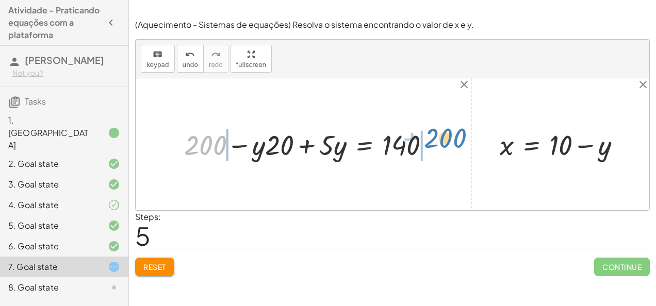
drag, startPoint x: 211, startPoint y: 143, endPoint x: 451, endPoint y: 136, distance: 240.3
click at [451, 136] on div "+ · 20 · x + · 5 · y = 140 + · 20 · ( + 10 − y ) + · 5 · y = 140 + · 10 · 20 − …" at bounding box center [392, 144] width 513 height 132
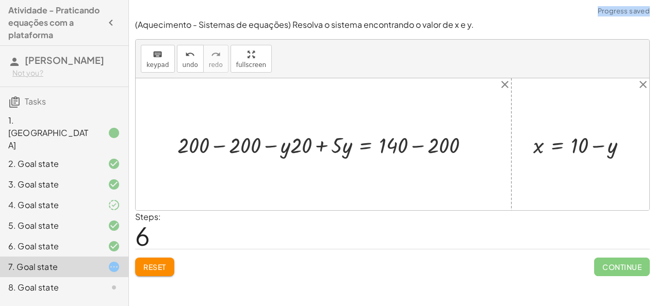
click at [211, 145] on div at bounding box center [327, 144] width 310 height 29
click at [319, 151] on div at bounding box center [367, 144] width 223 height 29
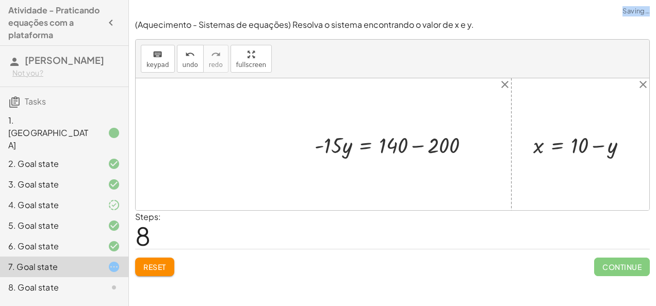
click at [417, 148] on div at bounding box center [395, 144] width 173 height 29
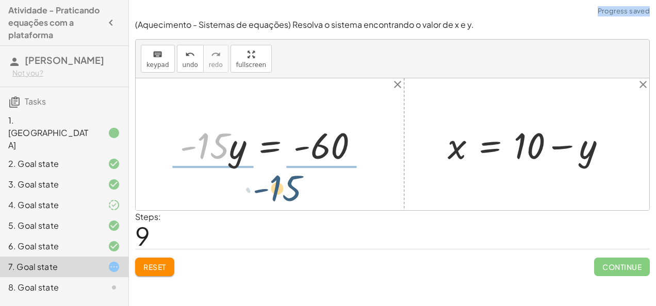
drag, startPoint x: 228, startPoint y: 150, endPoint x: 339, endPoint y: 189, distance: 117.7
click at [339, 189] on div "+ · 20 · x + · 5 · y = 140 + · 20 · ( + 10 − y ) + · 5 · y = 140 + · 10 · 20 − …" at bounding box center [392, 144] width 513 height 132
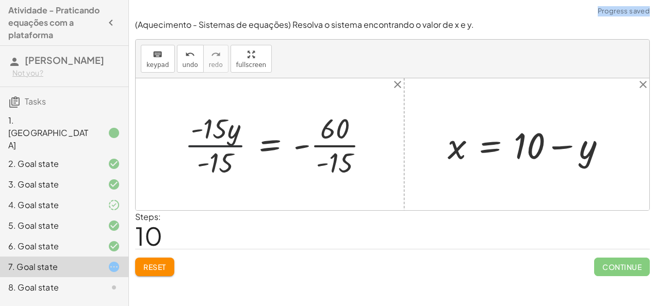
click at [216, 152] on div at bounding box center [280, 144] width 203 height 71
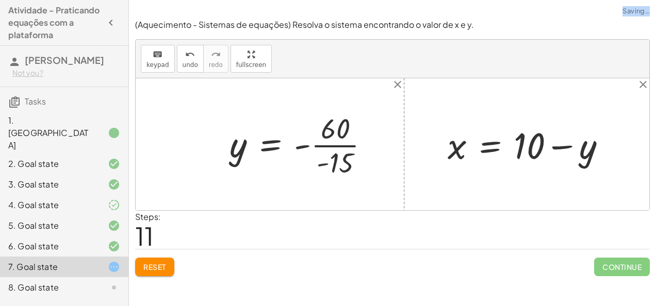
click at [320, 148] on div at bounding box center [303, 144] width 158 height 71
click at [351, 142] on div at bounding box center [303, 144] width 158 height 71
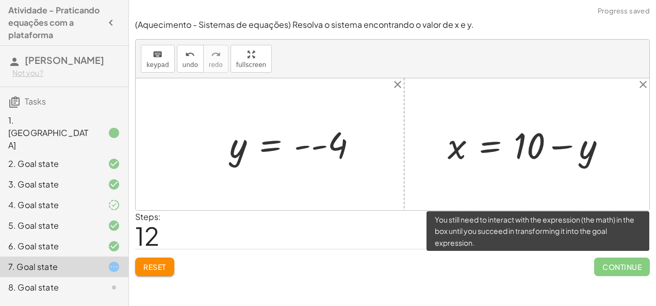
click at [602, 268] on span "Continue" at bounding box center [622, 267] width 56 height 19
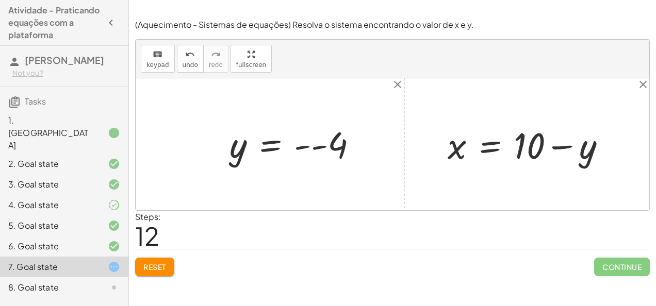
click at [397, 234] on div "Steps: 12" at bounding box center [392, 230] width 514 height 38
click at [306, 147] on div at bounding box center [297, 145] width 146 height 46
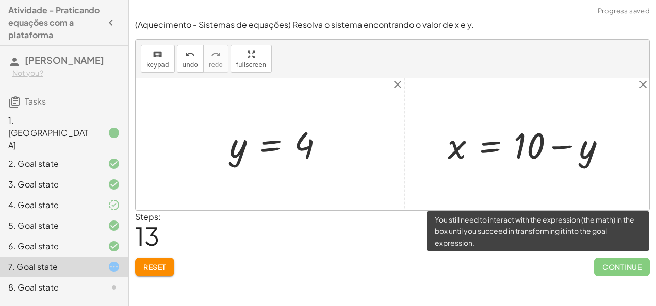
click at [605, 263] on span "Continue" at bounding box center [622, 267] width 56 height 19
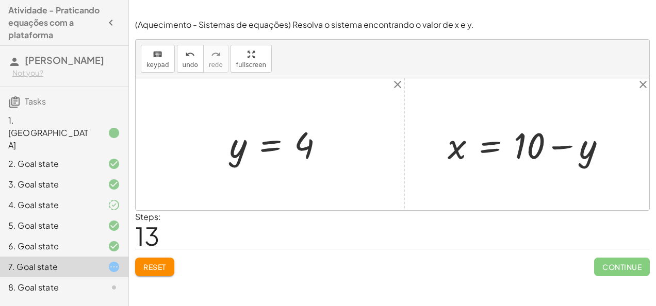
click at [591, 163] on div at bounding box center [530, 144] width 177 height 47
click at [587, 160] on div at bounding box center [530, 144] width 177 height 47
drag, startPoint x: 244, startPoint y: 153, endPoint x: 587, endPoint y: 155, distance: 342.7
click at [557, 152] on div at bounding box center [532, 144] width 180 height 47
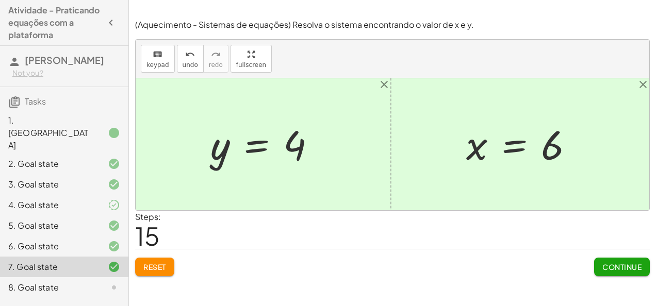
click at [616, 271] on button "Continue" at bounding box center [622, 267] width 56 height 19
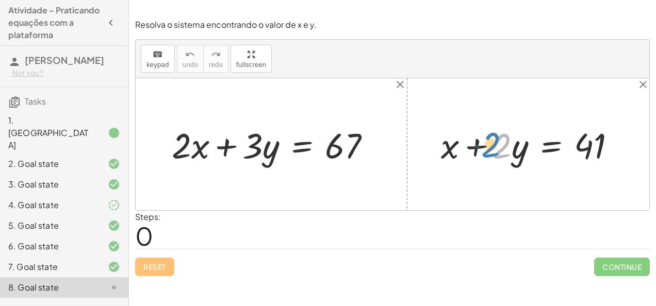
drag, startPoint x: 496, startPoint y: 146, endPoint x: 486, endPoint y: 145, distance: 10.9
click at [486, 145] on div at bounding box center [532, 144] width 193 height 46
drag, startPoint x: 450, startPoint y: 150, endPoint x: 629, endPoint y: 147, distance: 178.4
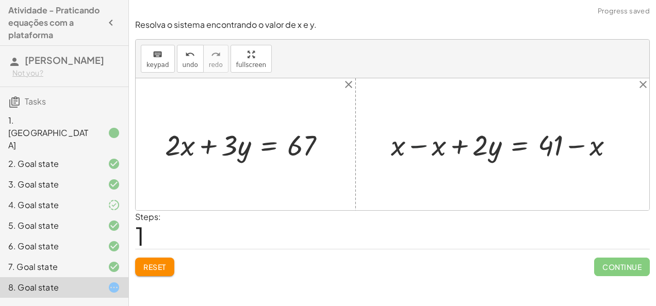
click at [418, 142] on div at bounding box center [507, 144] width 242 height 38
drag, startPoint x: 481, startPoint y: 147, endPoint x: 477, endPoint y: 154, distance: 7.9
click at [477, 154] on div at bounding box center [547, 144] width 160 height 38
drag, startPoint x: 495, startPoint y: 149, endPoint x: 463, endPoint y: 160, distance: 33.3
click at [463, 160] on div "+ x + · 2 · y = 41 + x − x + · 2 · y = + 41 − x + 0 + · 2 · y = + 41 − x · y · …" at bounding box center [543, 144] width 173 height 43
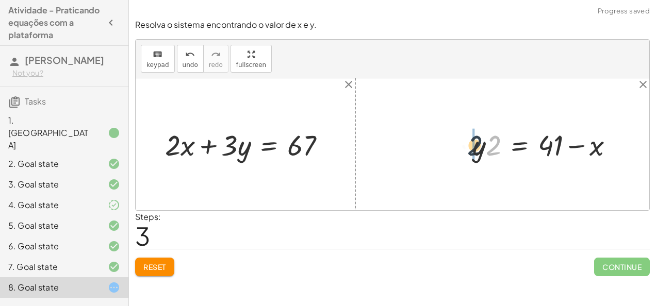
drag, startPoint x: 486, startPoint y: 147, endPoint x: 465, endPoint y: 147, distance: 21.1
click at [465, 147] on div "+ x + · 2 · y = 41 + x − x + · 2 · y = + 41 − x + 0 + · 2 · y = + 41 − x · 2 · …" at bounding box center [543, 144] width 173 height 43
drag, startPoint x: 474, startPoint y: 148, endPoint x: 234, endPoint y: 154, distance: 240.3
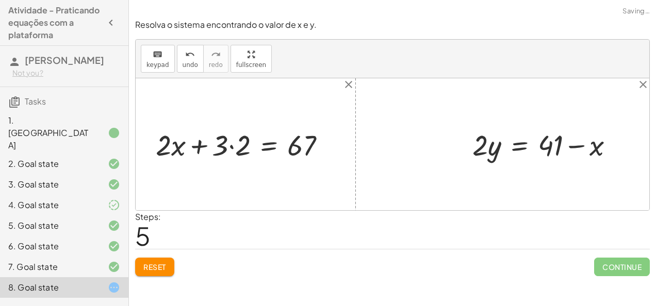
click at [234, 154] on div at bounding box center [244, 144] width 188 height 38
click at [228, 150] on div at bounding box center [255, 144] width 165 height 38
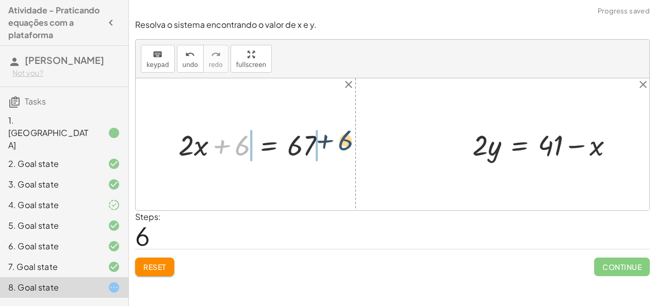
drag, startPoint x: 241, startPoint y: 145, endPoint x: 347, endPoint y: 145, distance: 106.2
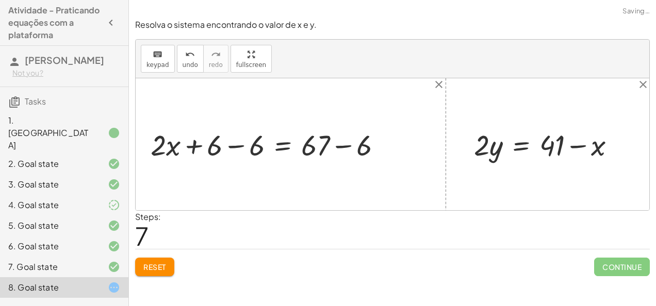
click at [224, 145] on div at bounding box center [270, 144] width 250 height 38
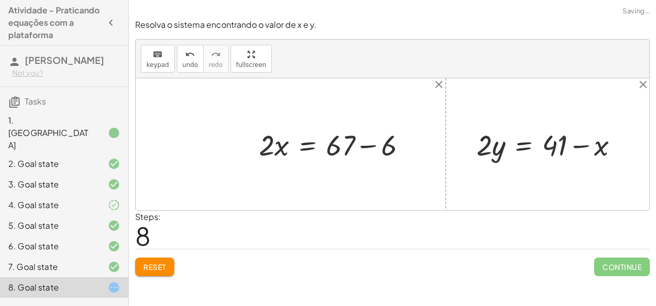
click at [337, 148] on div at bounding box center [337, 144] width 166 height 38
click at [350, 148] on div at bounding box center [337, 144] width 166 height 38
click at [356, 147] on div at bounding box center [337, 144] width 166 height 38
drag, startPoint x: 270, startPoint y: 147, endPoint x: 364, endPoint y: 178, distance: 99.3
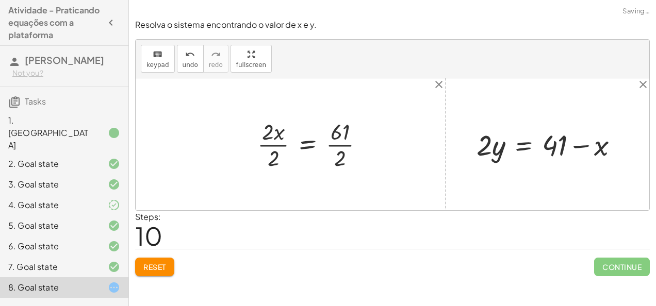
click at [276, 161] on div at bounding box center [314, 144] width 125 height 56
click at [327, 146] on div at bounding box center [323, 144] width 108 height 56
click at [352, 143] on div at bounding box center [323, 144] width 108 height 56
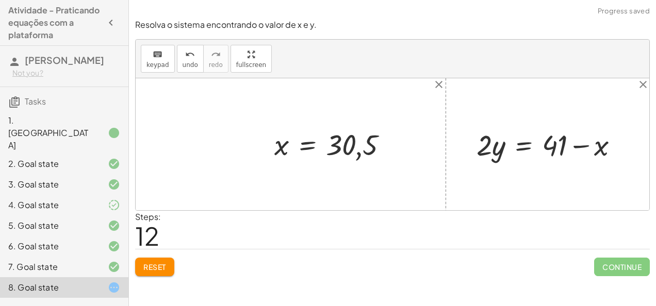
click at [172, 271] on button "Reset" at bounding box center [154, 267] width 39 height 19
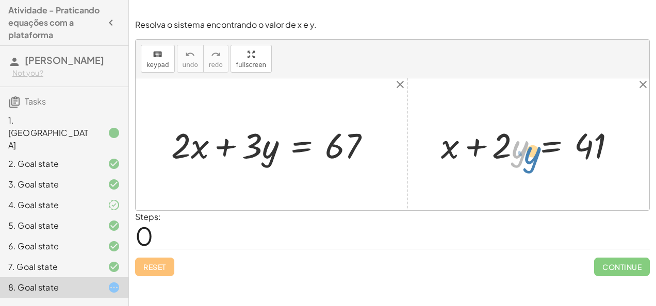
drag, startPoint x: 512, startPoint y: 142, endPoint x: 507, endPoint y: 144, distance: 5.6
click at [507, 144] on div at bounding box center [532, 144] width 193 height 46
drag, startPoint x: 502, startPoint y: 142, endPoint x: 620, endPoint y: 142, distance: 117.5
click at [620, 142] on div at bounding box center [532, 144] width 193 height 46
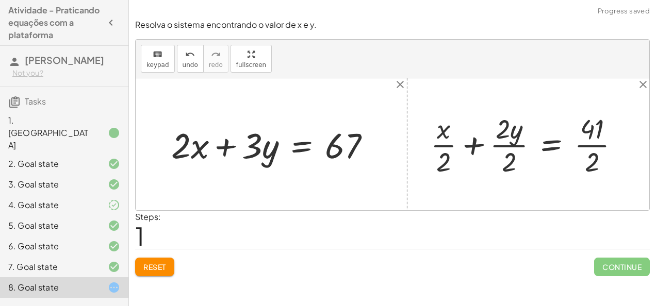
click at [517, 135] on div at bounding box center [528, 144] width 207 height 69
click at [159, 269] on span "Reset" at bounding box center [154, 266] width 23 height 9
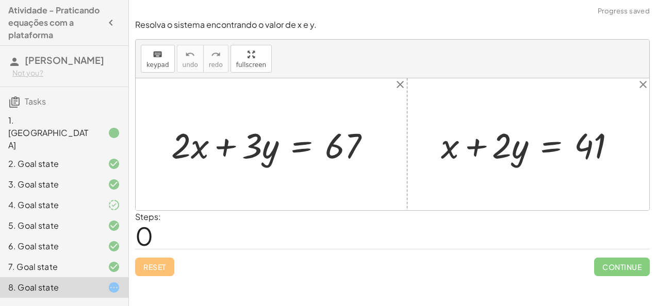
click at [151, 270] on div "Reset Continue" at bounding box center [392, 262] width 514 height 27
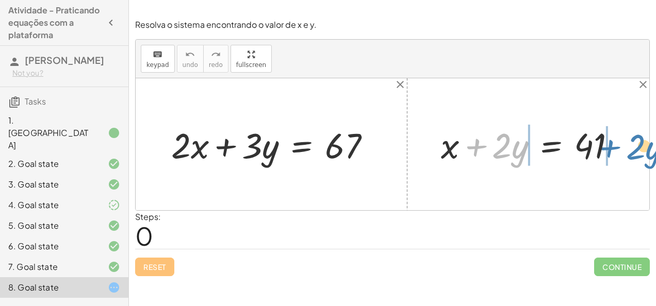
drag, startPoint x: 480, startPoint y: 146, endPoint x: 614, endPoint y: 147, distance: 134.0
click at [614, 147] on div at bounding box center [532, 144] width 193 height 46
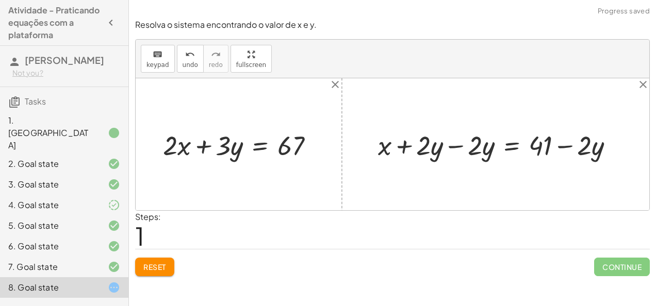
click at [449, 148] on div at bounding box center [500, 144] width 254 height 36
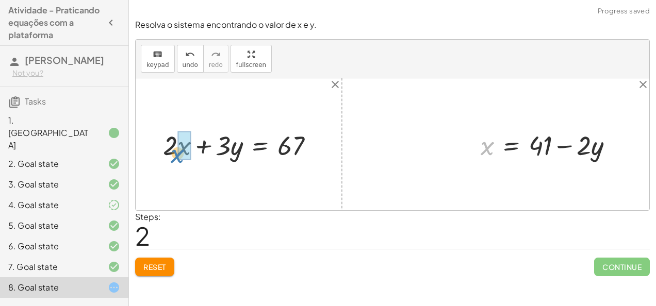
drag, startPoint x: 486, startPoint y: 144, endPoint x: 177, endPoint y: 152, distance: 308.3
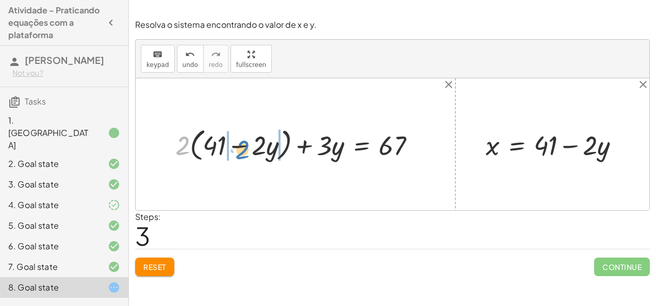
drag, startPoint x: 185, startPoint y: 149, endPoint x: 244, endPoint y: 153, distance: 59.9
click at [244, 153] on div at bounding box center [299, 144] width 259 height 40
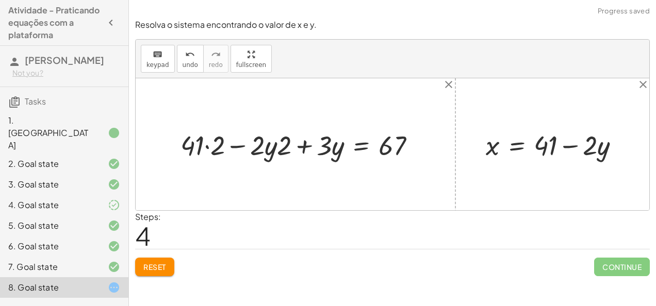
click at [262, 149] on div at bounding box center [301, 144] width 253 height 36
click at [201, 148] on div at bounding box center [301, 144] width 253 height 36
click at [205, 146] on div at bounding box center [301, 144] width 253 height 36
click at [271, 144] on div at bounding box center [308, 144] width 239 height 36
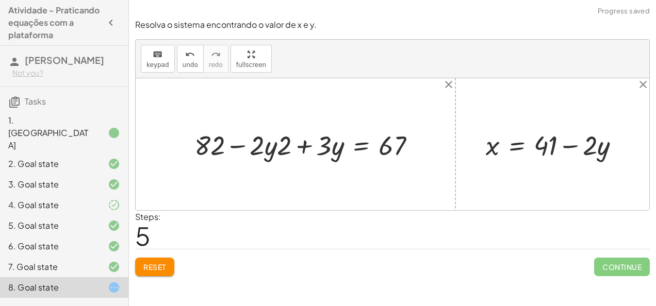
click at [271, 144] on div at bounding box center [308, 144] width 239 height 36
drag, startPoint x: 280, startPoint y: 146, endPoint x: 263, endPoint y: 148, distance: 17.6
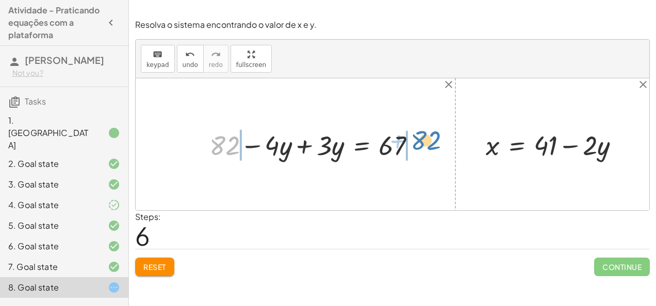
drag, startPoint x: 234, startPoint y: 148, endPoint x: 435, endPoint y: 143, distance: 201.1
click at [435, 143] on div "+ · 2 · x + · 3 · y = 67 + · 2 · ( + 41 − · 2 · y ) + · 3 · y = 67 + · 41 · 2 −…" at bounding box center [392, 144] width 513 height 132
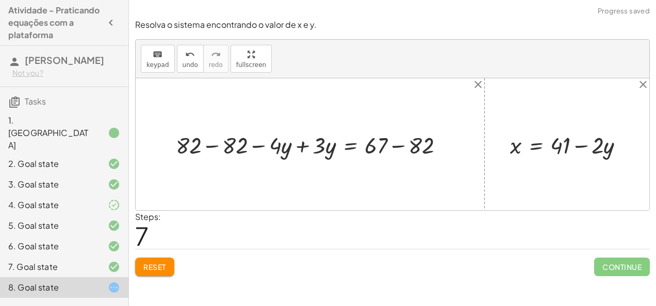
click at [204, 149] on div at bounding box center [314, 144] width 287 height 31
click at [300, 149] on div at bounding box center [348, 144] width 210 height 31
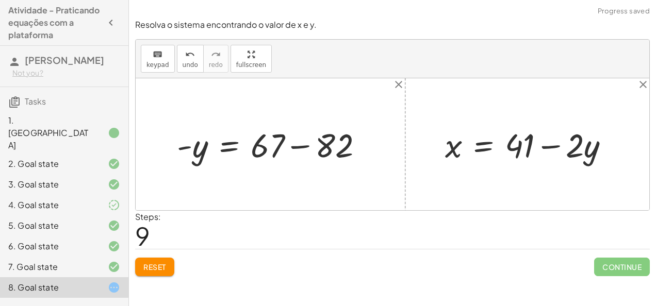
click at [164, 270] on span "Reset" at bounding box center [154, 266] width 23 height 9
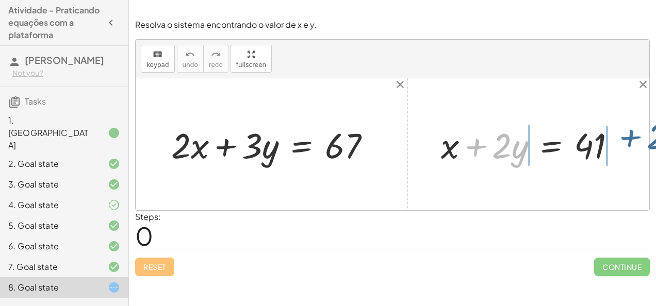
drag, startPoint x: 483, startPoint y: 145, endPoint x: 628, endPoint y: 140, distance: 144.9
click at [628, 140] on div at bounding box center [532, 144] width 193 height 46
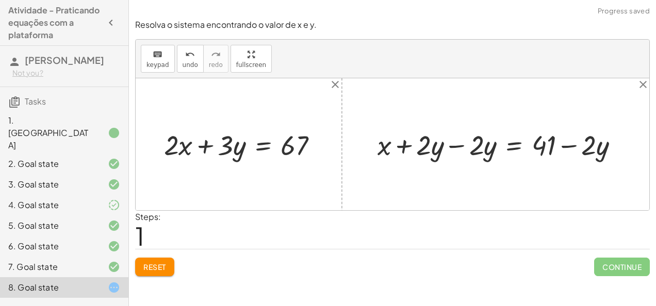
click at [462, 149] on div at bounding box center [502, 144] width 254 height 36
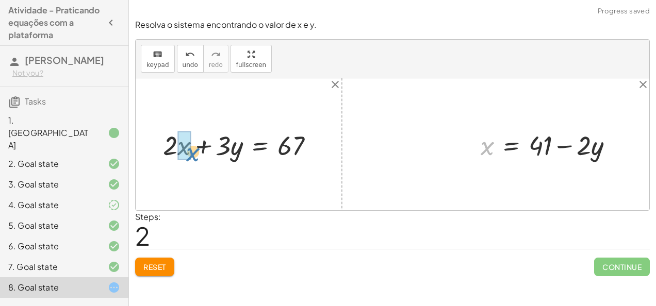
drag, startPoint x: 485, startPoint y: 150, endPoint x: 186, endPoint y: 155, distance: 299.0
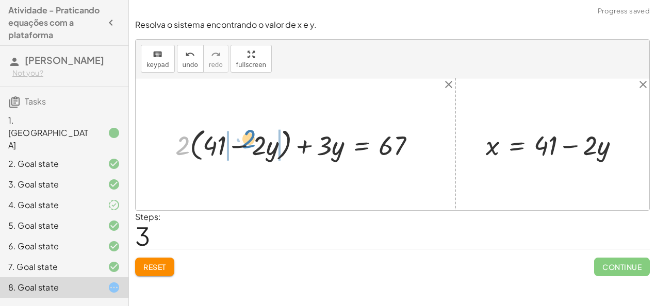
drag, startPoint x: 181, startPoint y: 144, endPoint x: 246, endPoint y: 139, distance: 65.1
click at [246, 139] on div at bounding box center [299, 144] width 259 height 40
click at [201, 148] on div at bounding box center [301, 144] width 253 height 36
click at [206, 147] on div at bounding box center [301, 144] width 253 height 36
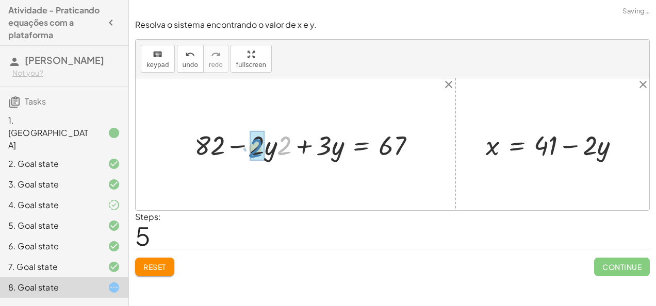
drag, startPoint x: 280, startPoint y: 146, endPoint x: 252, endPoint y: 148, distance: 28.0
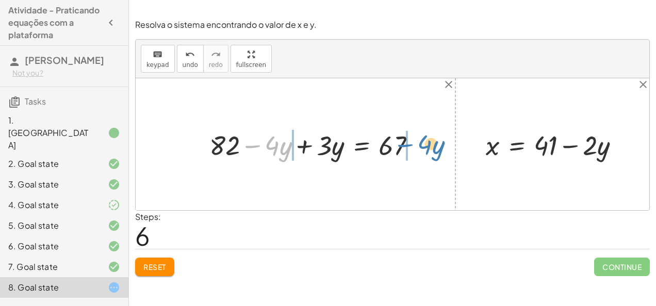
drag, startPoint x: 254, startPoint y: 145, endPoint x: 406, endPoint y: 144, distance: 152.6
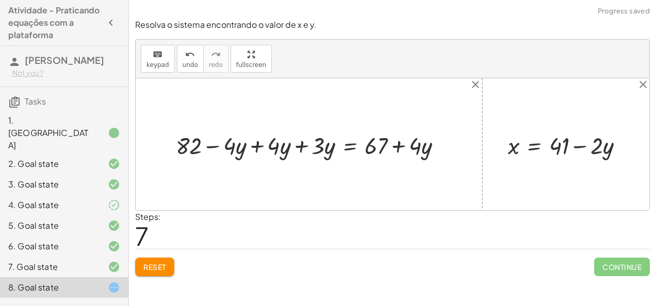
click at [257, 147] on div at bounding box center [313, 144] width 284 height 31
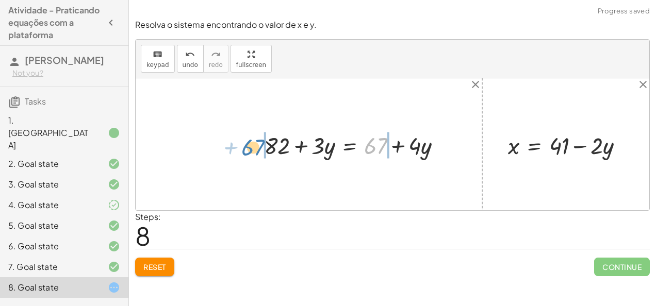
drag, startPoint x: 366, startPoint y: 148, endPoint x: 241, endPoint y: 152, distance: 124.8
click at [241, 152] on div "+ · 2 · x + · 3 · y = 67 + · 2 · ( + 41 − · 2 · y ) + · 3 · y = 67 + · 41 · 2 −…" at bounding box center [392, 144] width 513 height 132
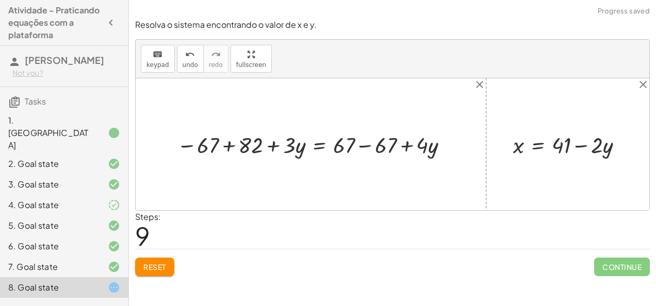
click at [346, 147] on div at bounding box center [315, 144] width 286 height 30
click at [360, 146] on div at bounding box center [315, 144] width 286 height 30
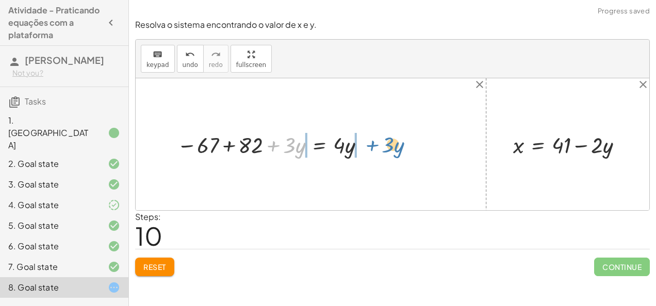
drag, startPoint x: 272, startPoint y: 146, endPoint x: 370, endPoint y: 146, distance: 97.9
click at [370, 146] on div at bounding box center [273, 144] width 203 height 30
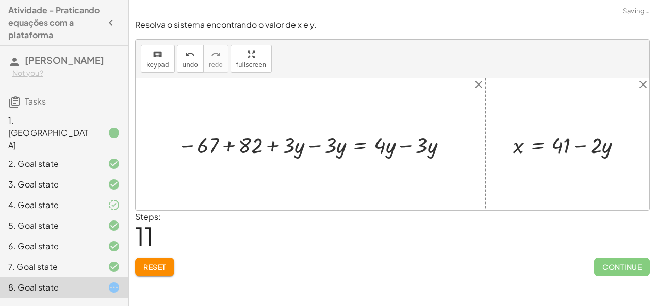
click at [314, 146] on div at bounding box center [314, 144] width 285 height 30
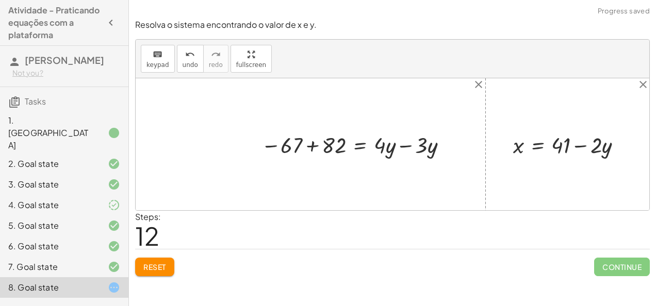
click at [310, 146] on div at bounding box center [356, 144] width 201 height 30
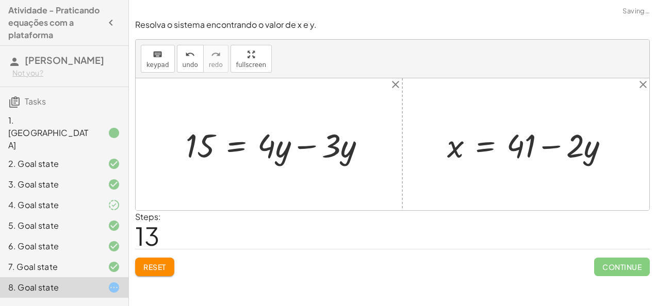
click at [400, 143] on div at bounding box center [392, 144] width 513 height 132
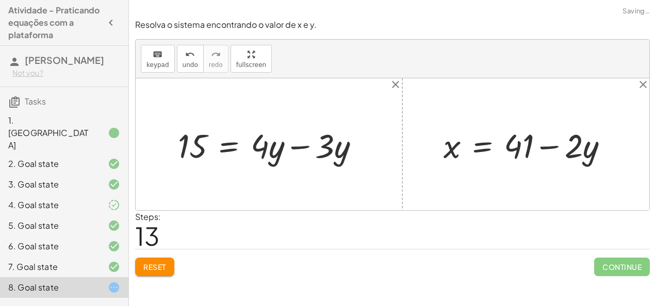
click at [303, 144] on div at bounding box center [273, 145] width 200 height 44
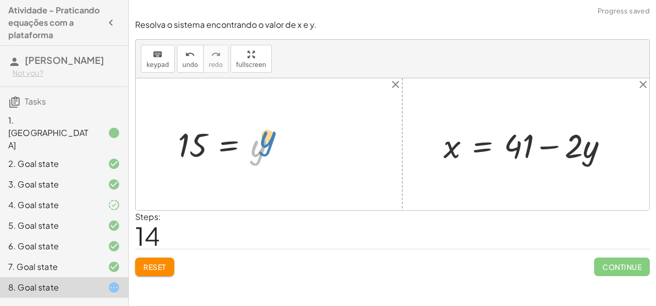
drag, startPoint x: 262, startPoint y: 148, endPoint x: 268, endPoint y: 140, distance: 10.3
click at [268, 140] on div at bounding box center [231, 144] width 116 height 42
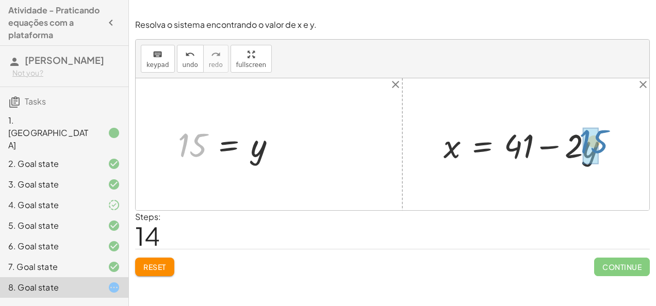
drag, startPoint x: 203, startPoint y: 144, endPoint x: 604, endPoint y: 141, distance: 400.5
click at [604, 141] on div "+ · 2 · x + · 3 · y = 67 + · 2 · ( + 41 − · 2 · y ) + · 3 · y = 67 + · 41 · 2 −…" at bounding box center [392, 144] width 513 height 132
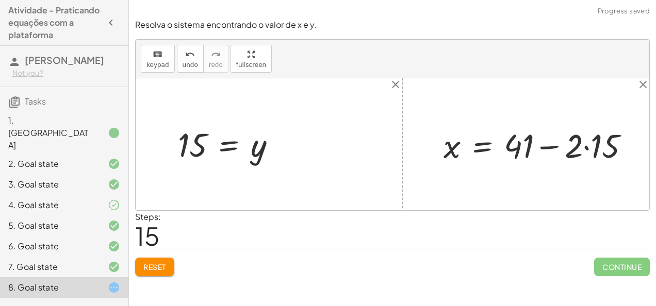
click at [596, 141] on div at bounding box center [540, 145] width 205 height 44
click at [542, 150] on div at bounding box center [530, 145] width 185 height 44
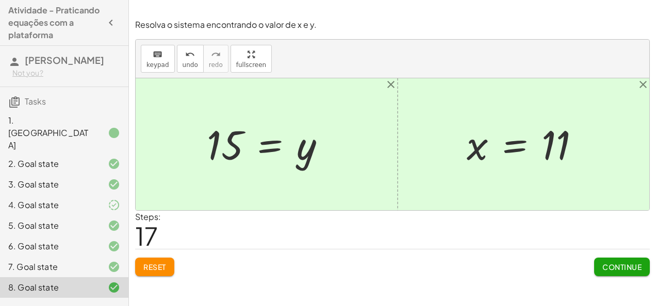
click at [616, 271] on button "Continue" at bounding box center [622, 267] width 56 height 19
